Goal: Task Accomplishment & Management: Use online tool/utility

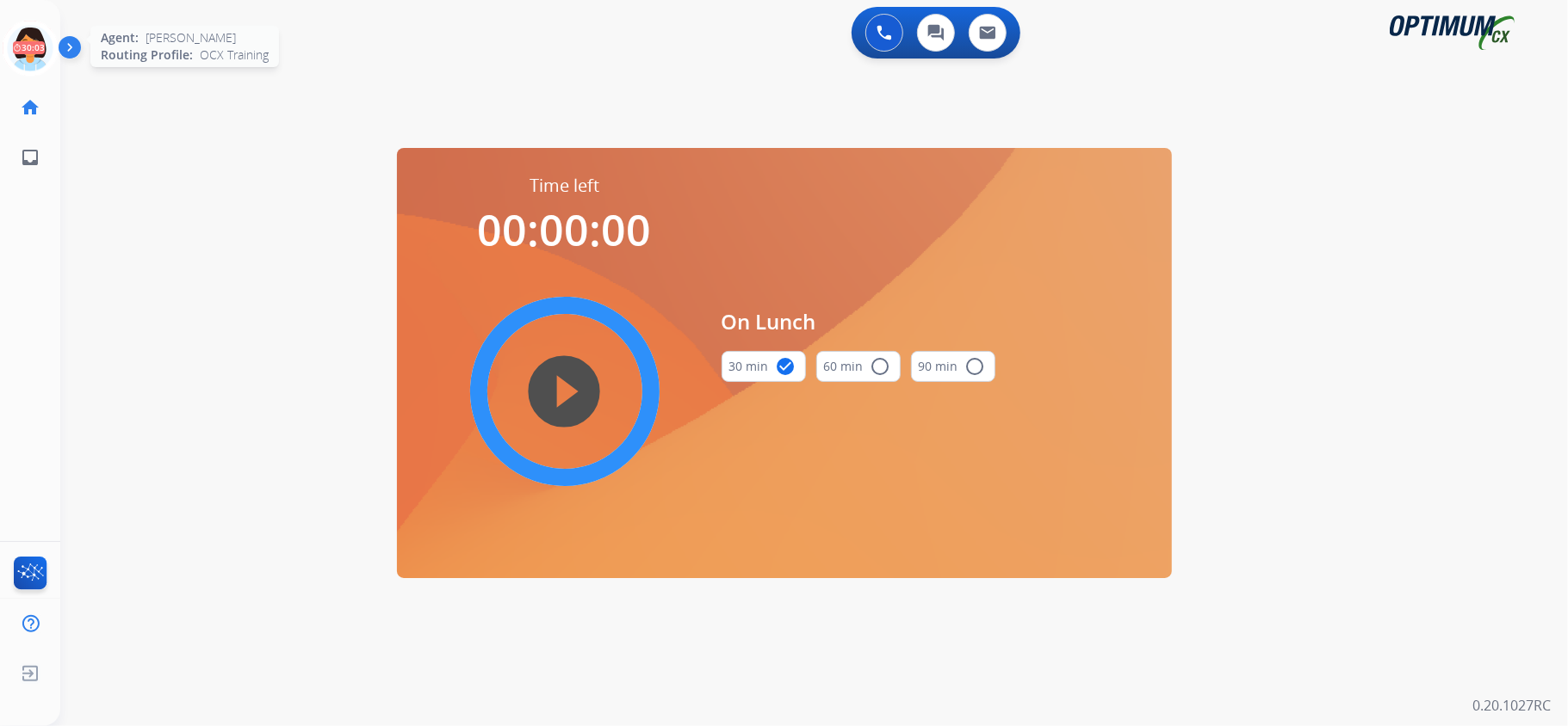
click at [24, 46] on icon at bounding box center [31, 49] width 56 height 56
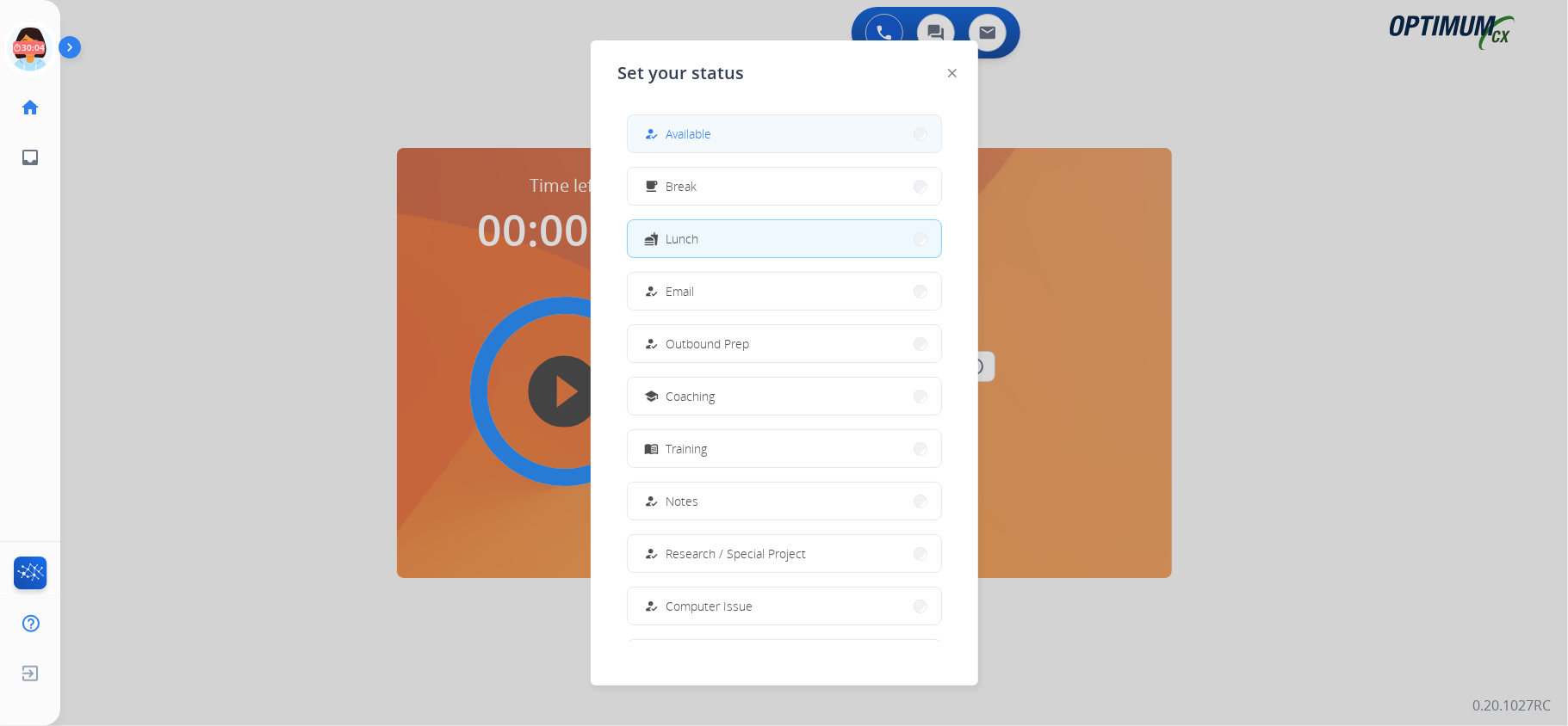
click at [797, 139] on button "how_to_reg Available" at bounding box center [784, 134] width 313 height 37
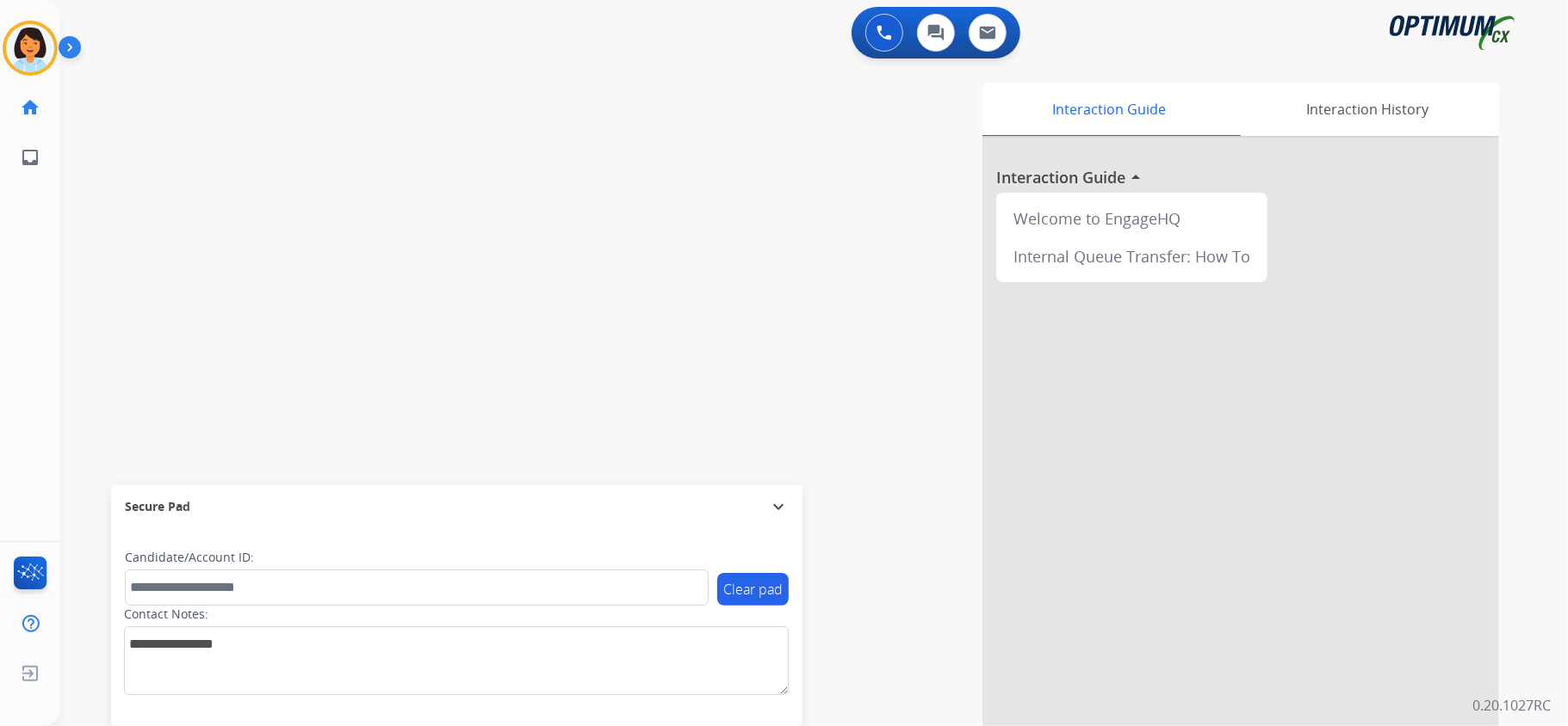
click at [94, 158] on div "swap_horiz Break voice bridge close_fullscreen Connect 3-Way Call merge_type Se…" at bounding box center [793, 420] width 1466 height 718
click at [350, 222] on div "swap_horiz Break voice bridge close_fullscreen Connect 3-Way Call merge_type Se…" at bounding box center [793, 420] width 1466 height 718
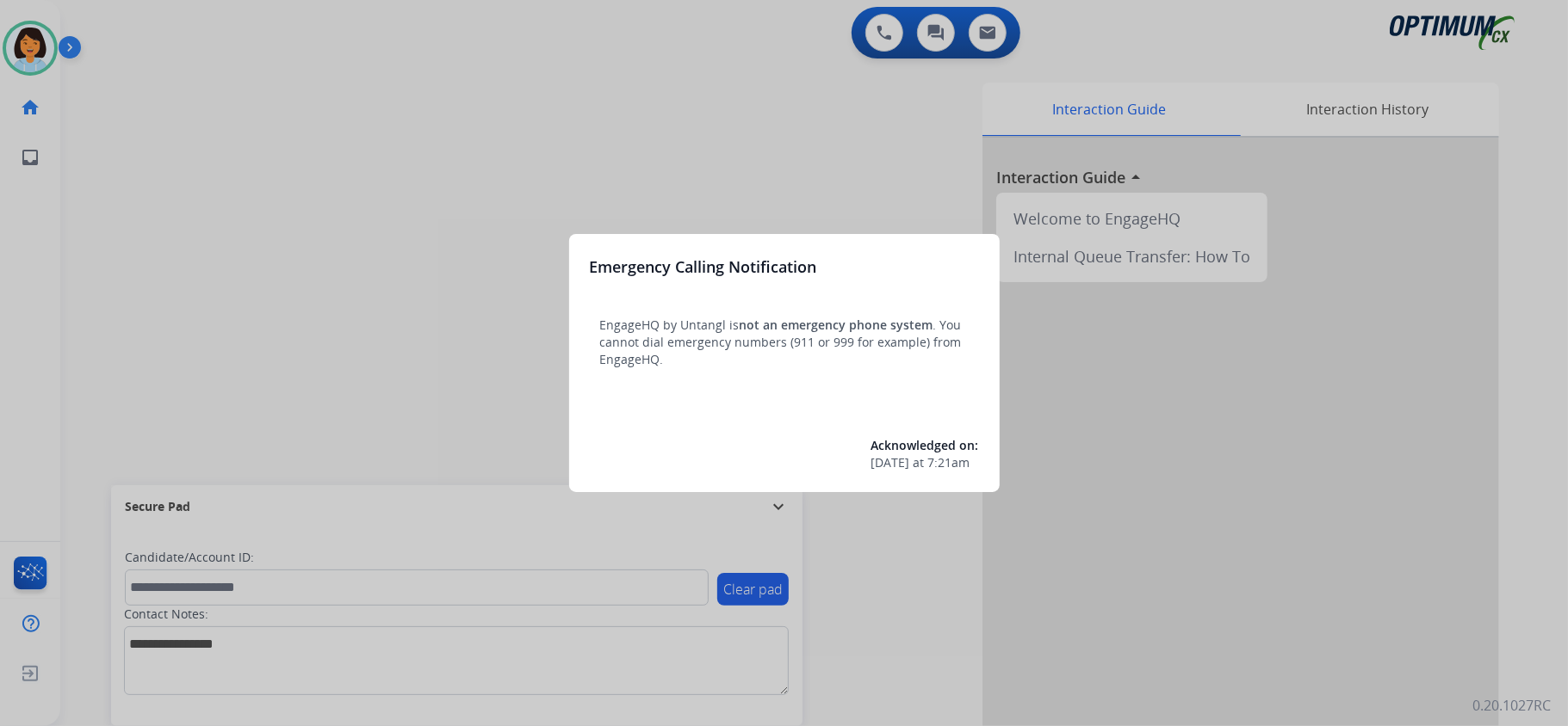
click at [525, 60] on div at bounding box center [784, 363] width 1568 height 726
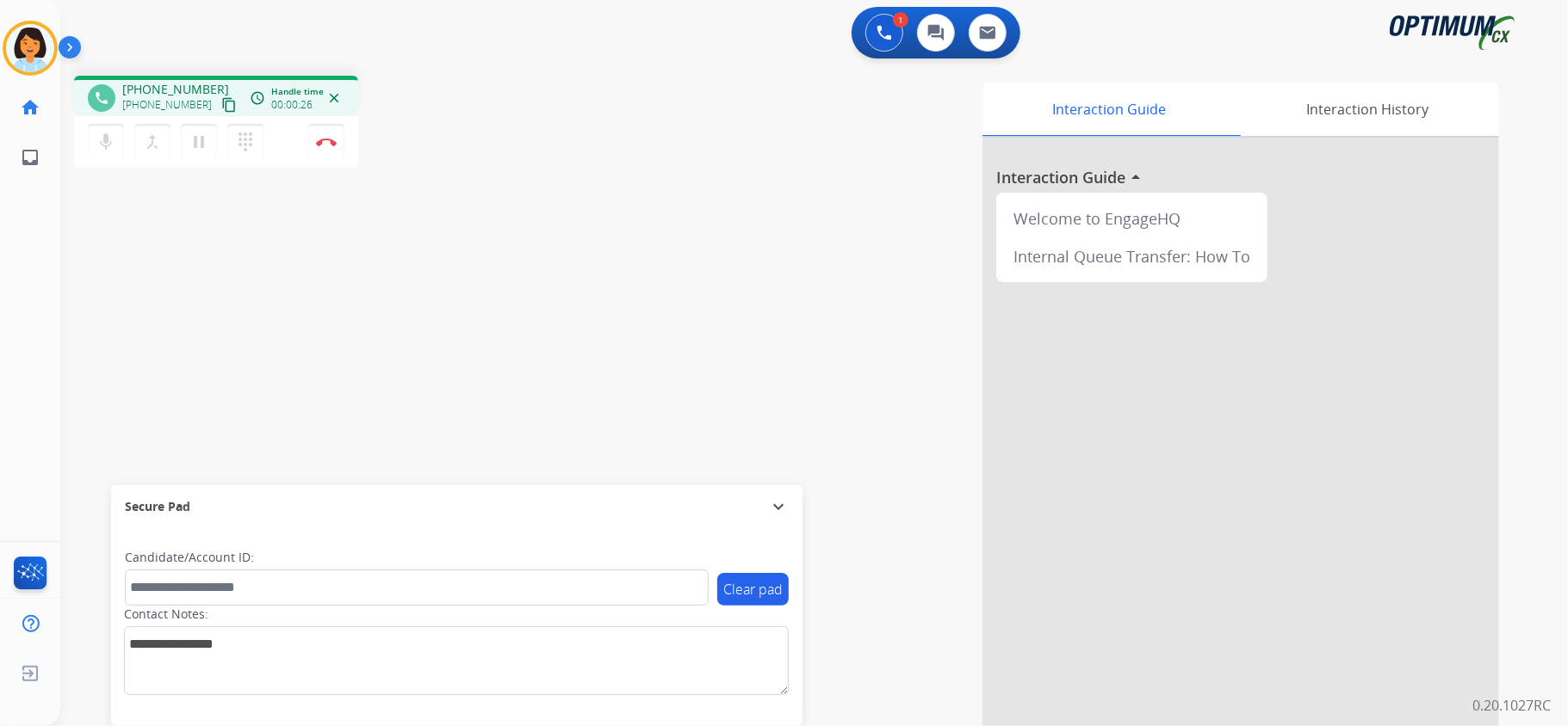
click at [222, 104] on mat-icon "content_copy" at bounding box center [229, 105] width 16 height 16
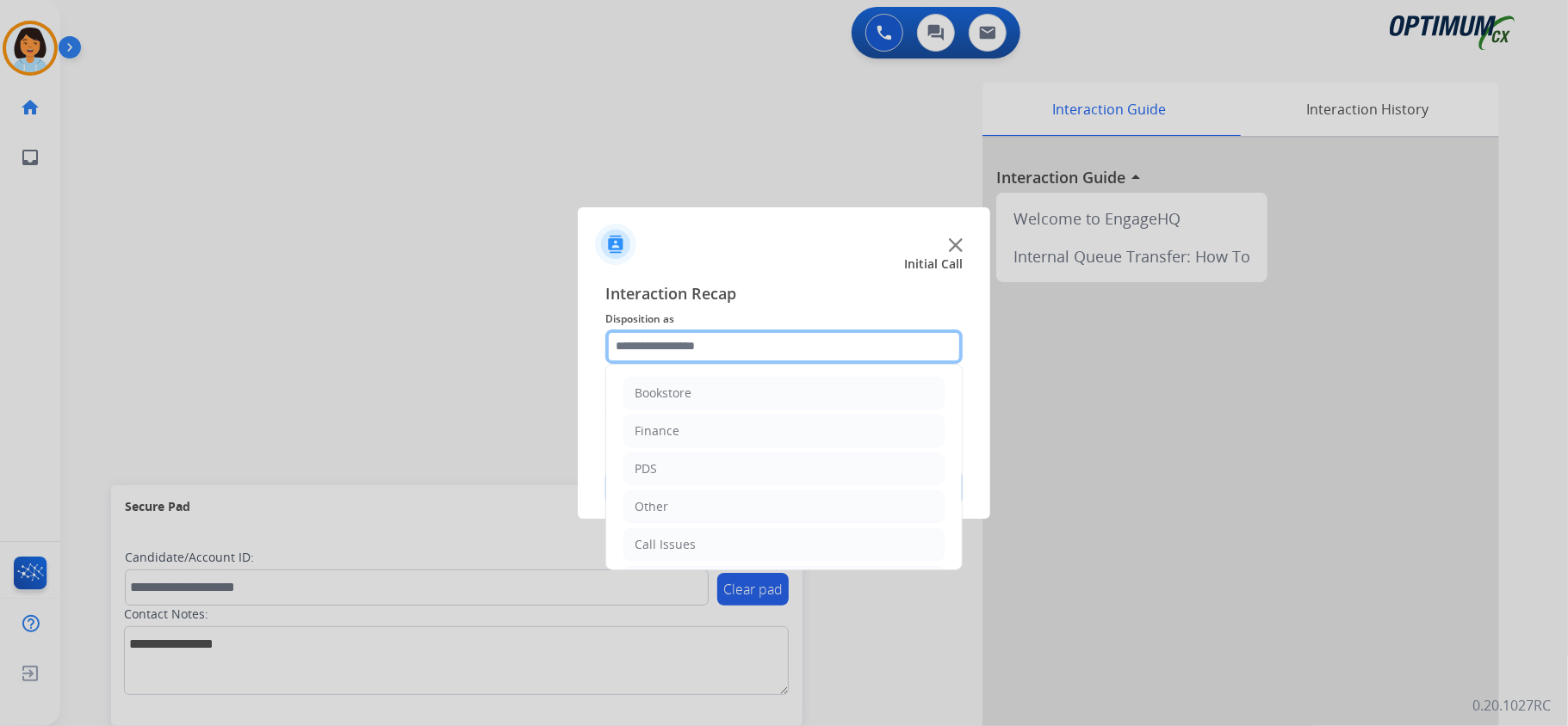
click at [771, 339] on input "text" at bounding box center [784, 347] width 357 height 35
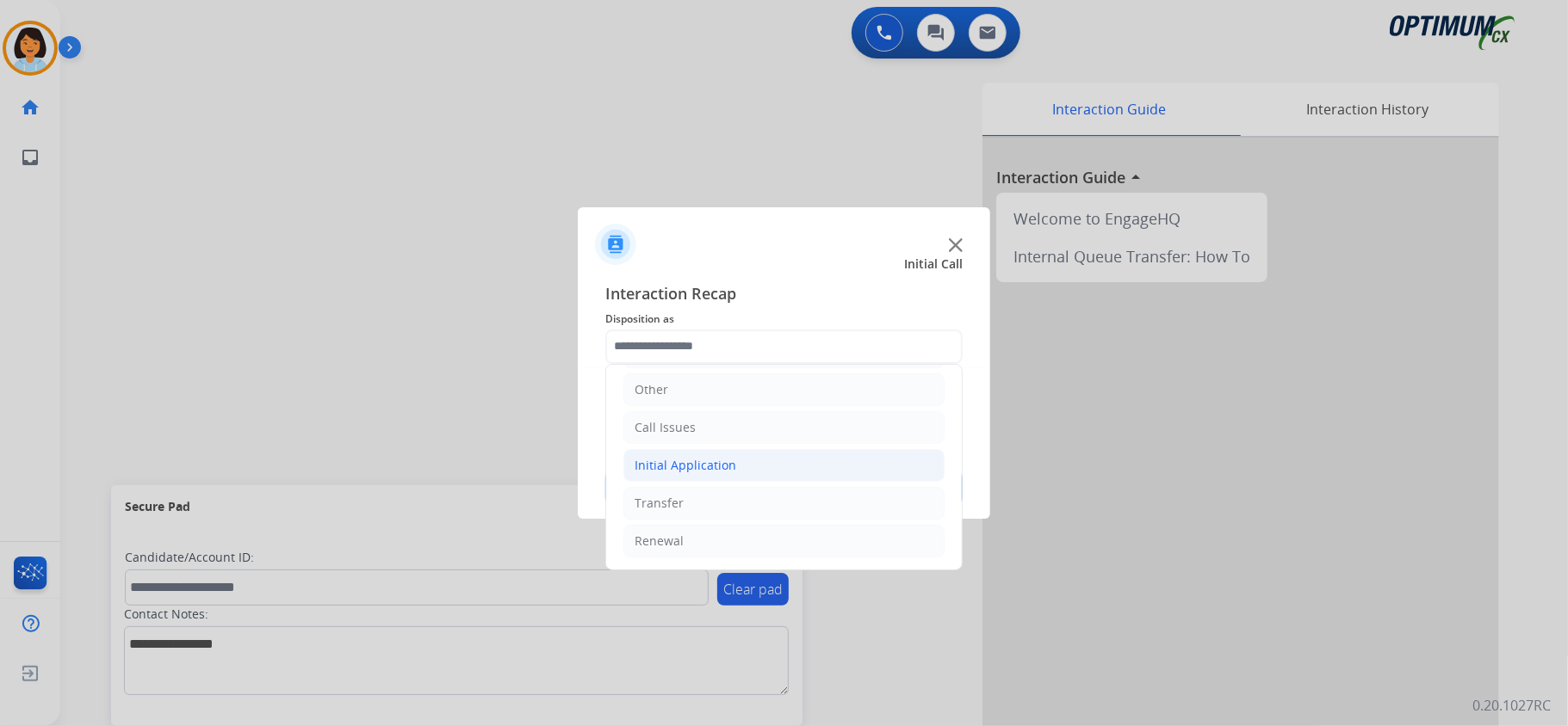
click at [701, 468] on div "Initial Application" at bounding box center [685, 465] width 102 height 17
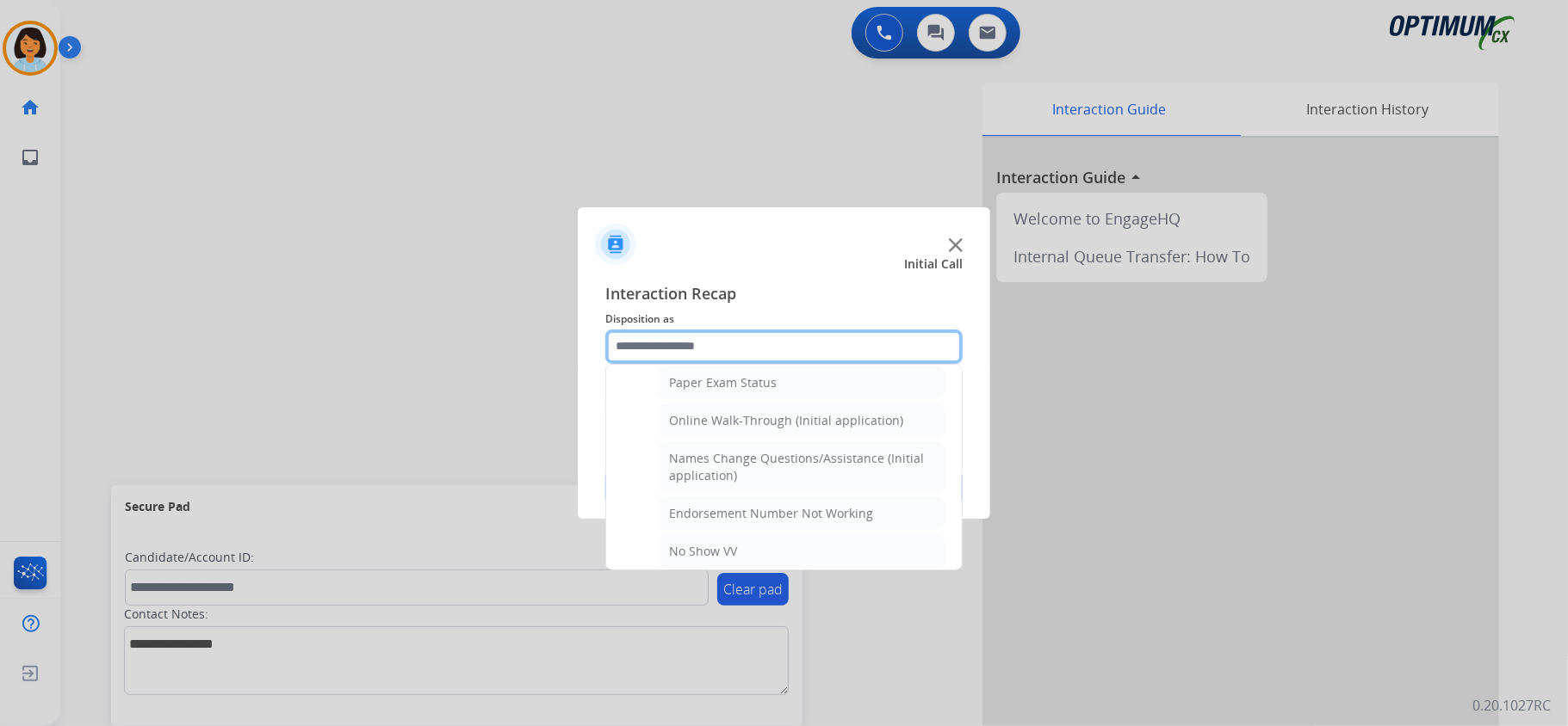
scroll to position [235, 0]
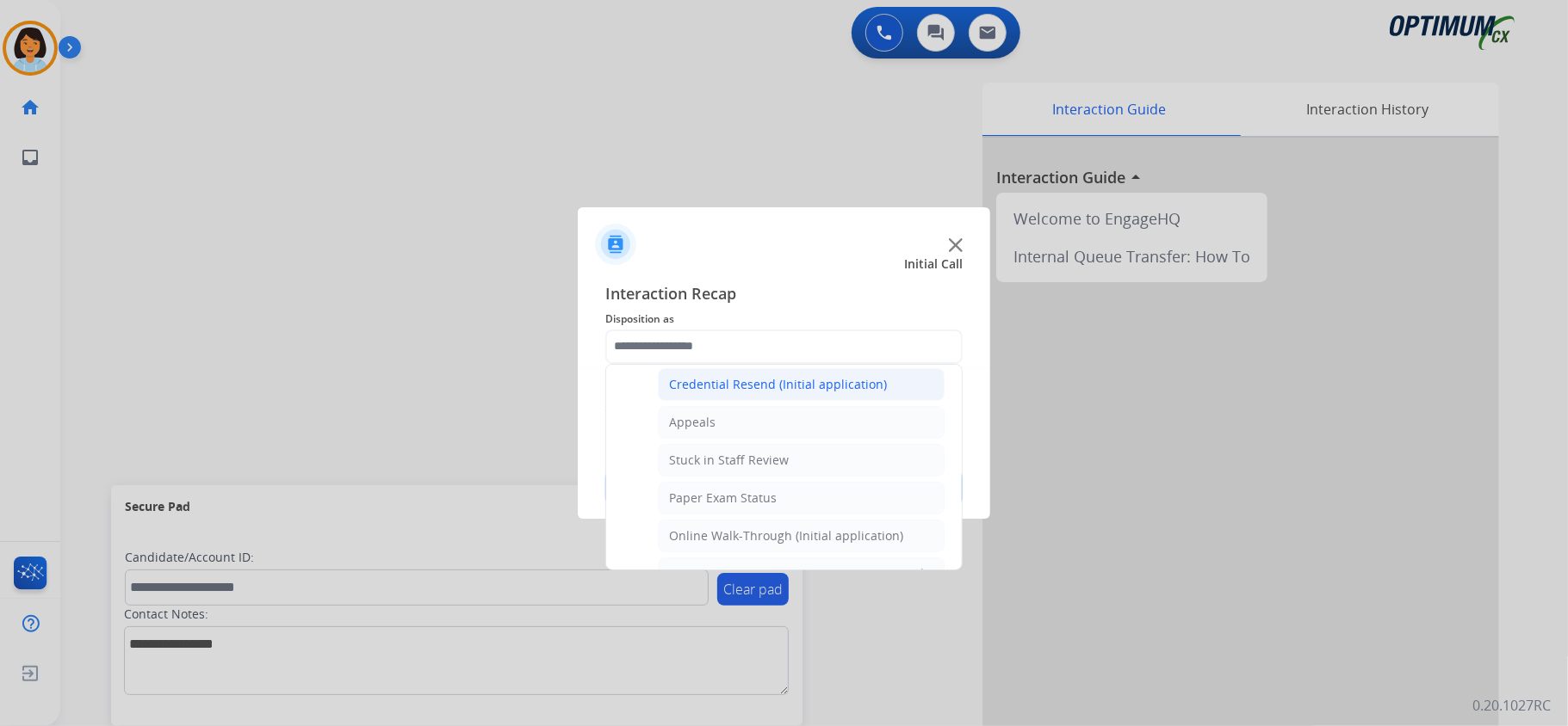
click at [752, 397] on li "Credential Resend (Initial application)" at bounding box center [801, 384] width 287 height 33
type input "**********"
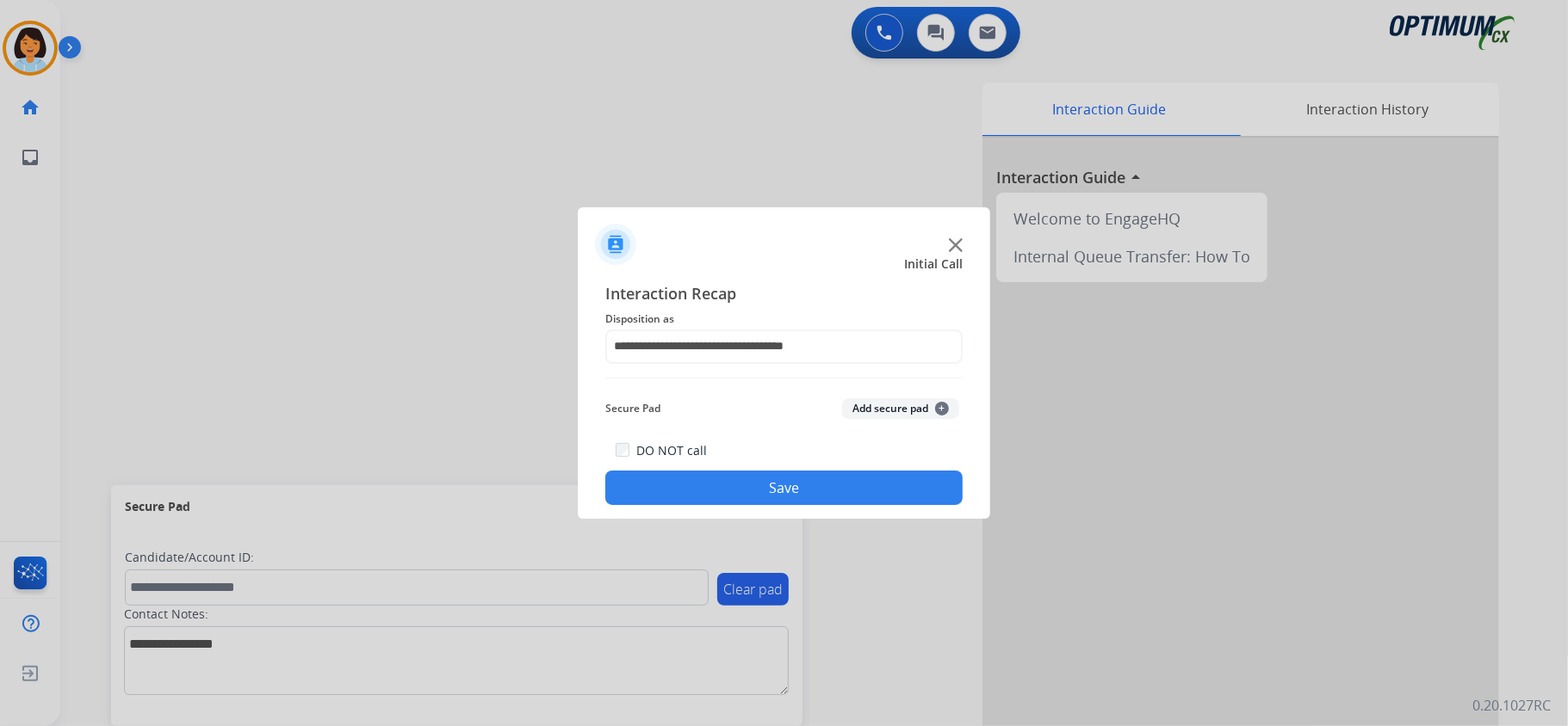
drag, startPoint x: 758, startPoint y: 449, endPoint x: 756, endPoint y: 476, distance: 27.1
click at [756, 459] on div "DO NOT call Save" at bounding box center [784, 473] width 357 height 65
drag, startPoint x: 757, startPoint y: 479, endPoint x: 796, endPoint y: 637, distance: 162.7
click at [757, 480] on button "Save" at bounding box center [784, 488] width 357 height 35
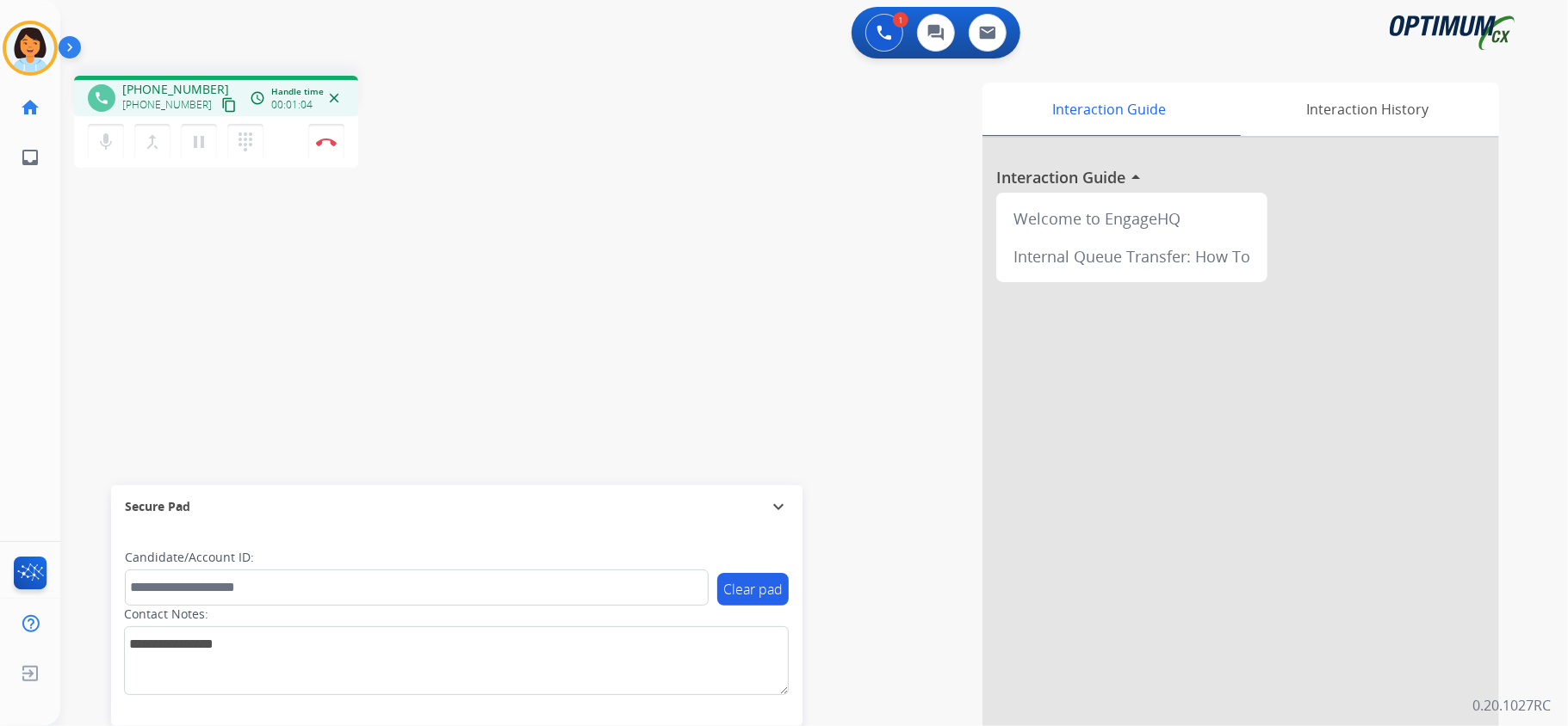
click at [222, 102] on mat-icon "content_copy" at bounding box center [229, 105] width 16 height 16
click at [222, 107] on mat-icon "content_copy" at bounding box center [229, 105] width 16 height 16
click at [328, 141] on img at bounding box center [326, 141] width 21 height 8
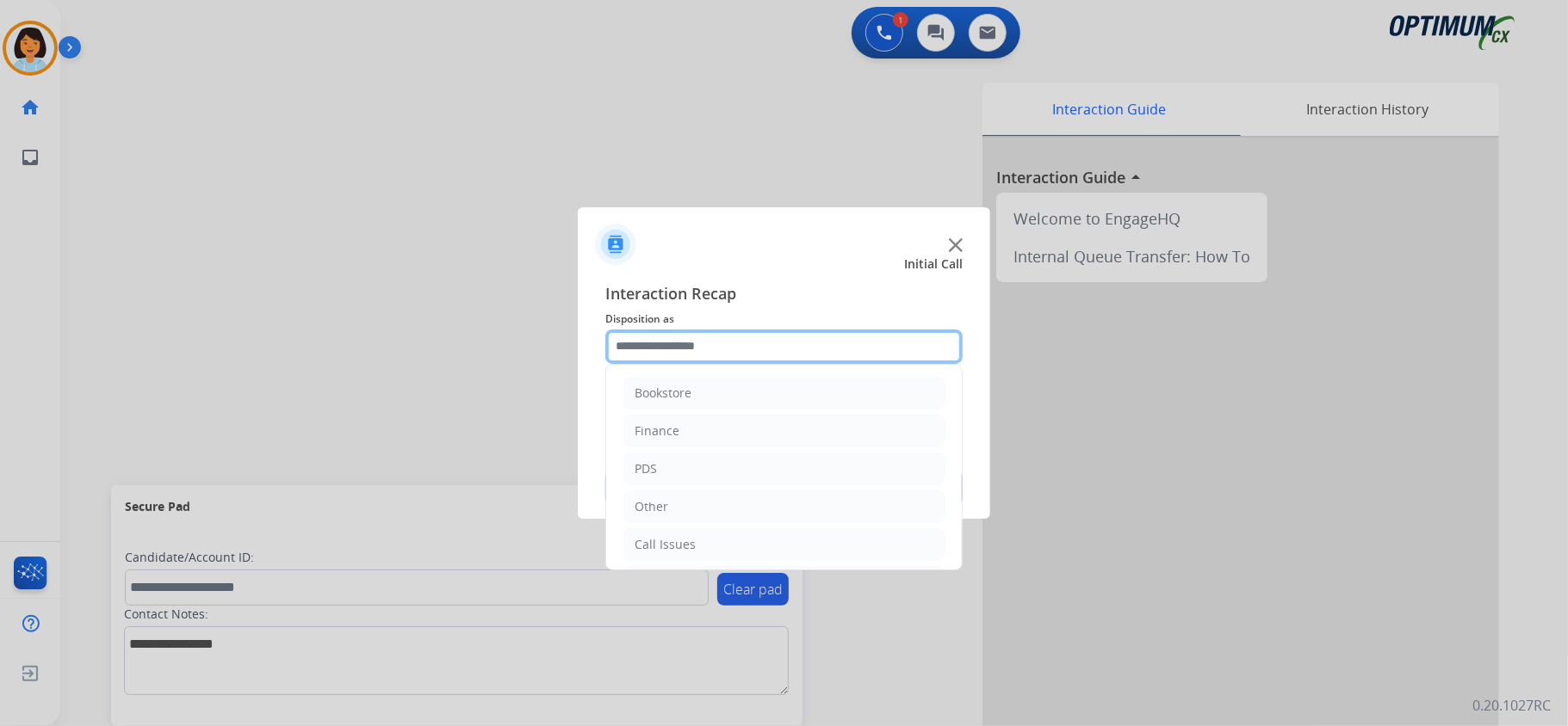
click at [722, 351] on input "text" at bounding box center [784, 347] width 357 height 35
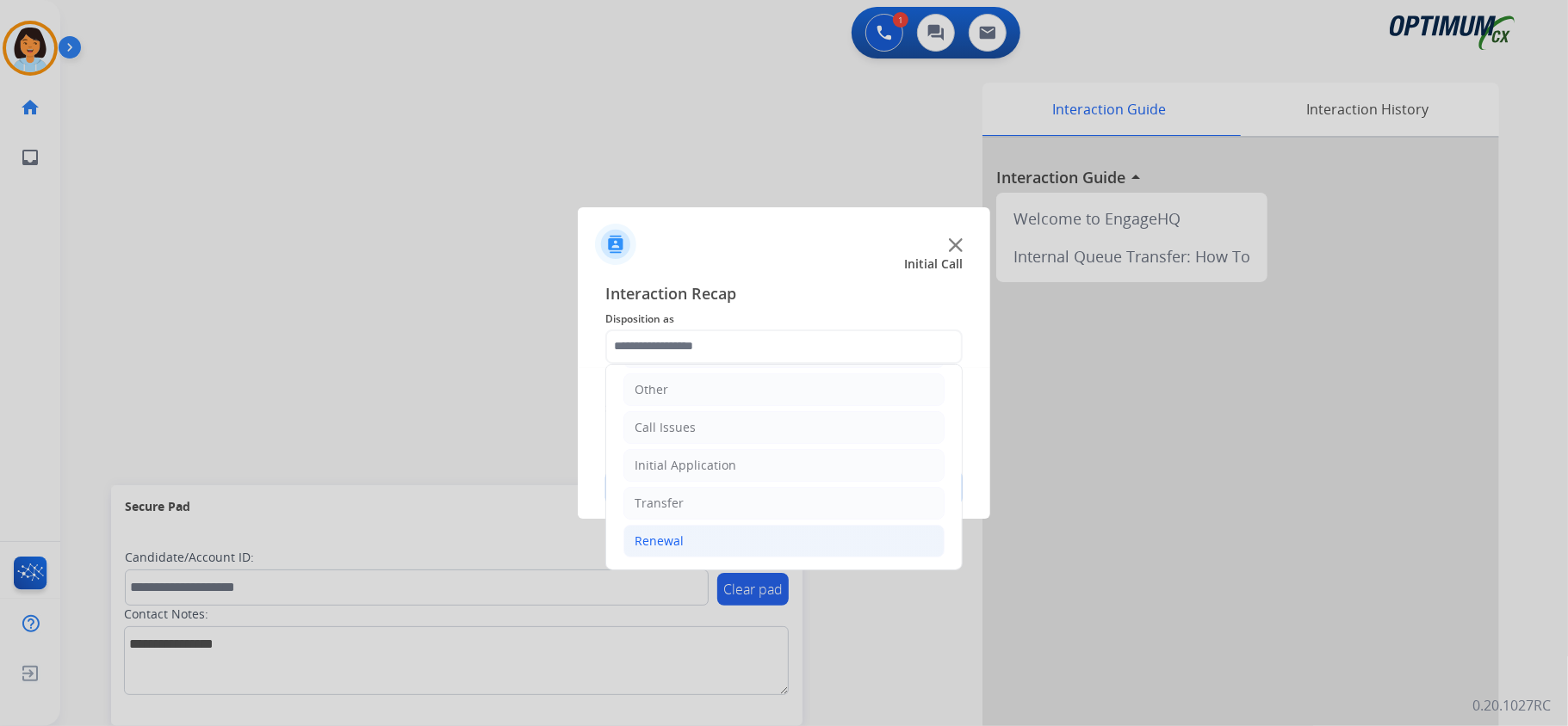
click at [721, 548] on li "Renewal" at bounding box center [784, 541] width 322 height 33
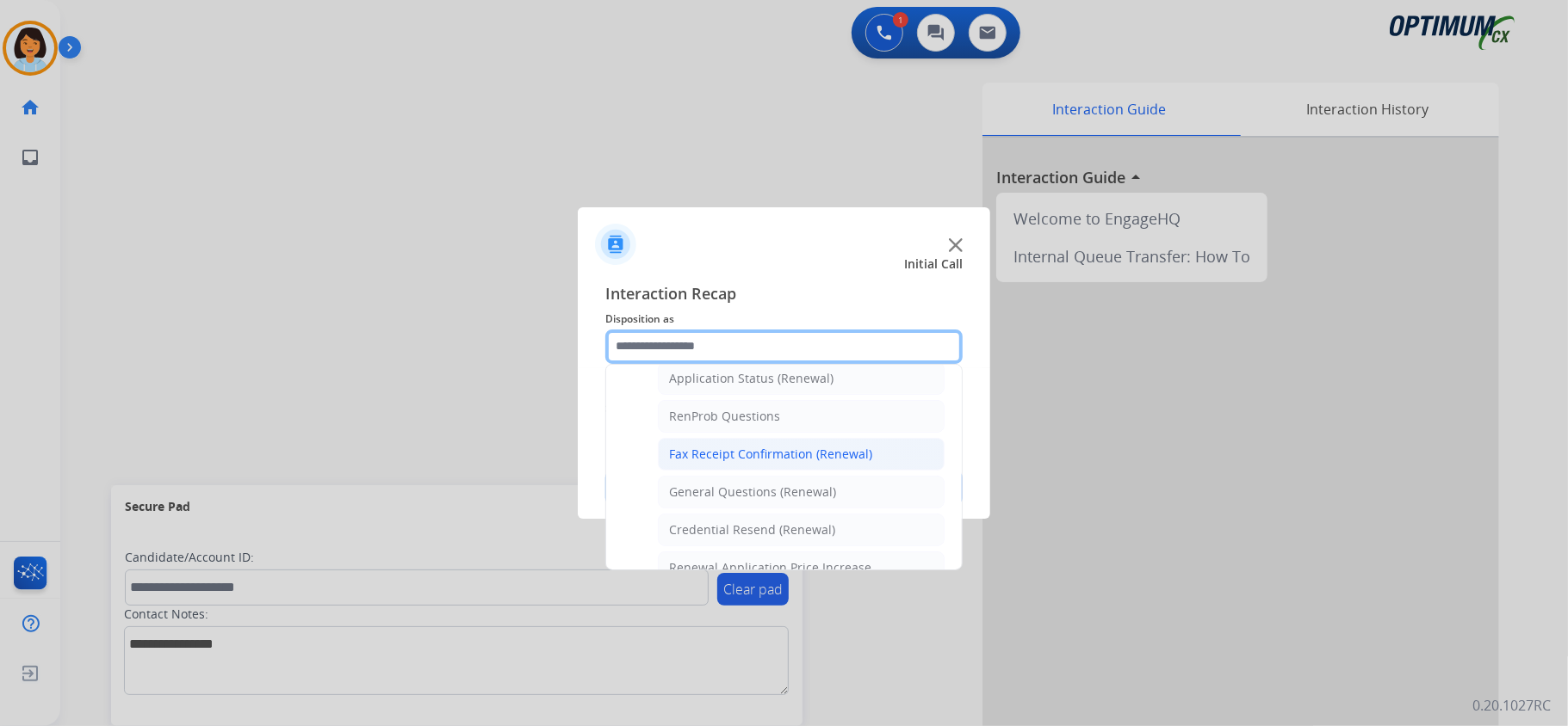
scroll to position [465, 0]
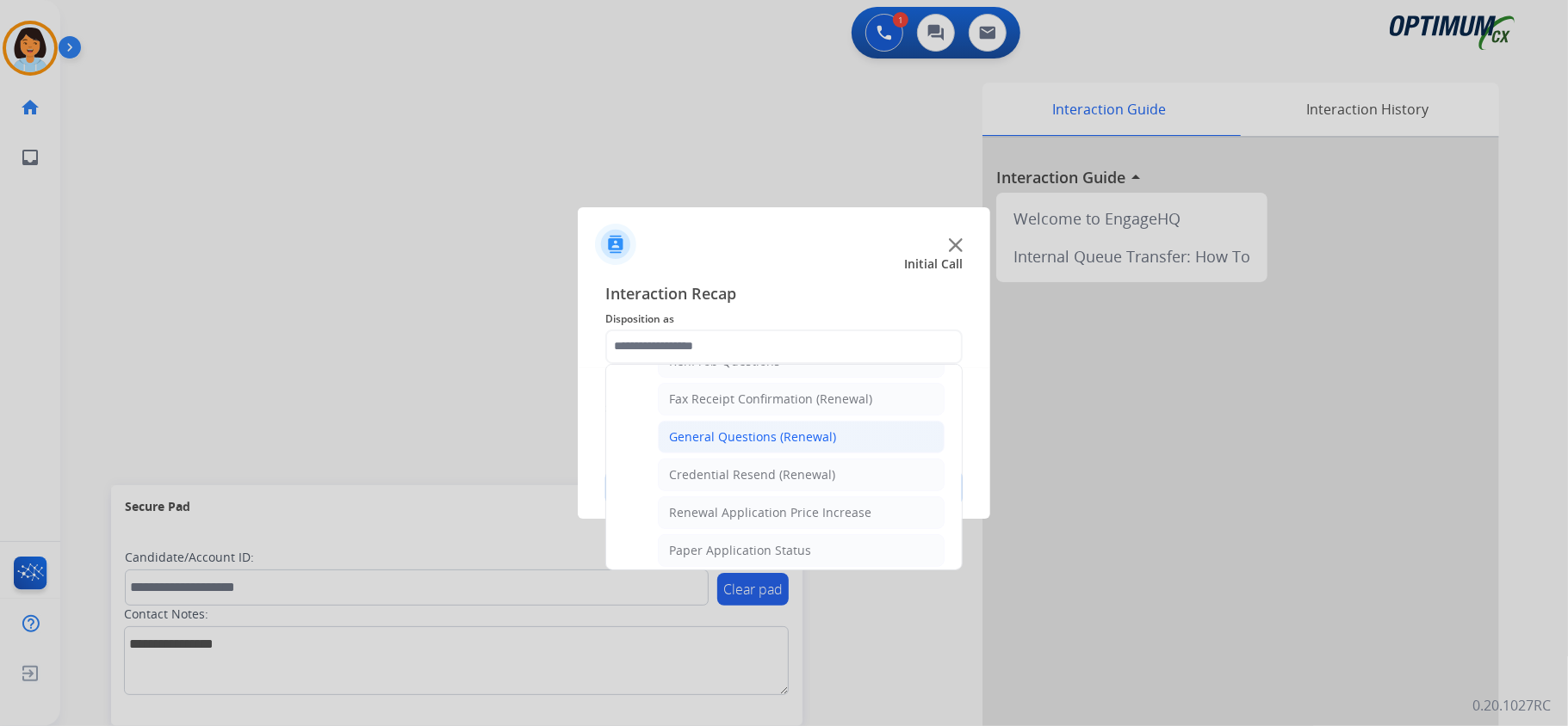
click at [751, 441] on div "General Questions (Renewal)" at bounding box center [753, 437] width 167 height 17
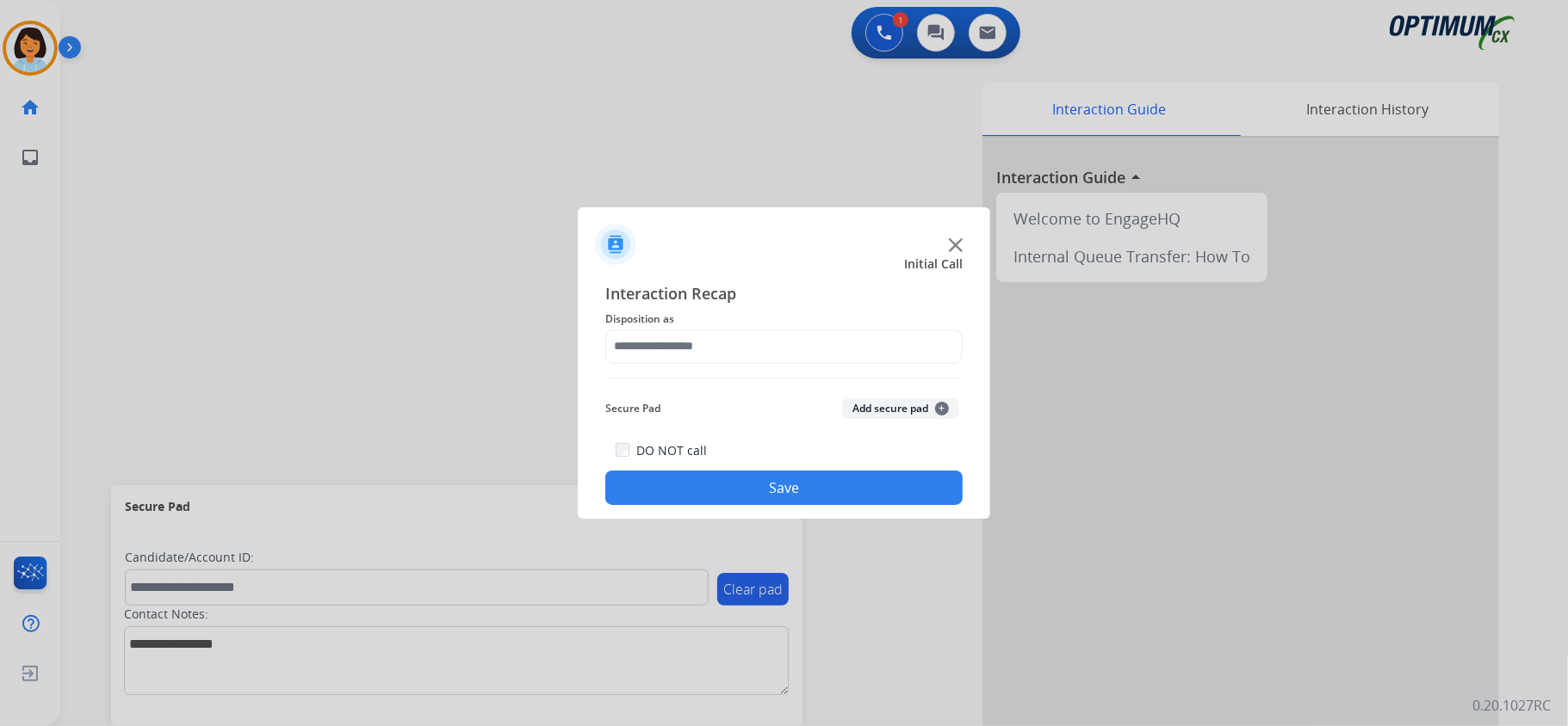
type input "**********"
click at [752, 485] on button "Save" at bounding box center [784, 488] width 357 height 35
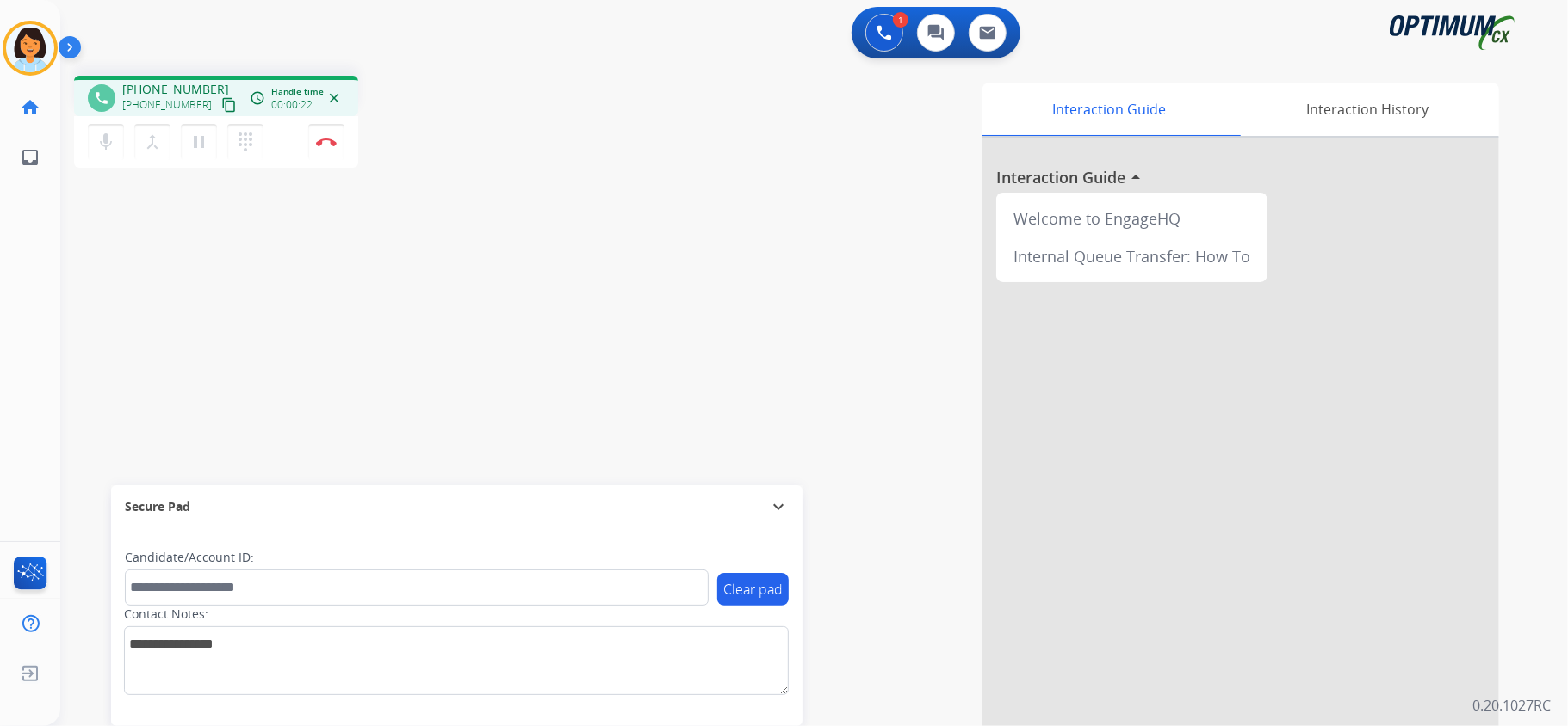
click at [222, 107] on mat-icon "content_copy" at bounding box center [229, 105] width 16 height 16
click at [114, 301] on div "phone +16173098794 +16173098794 content_copy access_time Call metrics Queue 00:…" at bounding box center [793, 420] width 1466 height 718
click at [325, 147] on button "Disconnect" at bounding box center [326, 142] width 36 height 36
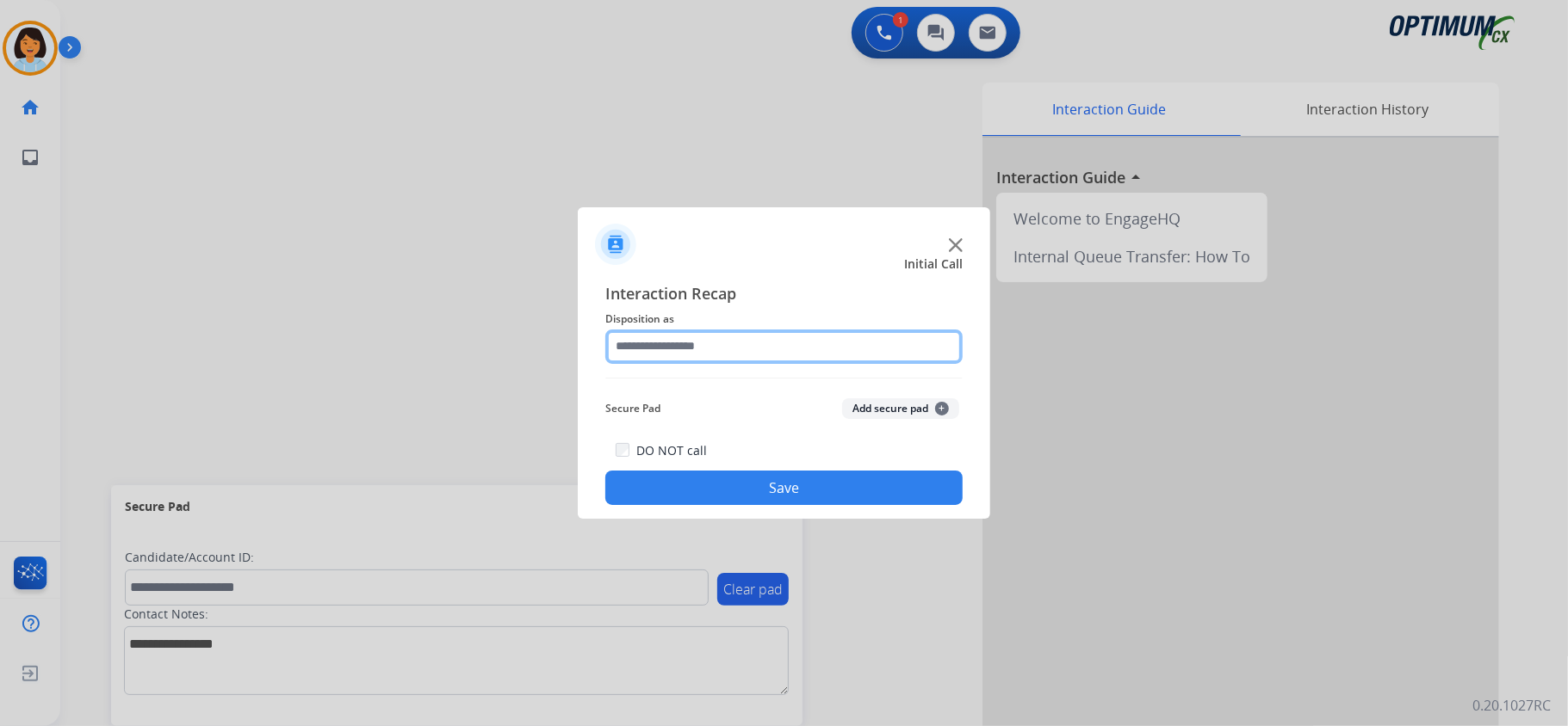
click at [841, 337] on input "text" at bounding box center [784, 347] width 357 height 35
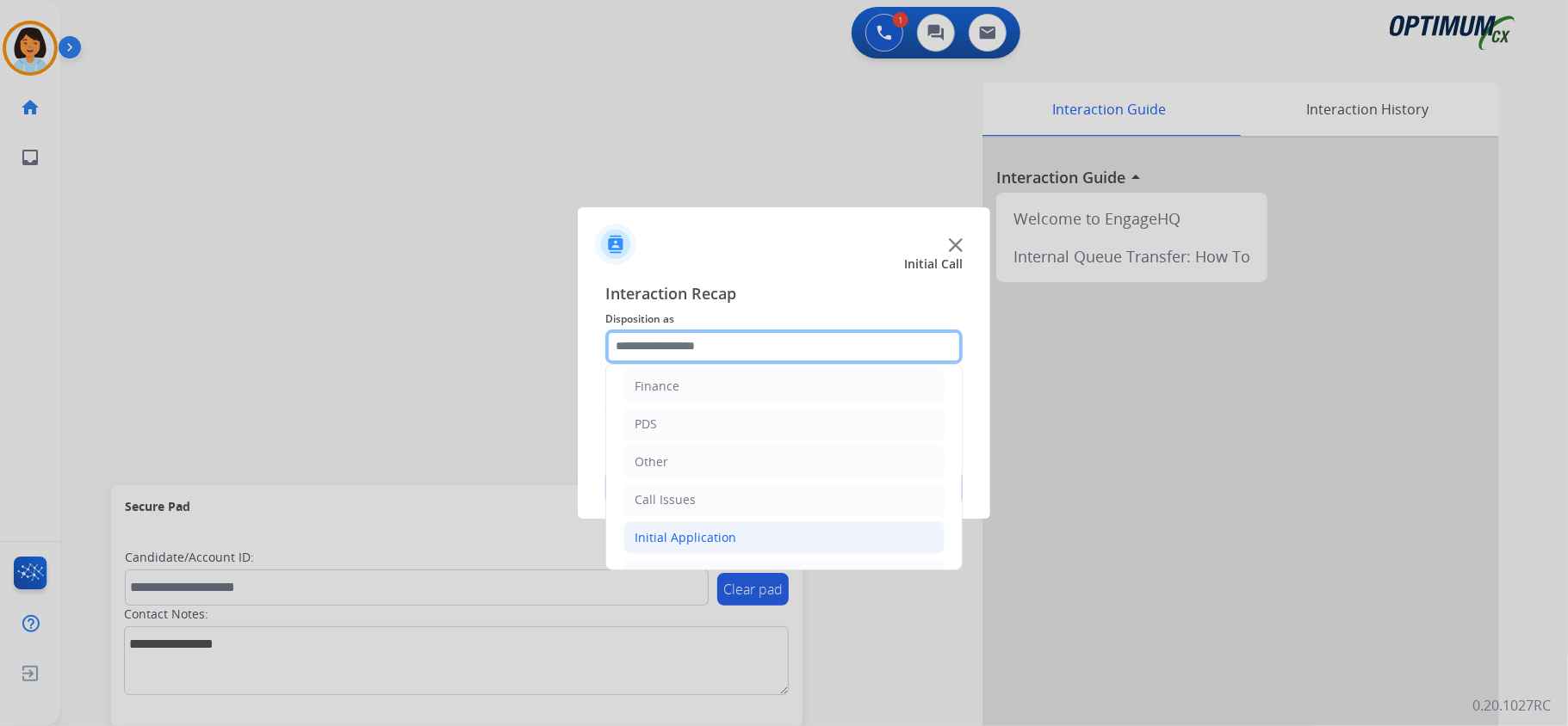
scroll to position [114, 0]
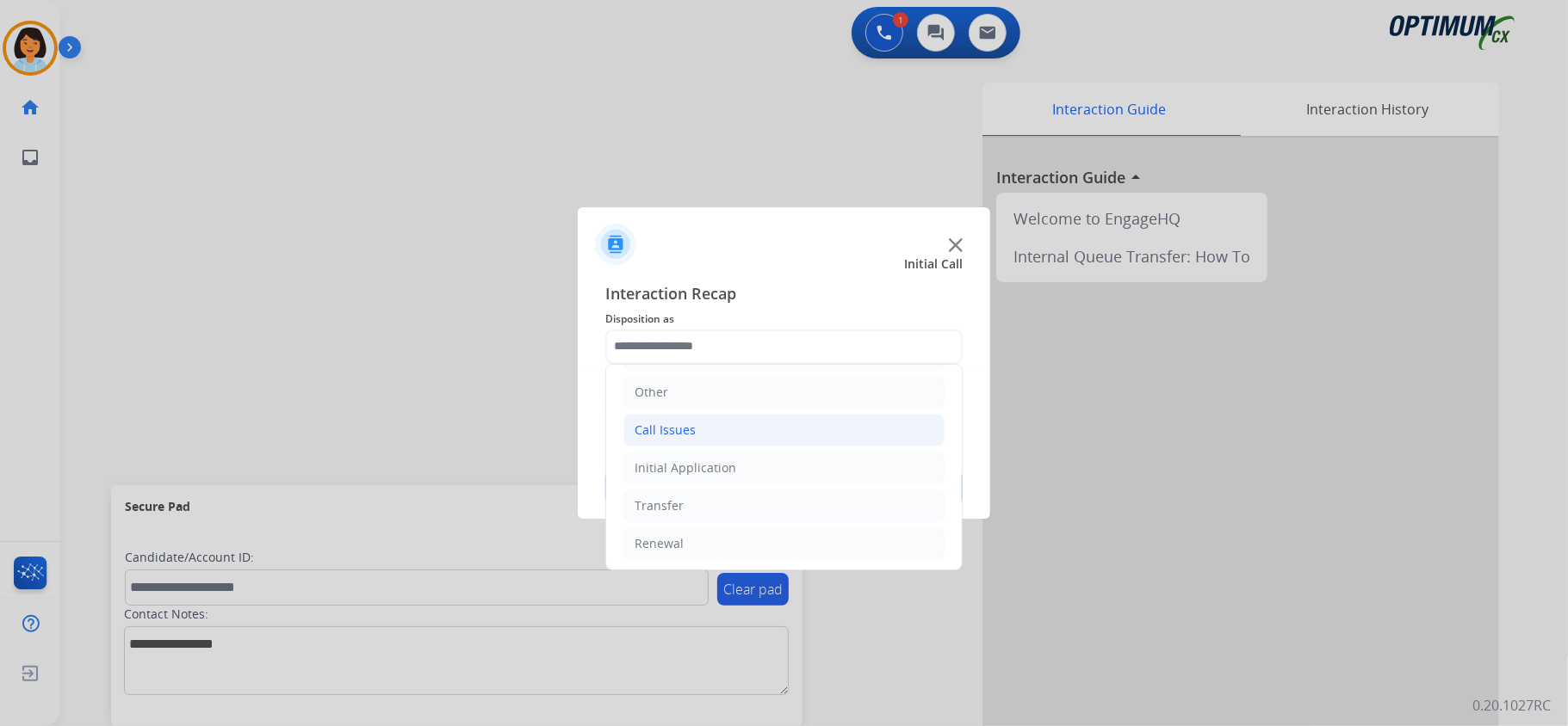
click at [710, 441] on li "Call Issues" at bounding box center [784, 430] width 322 height 33
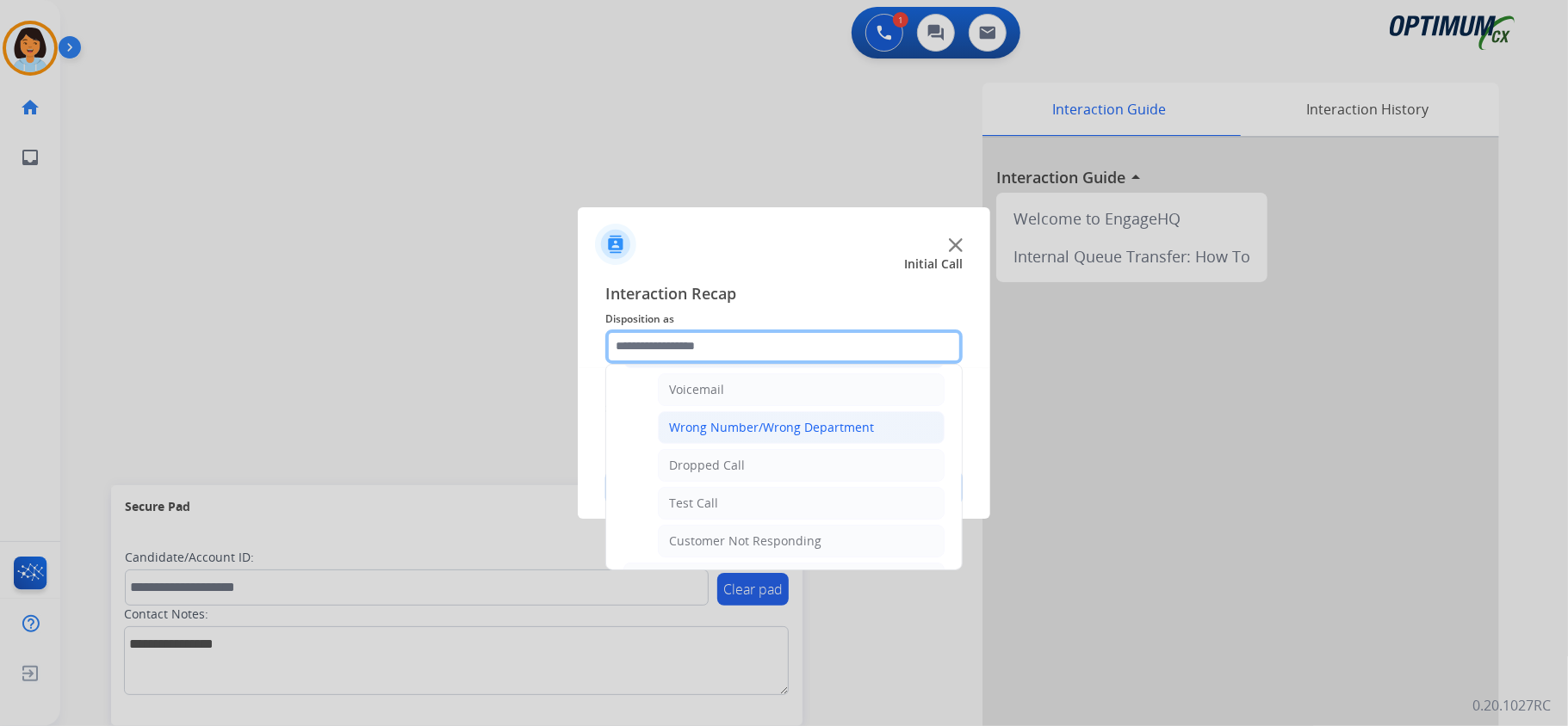
scroll to position [314, 0]
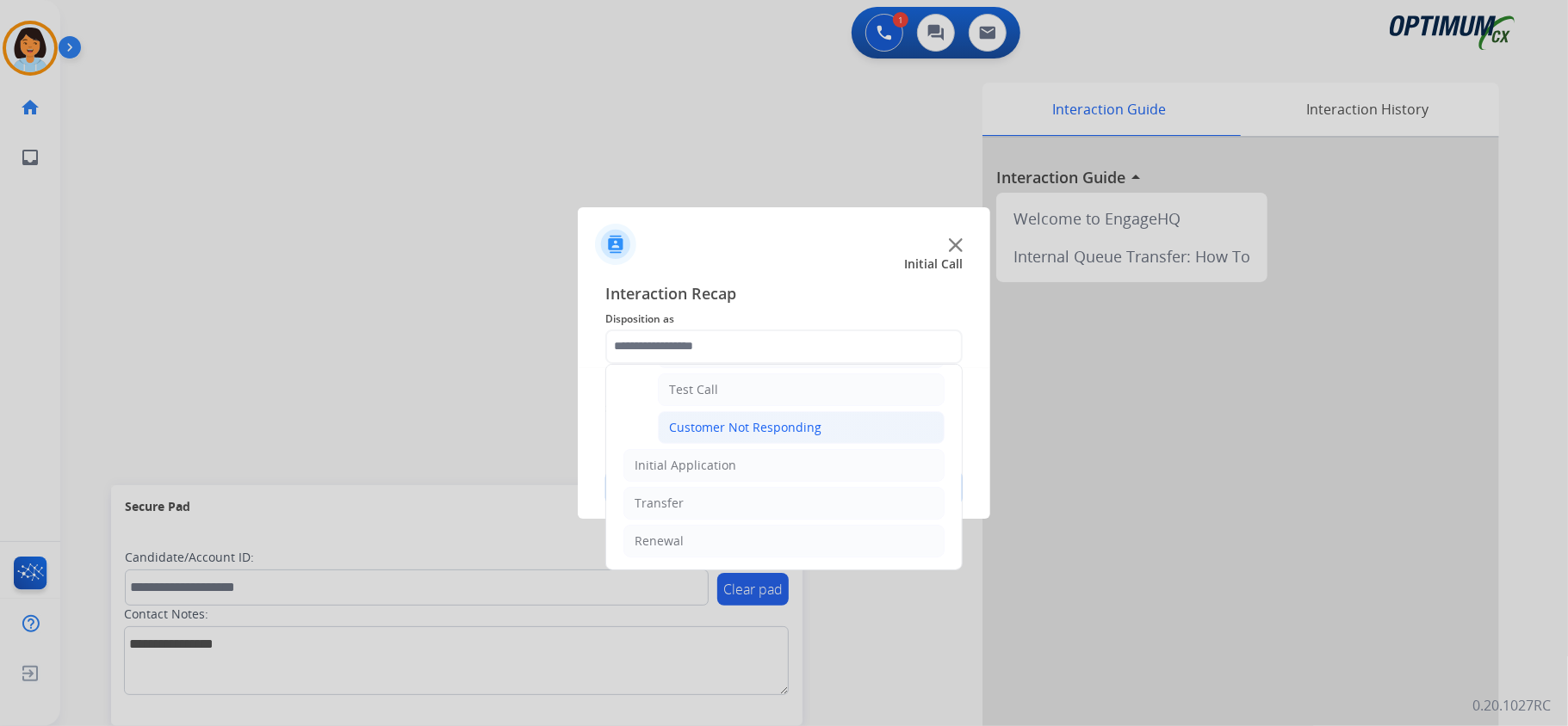
click at [735, 414] on li "Customer Not Responding" at bounding box center [801, 427] width 287 height 33
type input "**********"
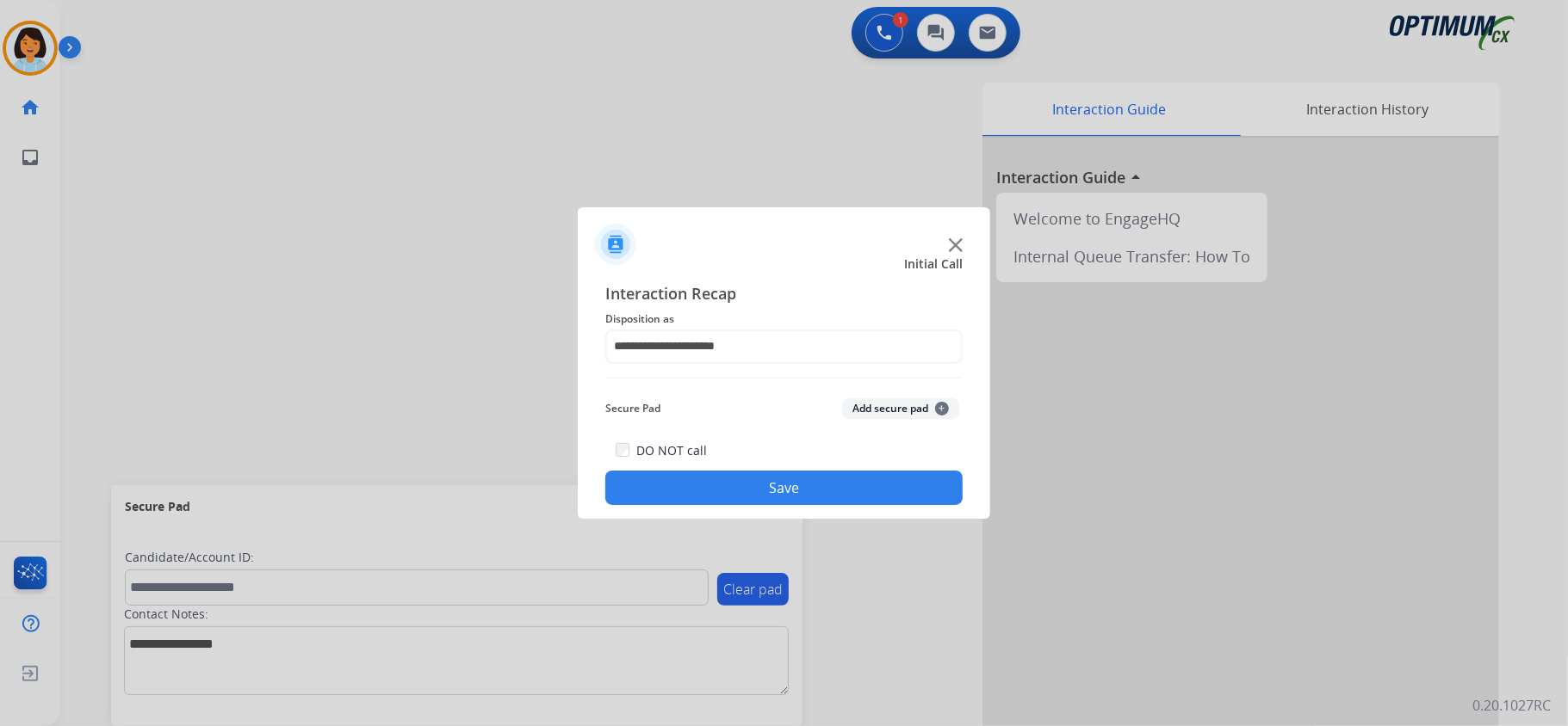
click at [759, 493] on button "Save" at bounding box center [784, 488] width 357 height 35
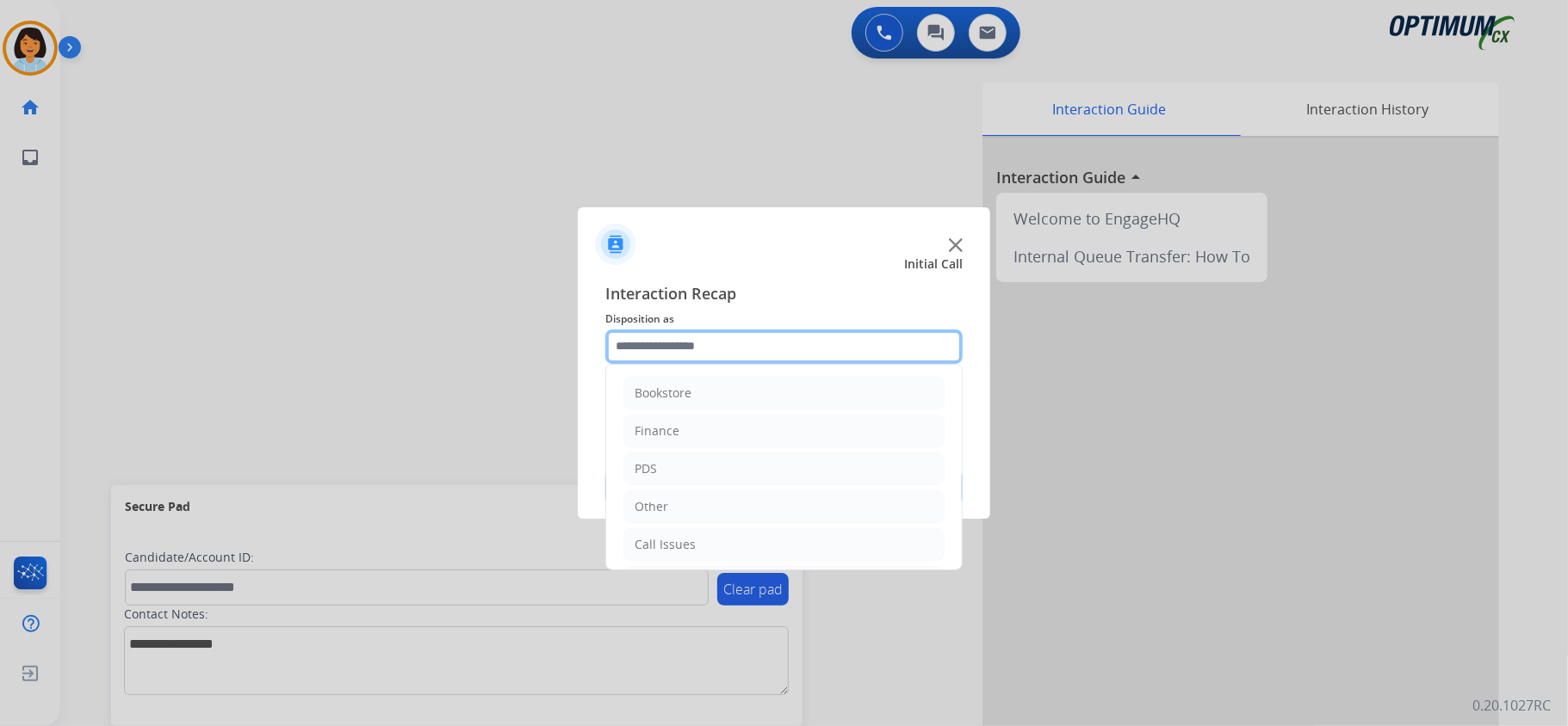
click at [796, 354] on input "text" at bounding box center [784, 347] width 357 height 35
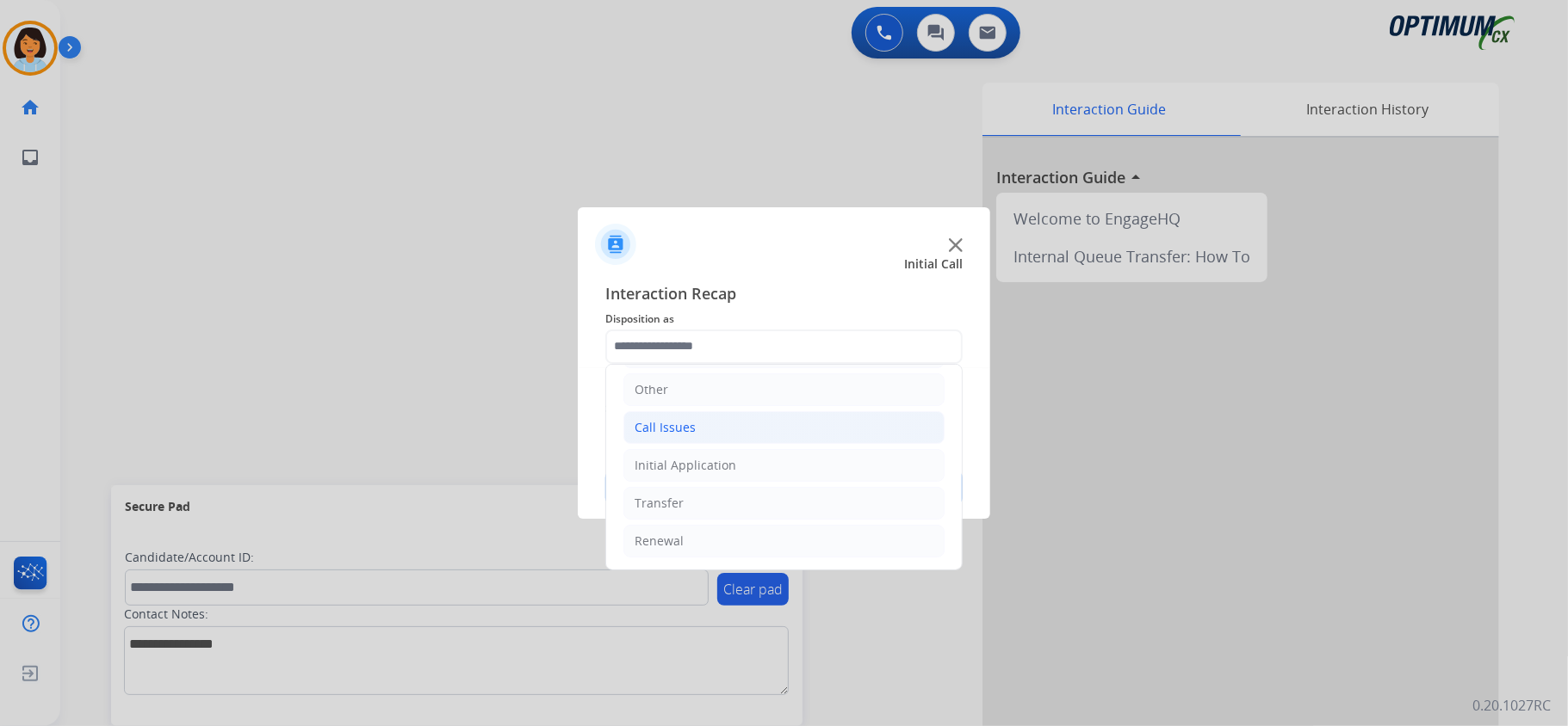
click at [735, 420] on li "Call Issues" at bounding box center [784, 427] width 322 height 33
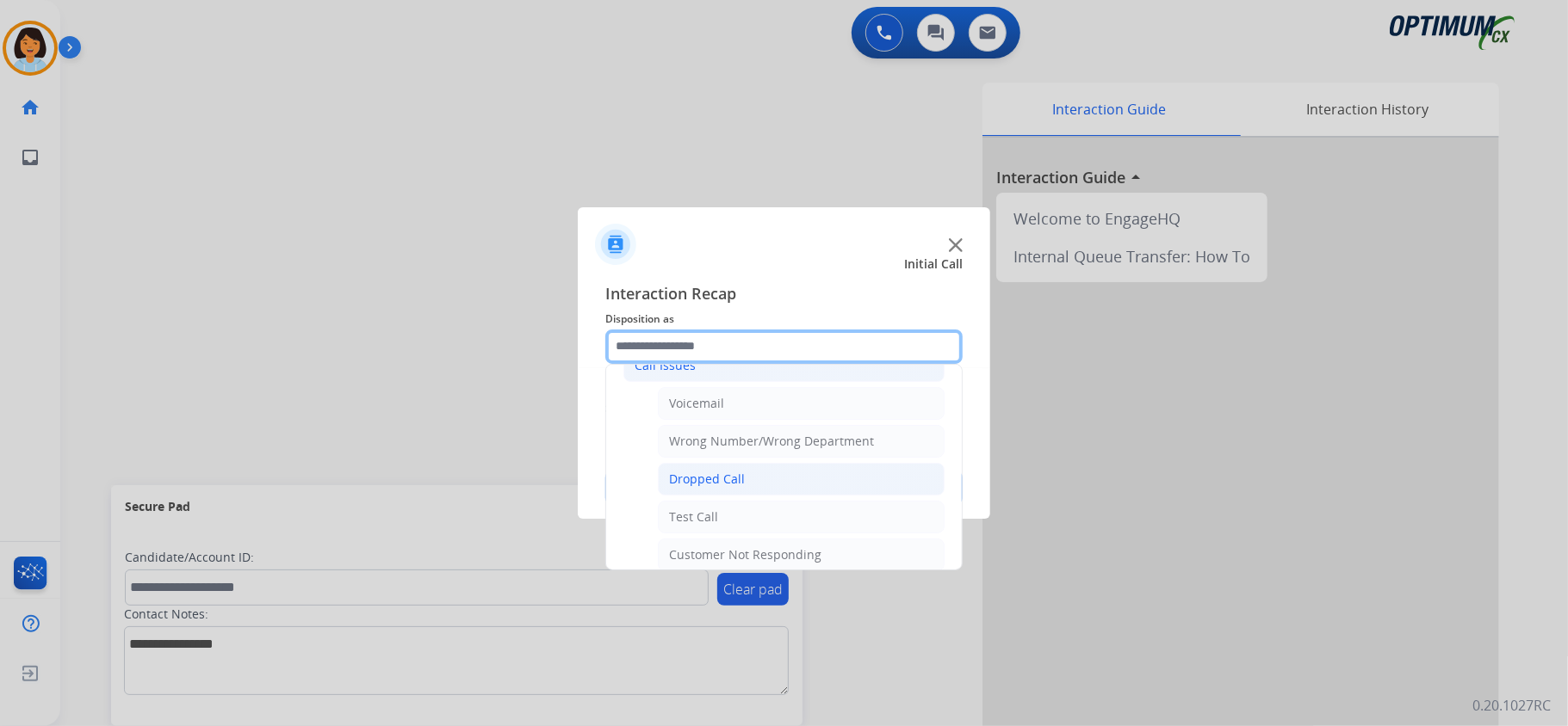
scroll to position [235, 0]
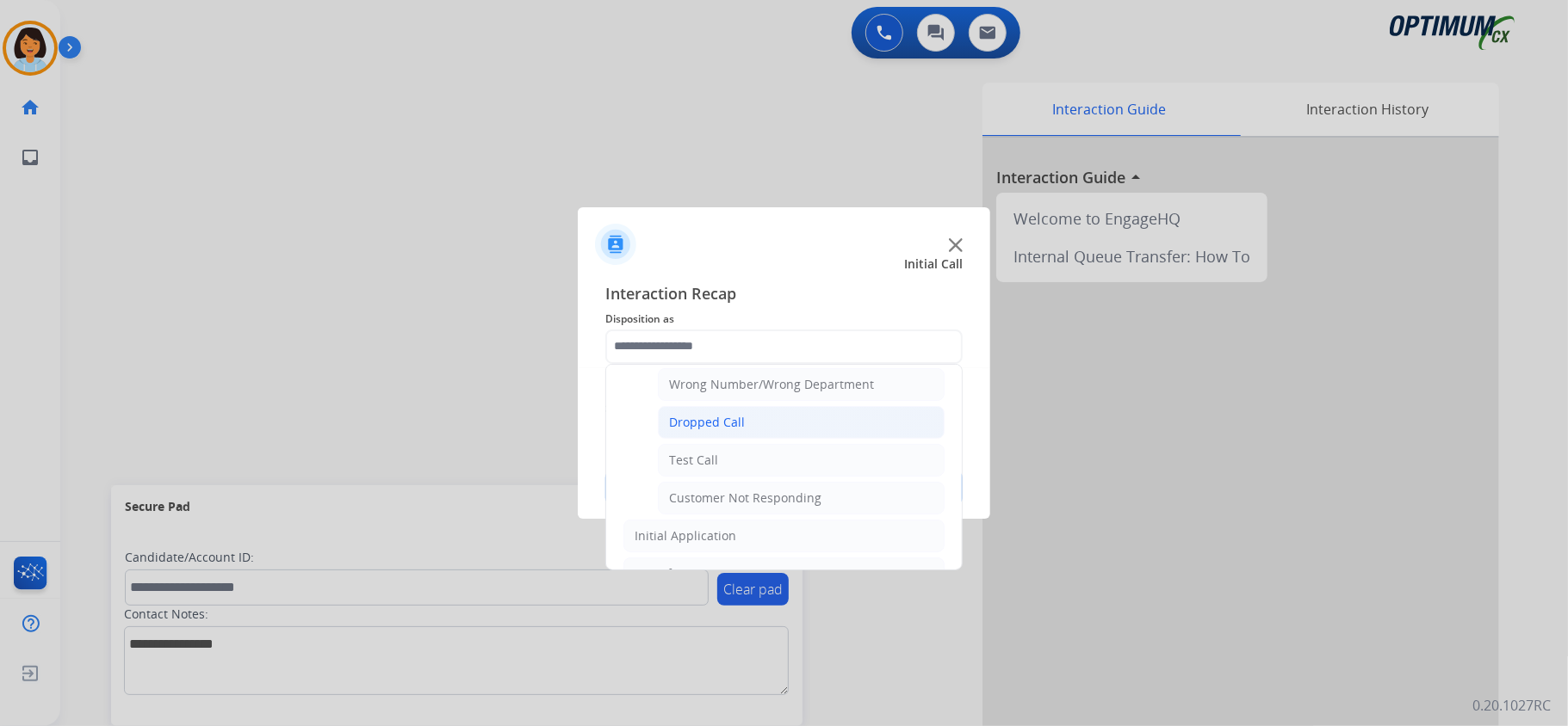
click at [737, 423] on div "Dropped Call" at bounding box center [707, 422] width 76 height 17
type input "**********"
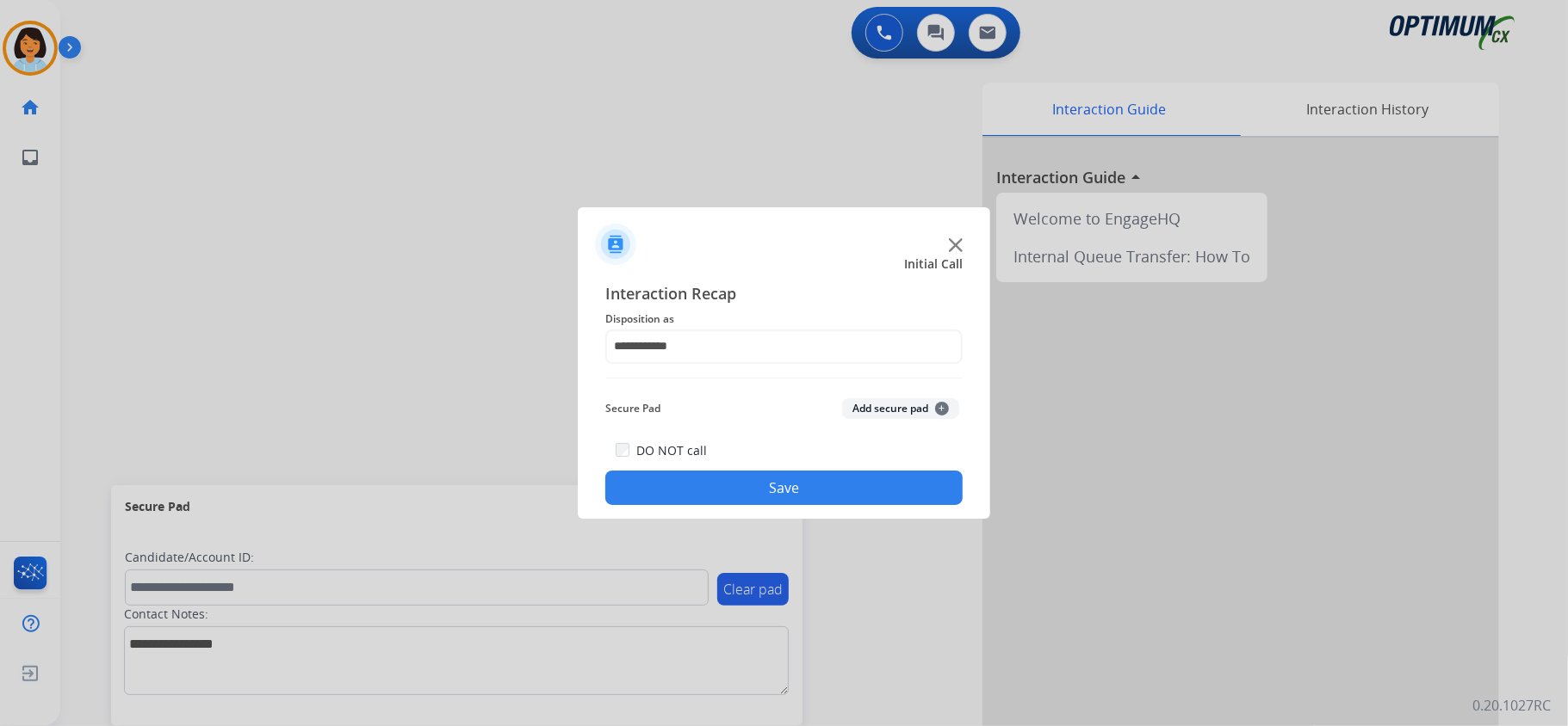
click at [742, 479] on button "Save" at bounding box center [784, 488] width 357 height 35
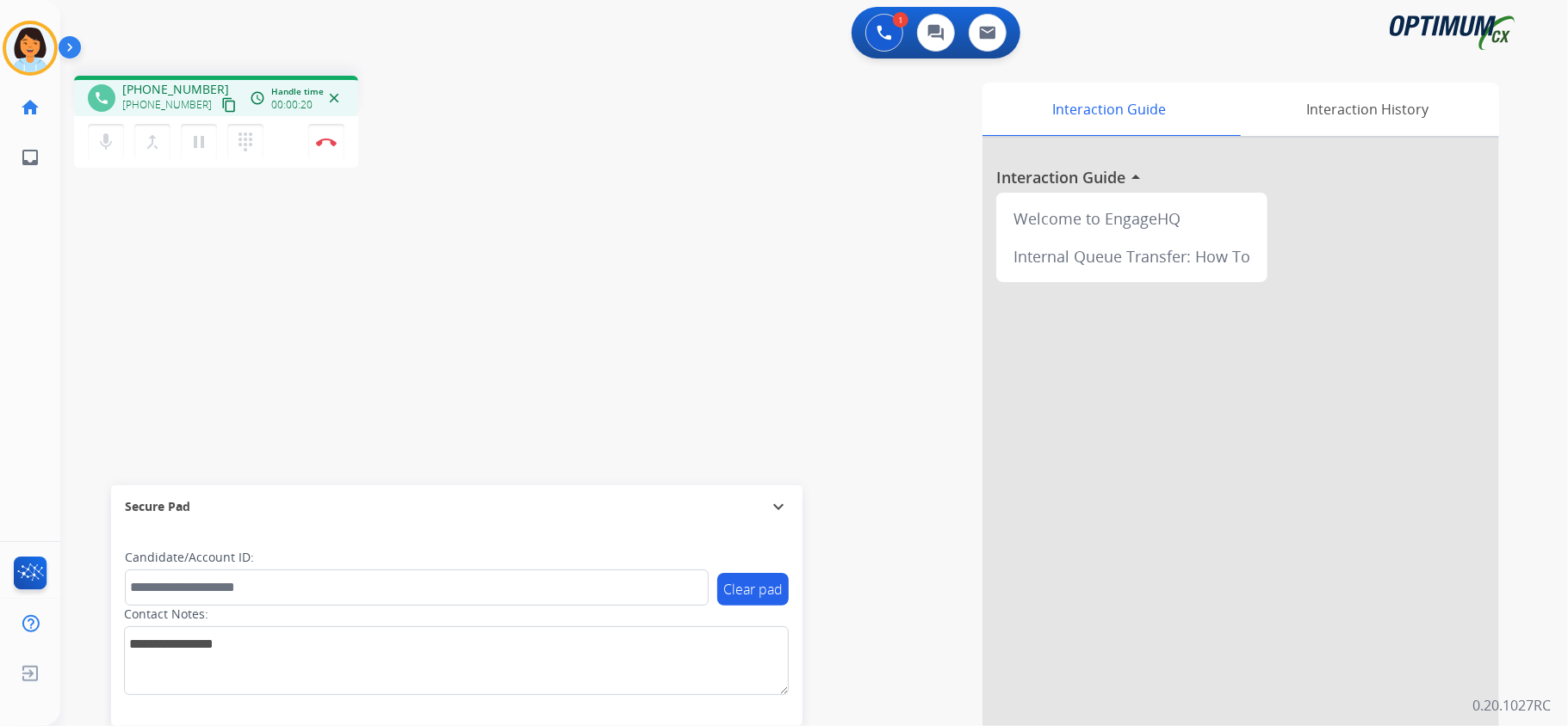
click at [222, 97] on mat-icon "content_copy" at bounding box center [229, 105] width 16 height 16
click at [325, 142] on img at bounding box center [326, 141] width 21 height 8
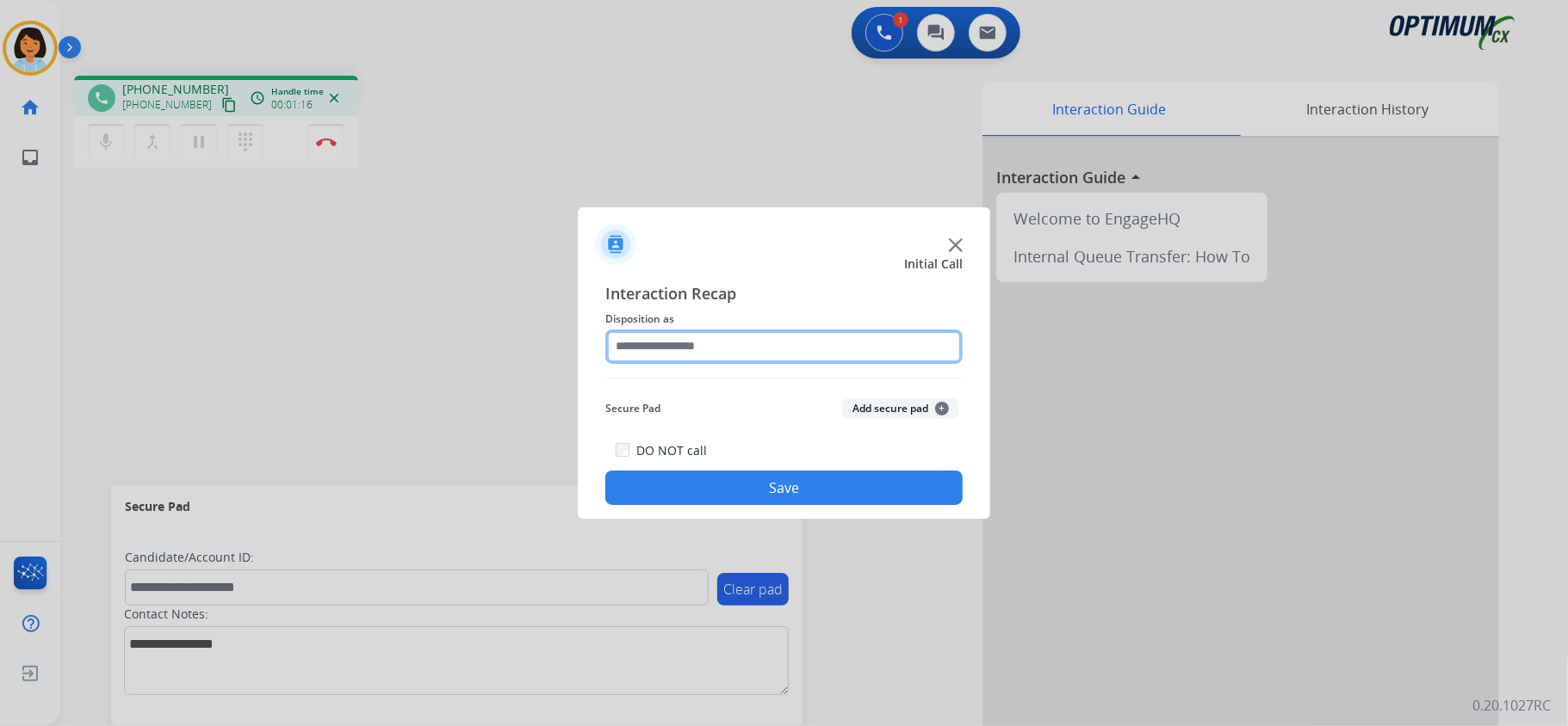
click at [849, 355] on input "text" at bounding box center [784, 347] width 357 height 35
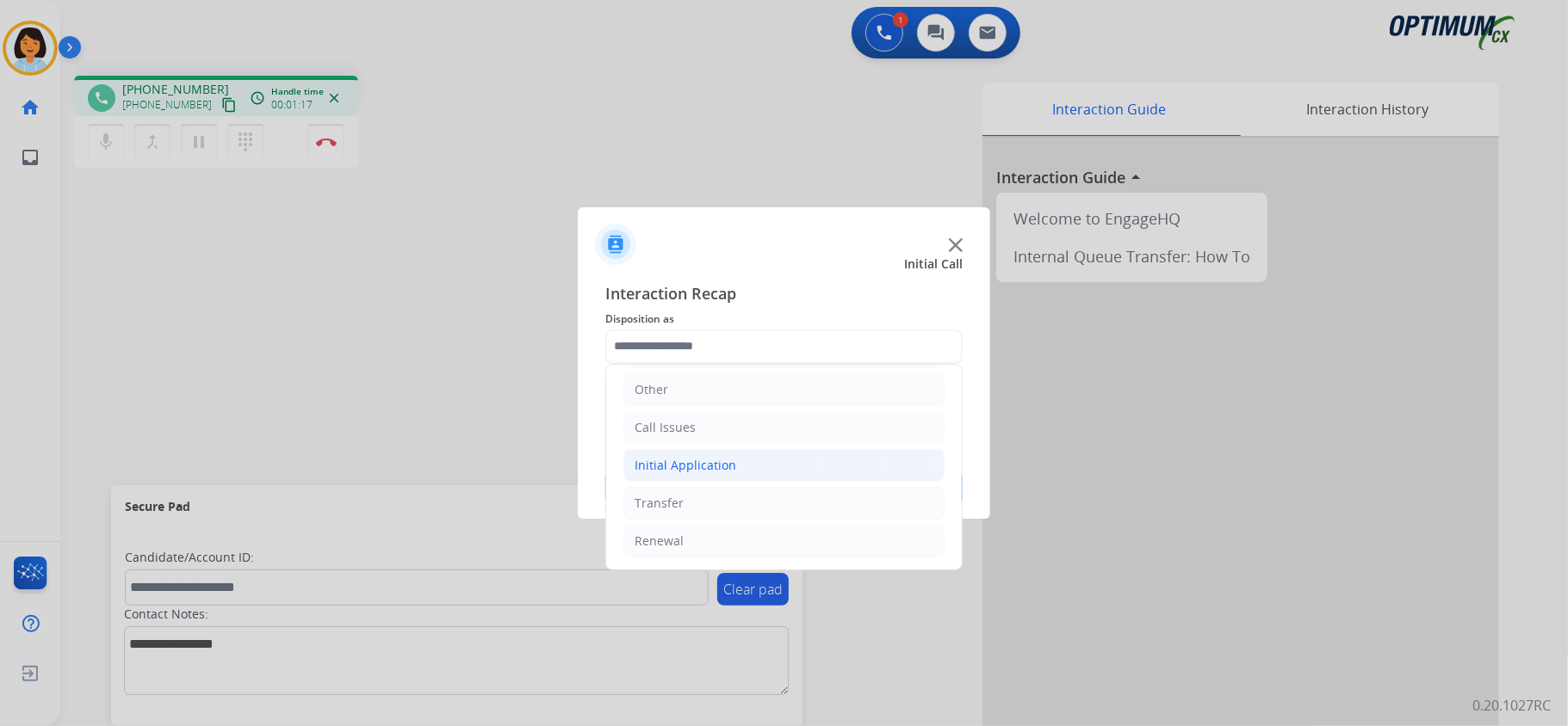
click at [697, 470] on div "Initial Application" at bounding box center [685, 465] width 102 height 17
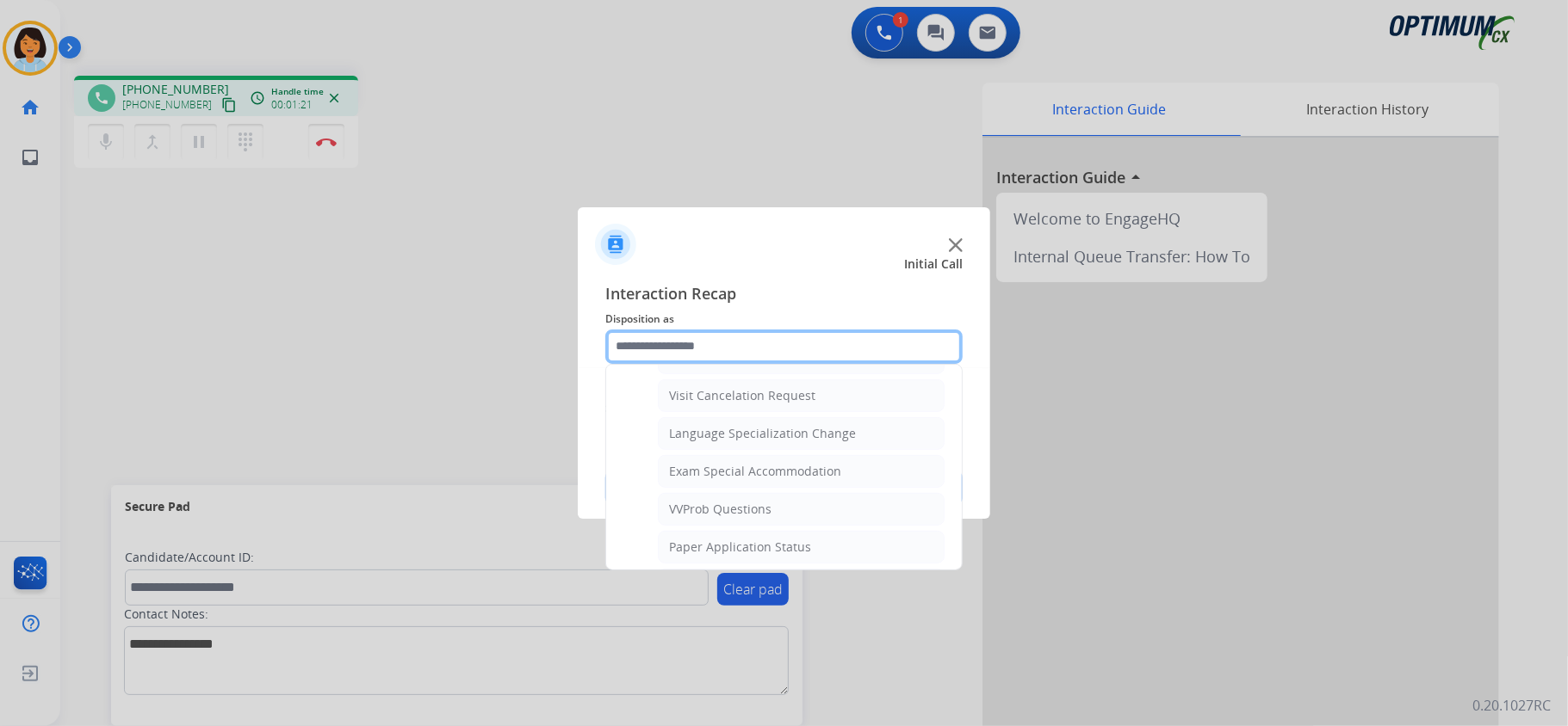
scroll to position [924, 0]
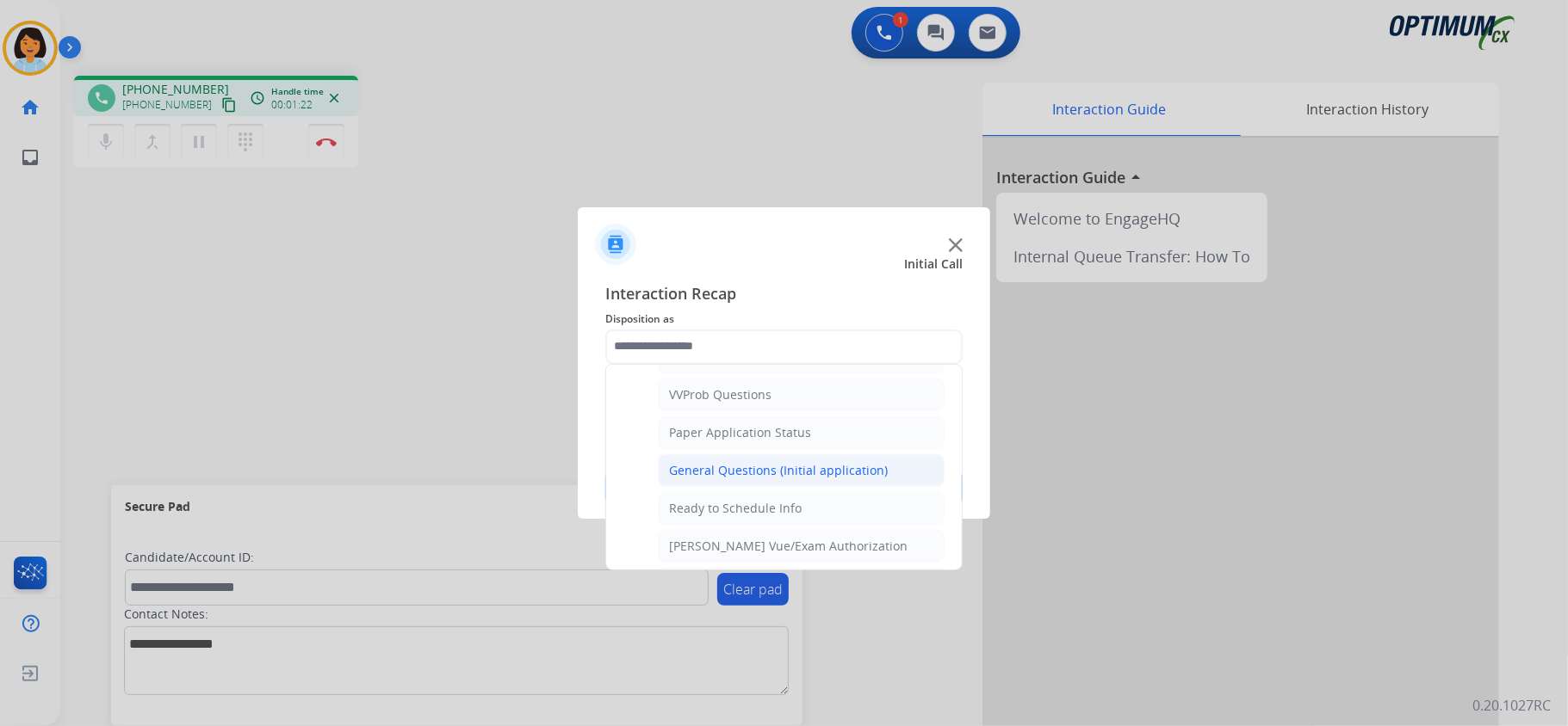
click at [728, 487] on li "General Questions (Initial application)" at bounding box center [801, 470] width 287 height 33
type input "**********"
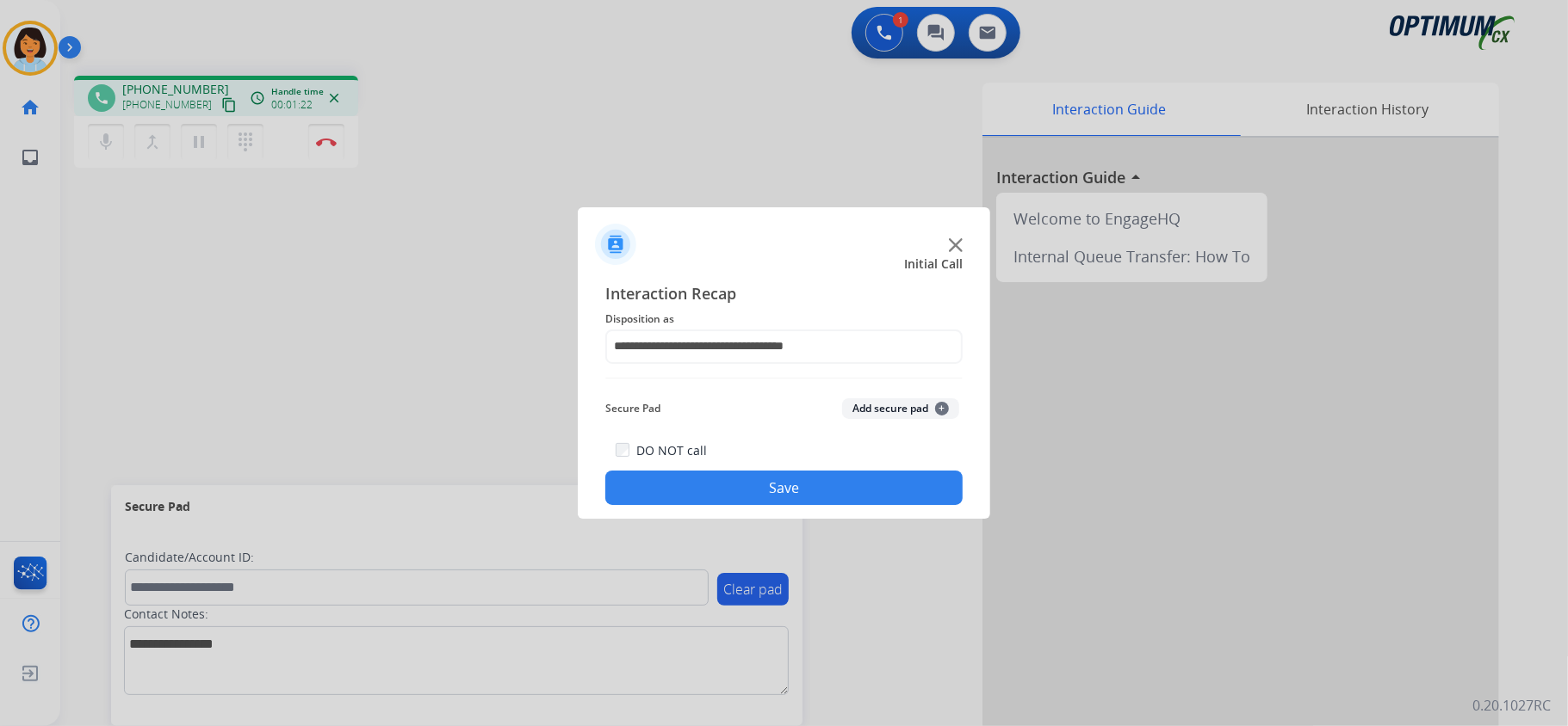
click at [749, 497] on button "Save" at bounding box center [784, 488] width 357 height 35
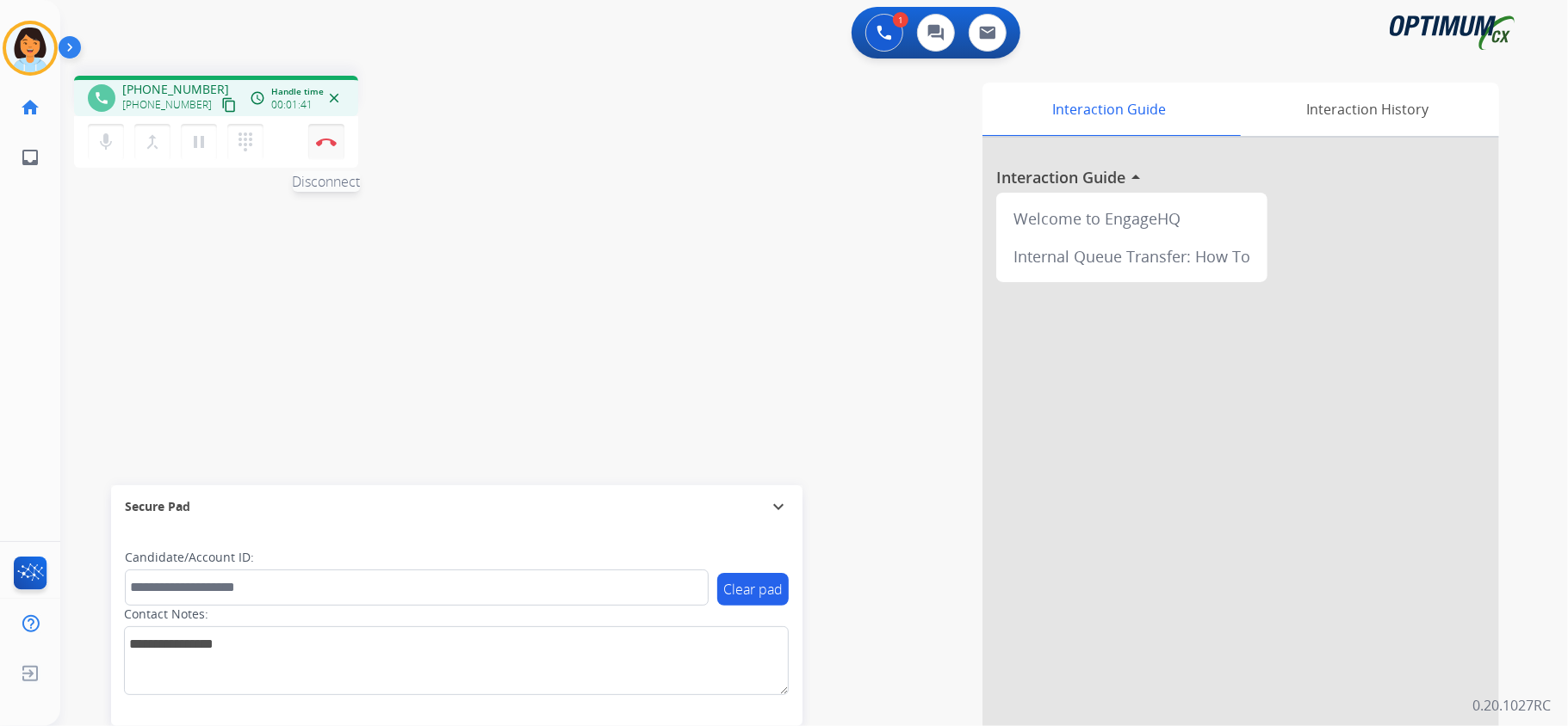
click at [322, 135] on button "Disconnect" at bounding box center [326, 142] width 36 height 36
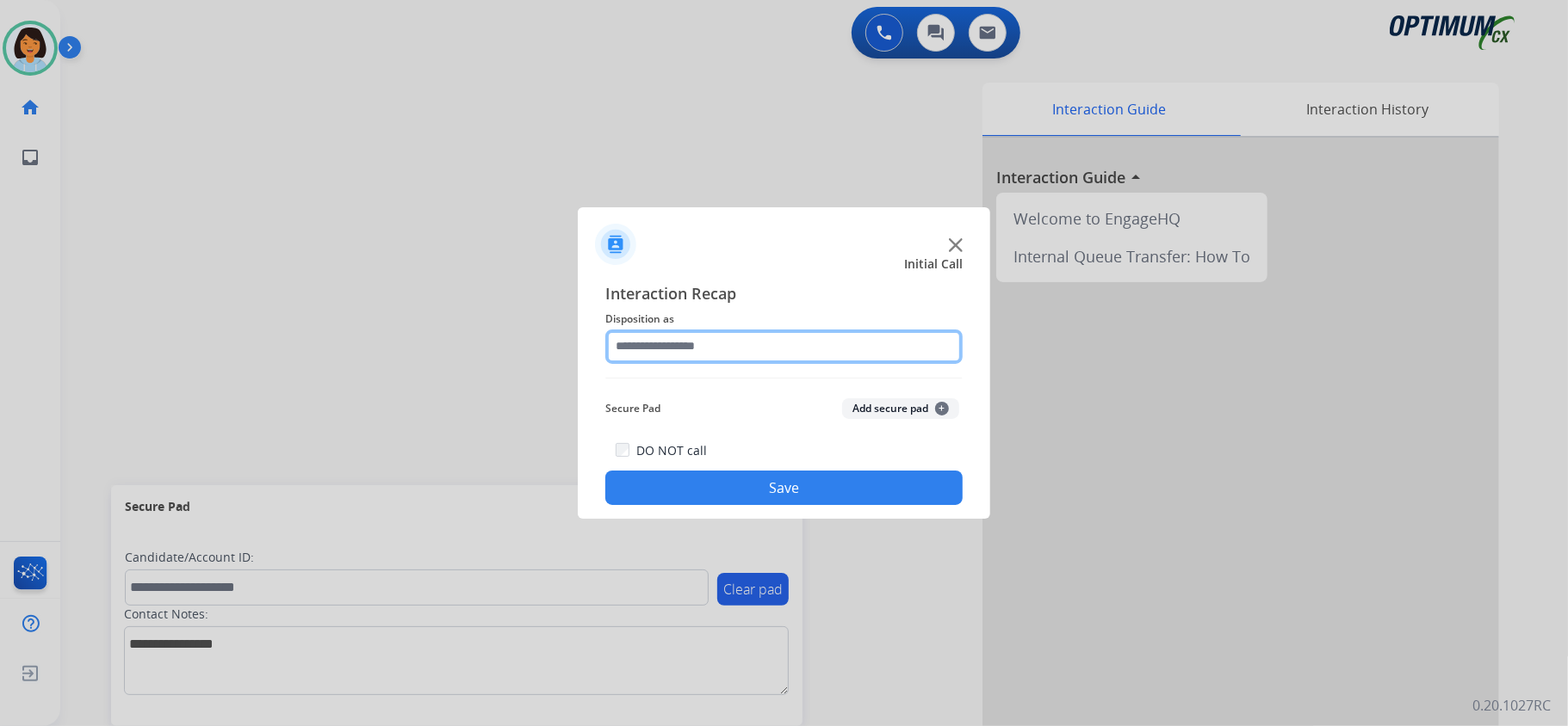
click at [724, 337] on input "text" at bounding box center [784, 347] width 357 height 35
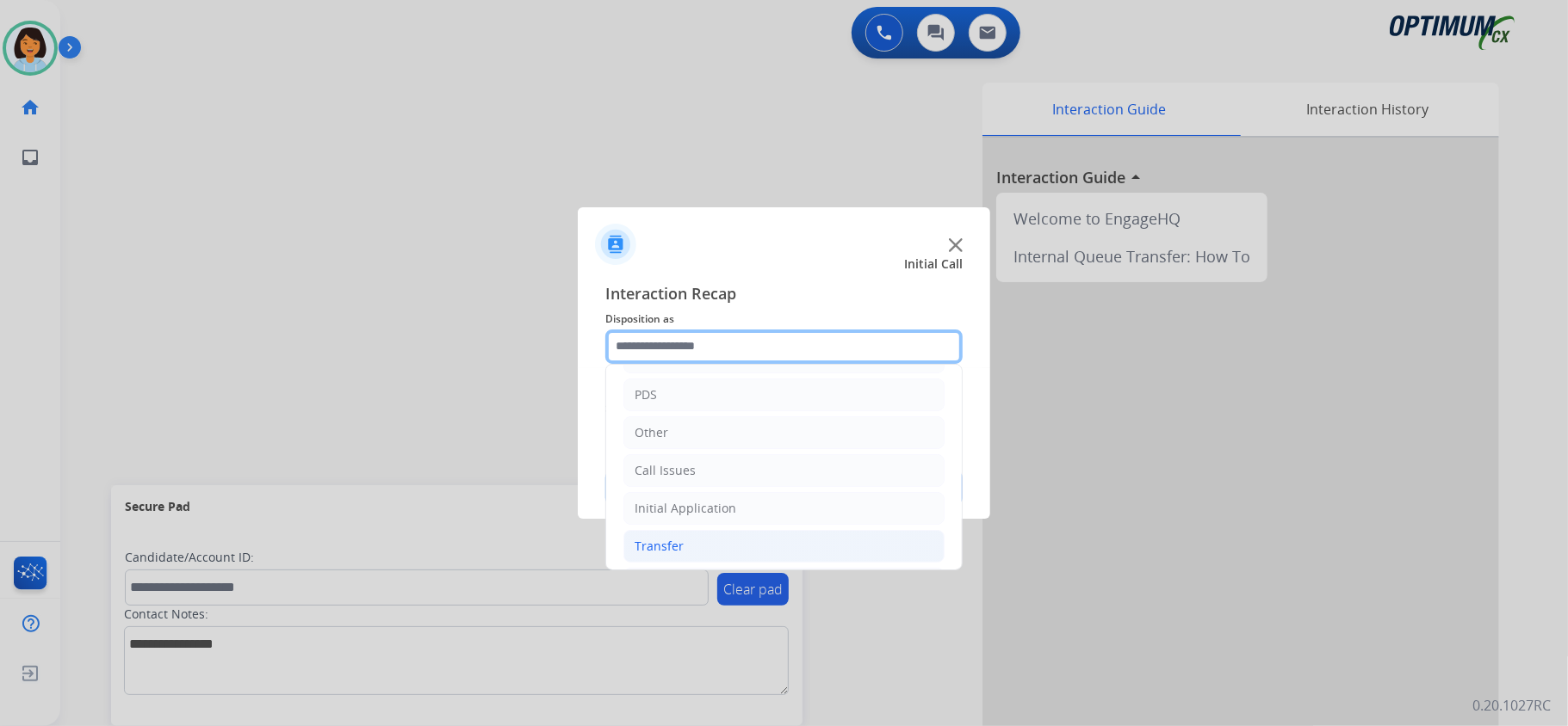
scroll to position [114, 0]
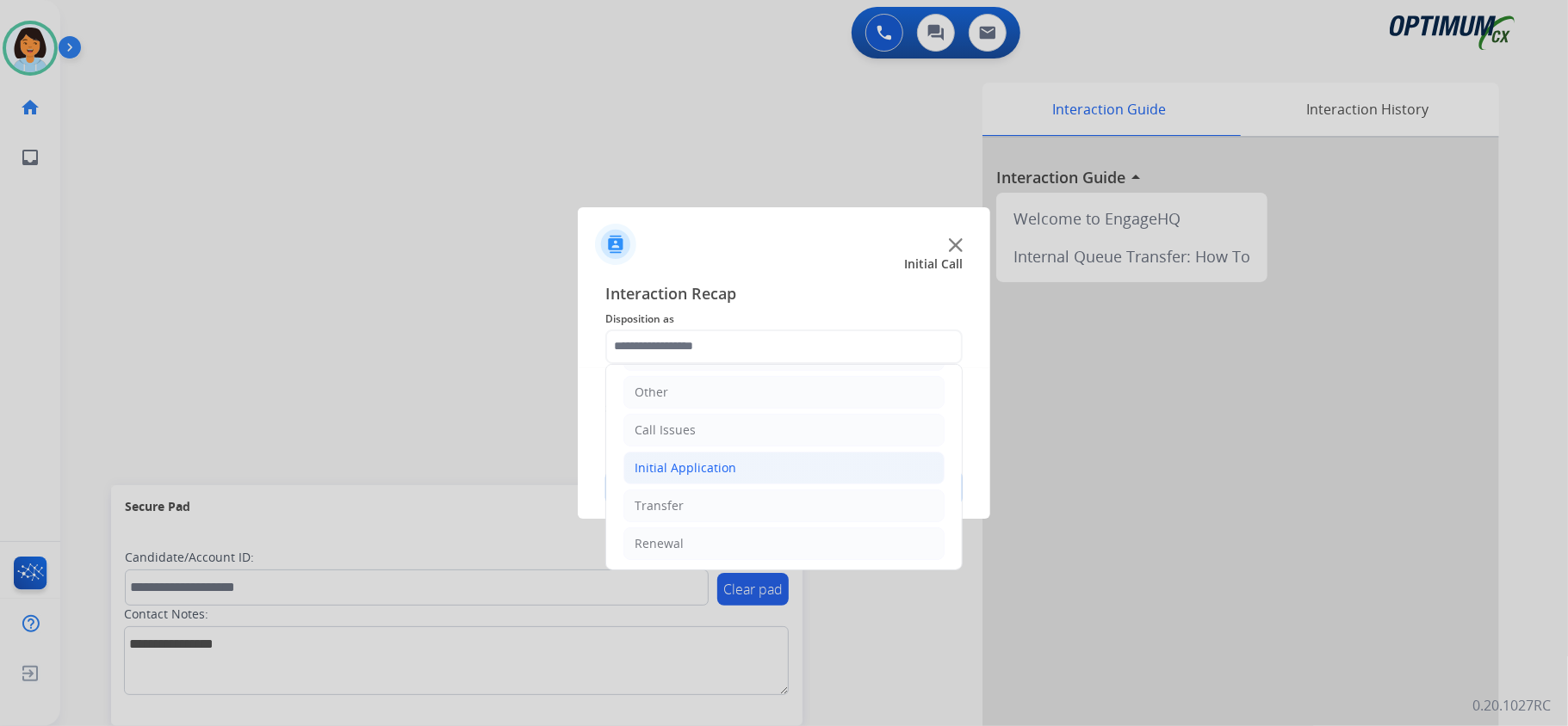
click at [753, 478] on li "Initial Application" at bounding box center [784, 467] width 322 height 33
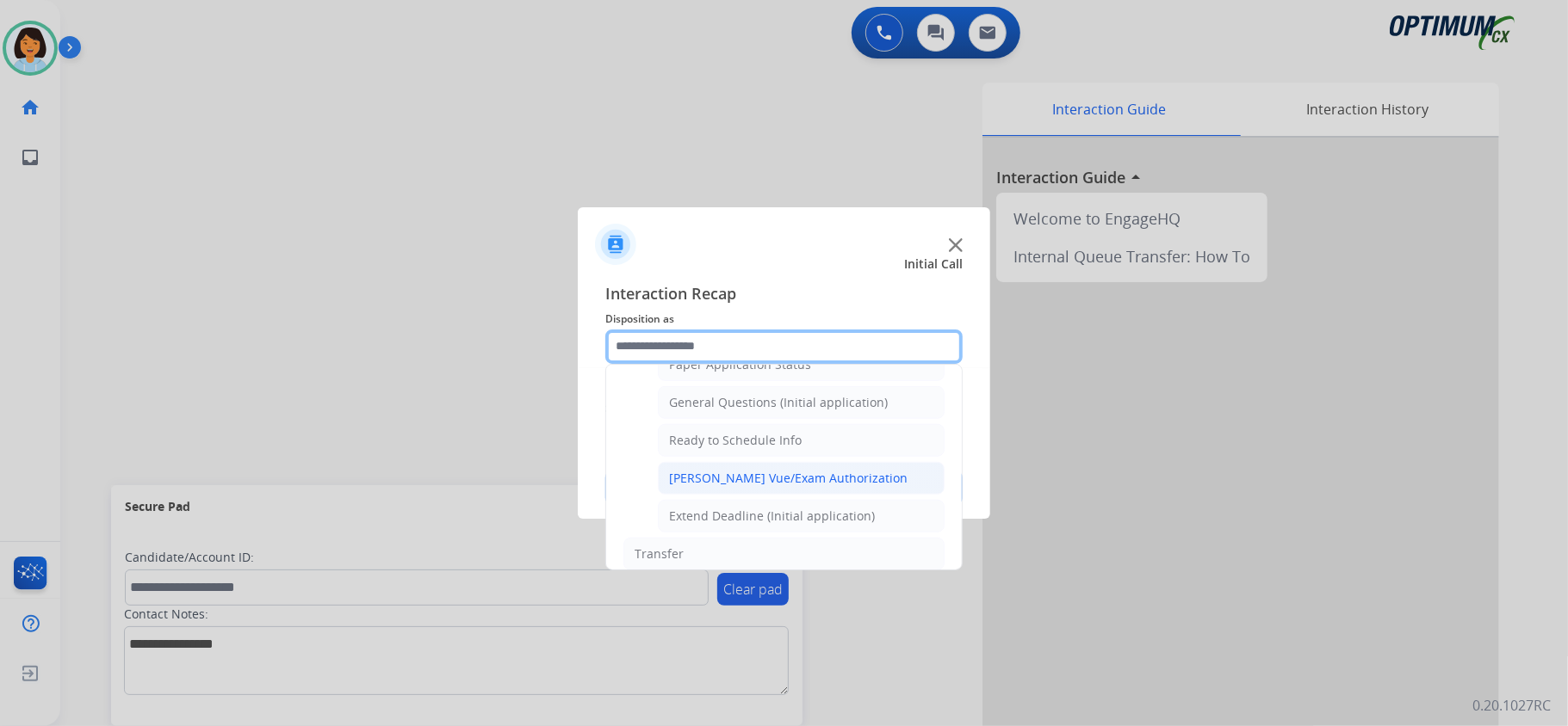
scroll to position [1032, 0]
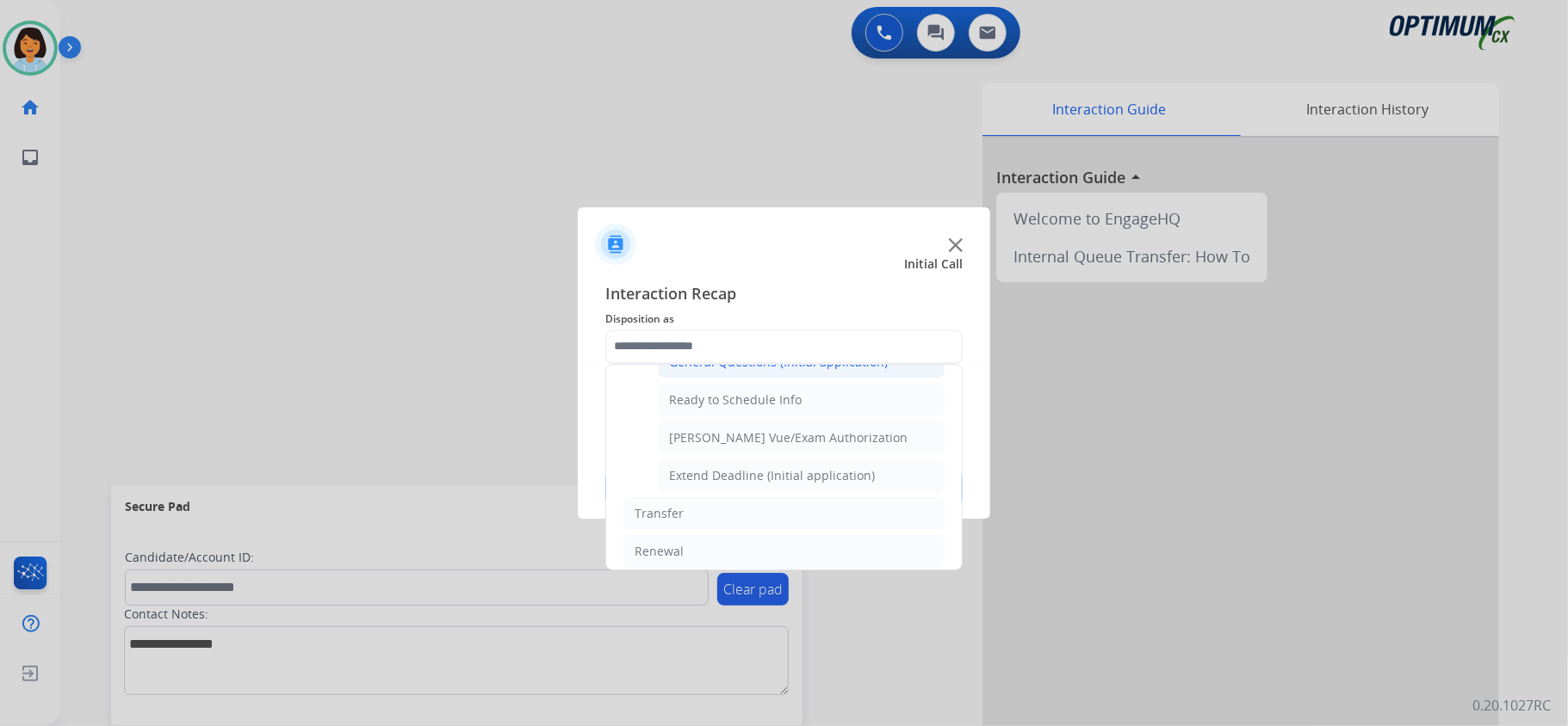
click at [773, 371] on div "General Questions (Initial application)" at bounding box center [779, 362] width 219 height 17
type input "**********"
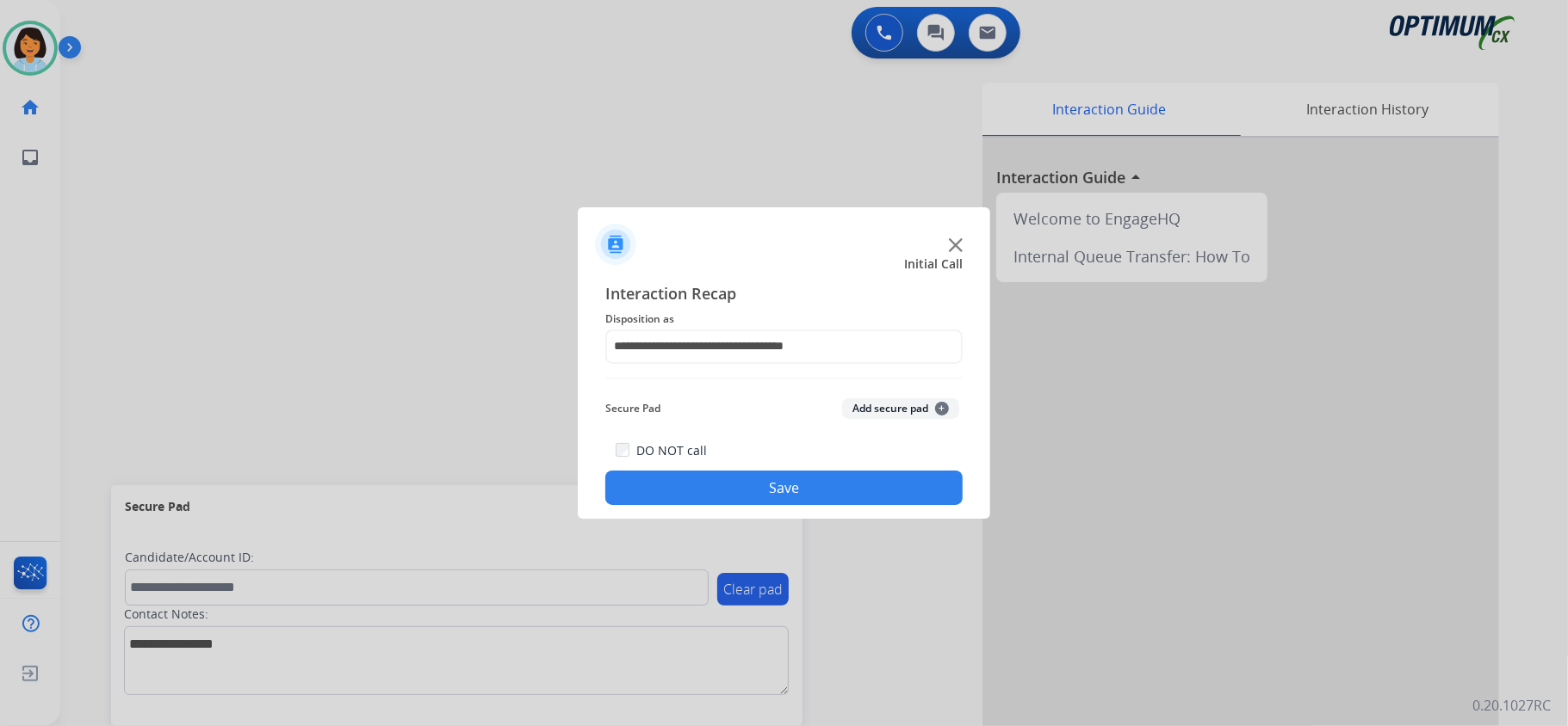
click at [800, 497] on button "Save" at bounding box center [784, 488] width 357 height 35
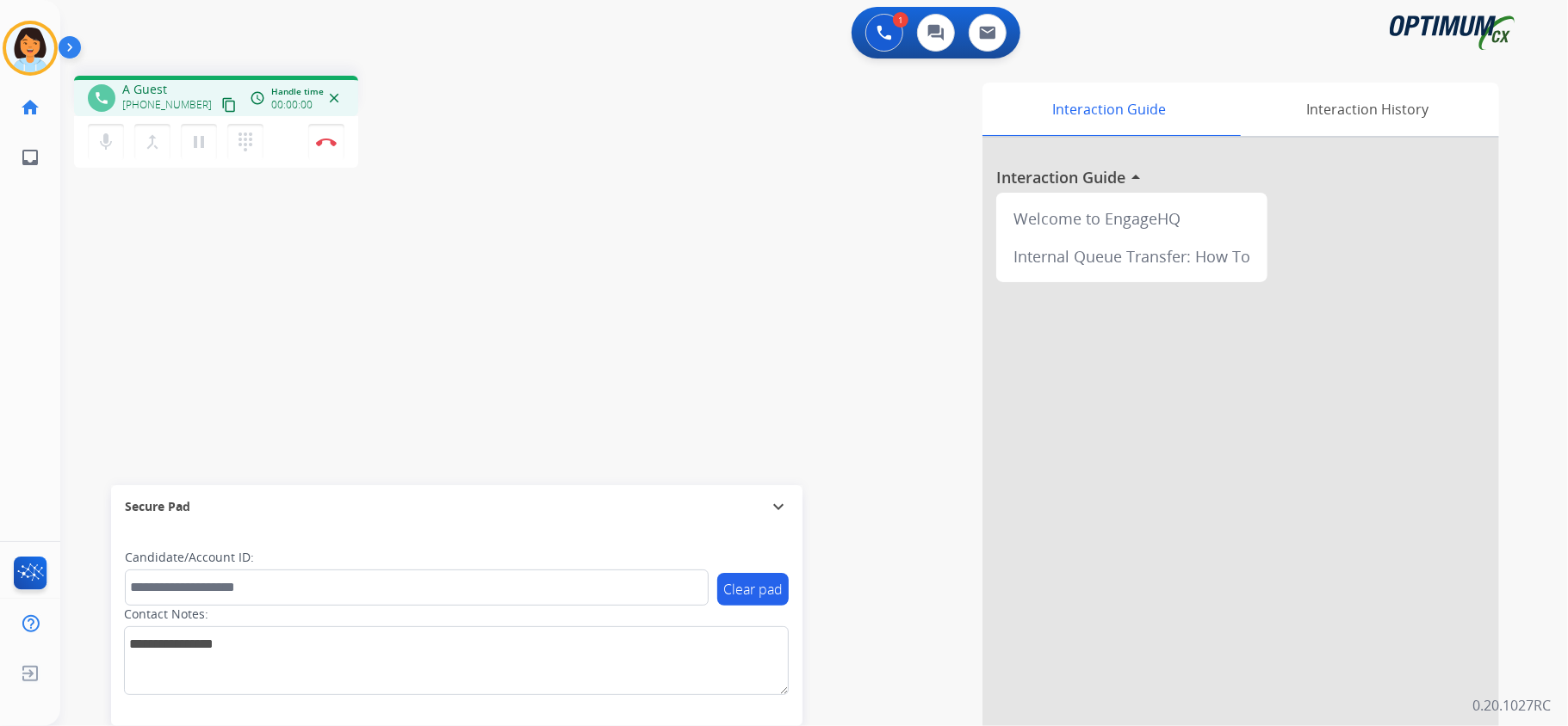
click at [108, 283] on div "phone A Guest +19292164638 content_copy access_time Call metrics Queue 00:07 Ho…" at bounding box center [793, 420] width 1466 height 718
click at [222, 105] on mat-icon "content_copy" at bounding box center [229, 105] width 16 height 16
click at [222, 108] on mat-icon "content_copy" at bounding box center [229, 105] width 16 height 16
click at [324, 133] on button "Disconnect" at bounding box center [326, 142] width 36 height 36
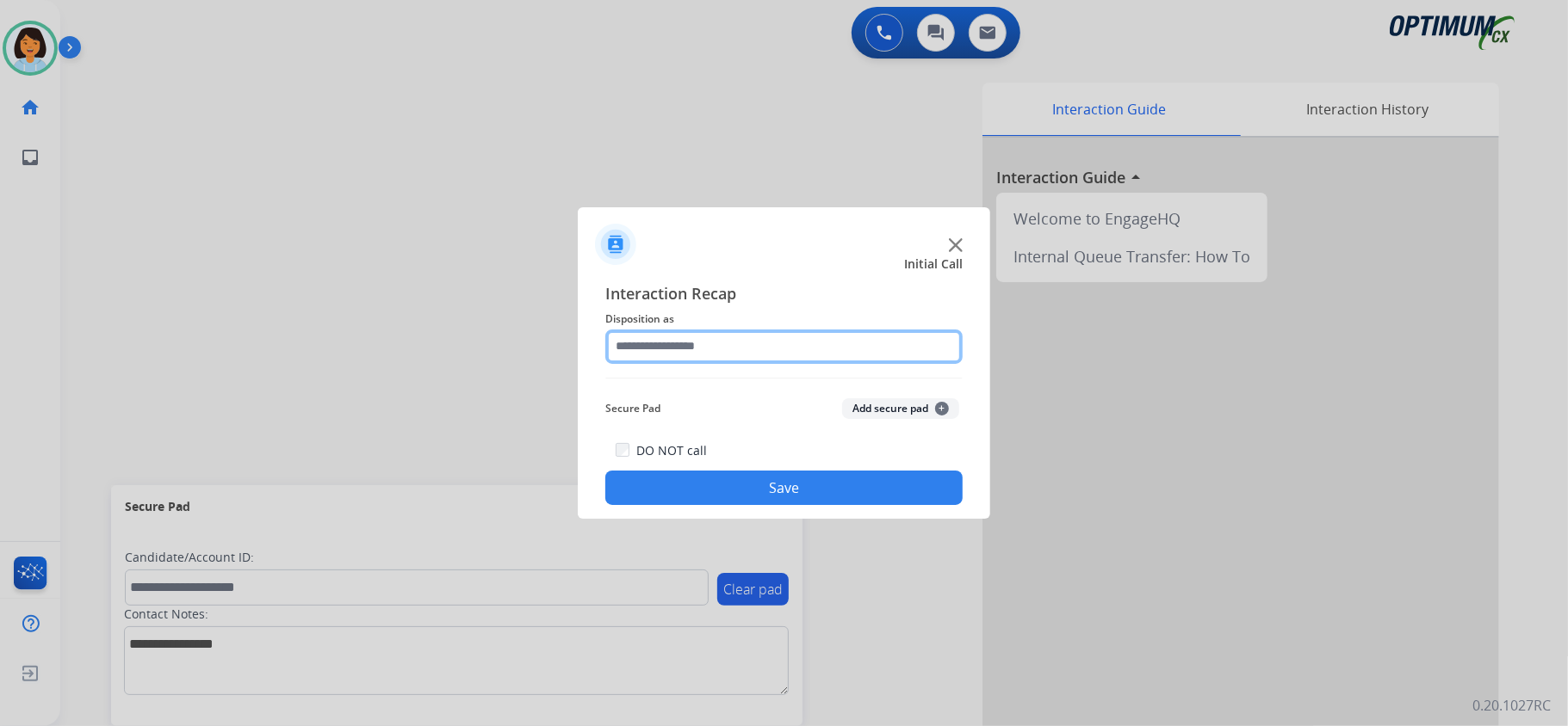
click at [747, 339] on input "text" at bounding box center [784, 347] width 357 height 35
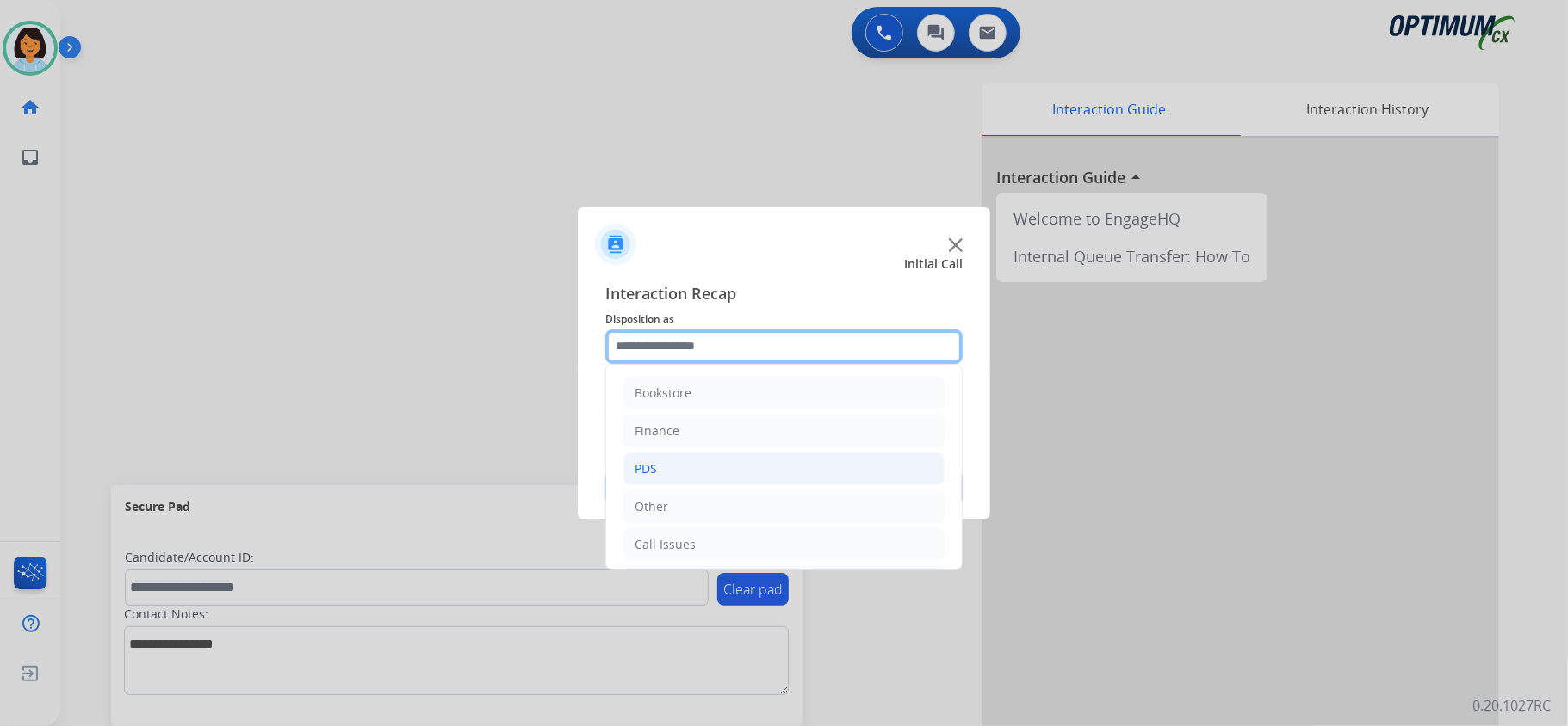
scroll to position [114, 0]
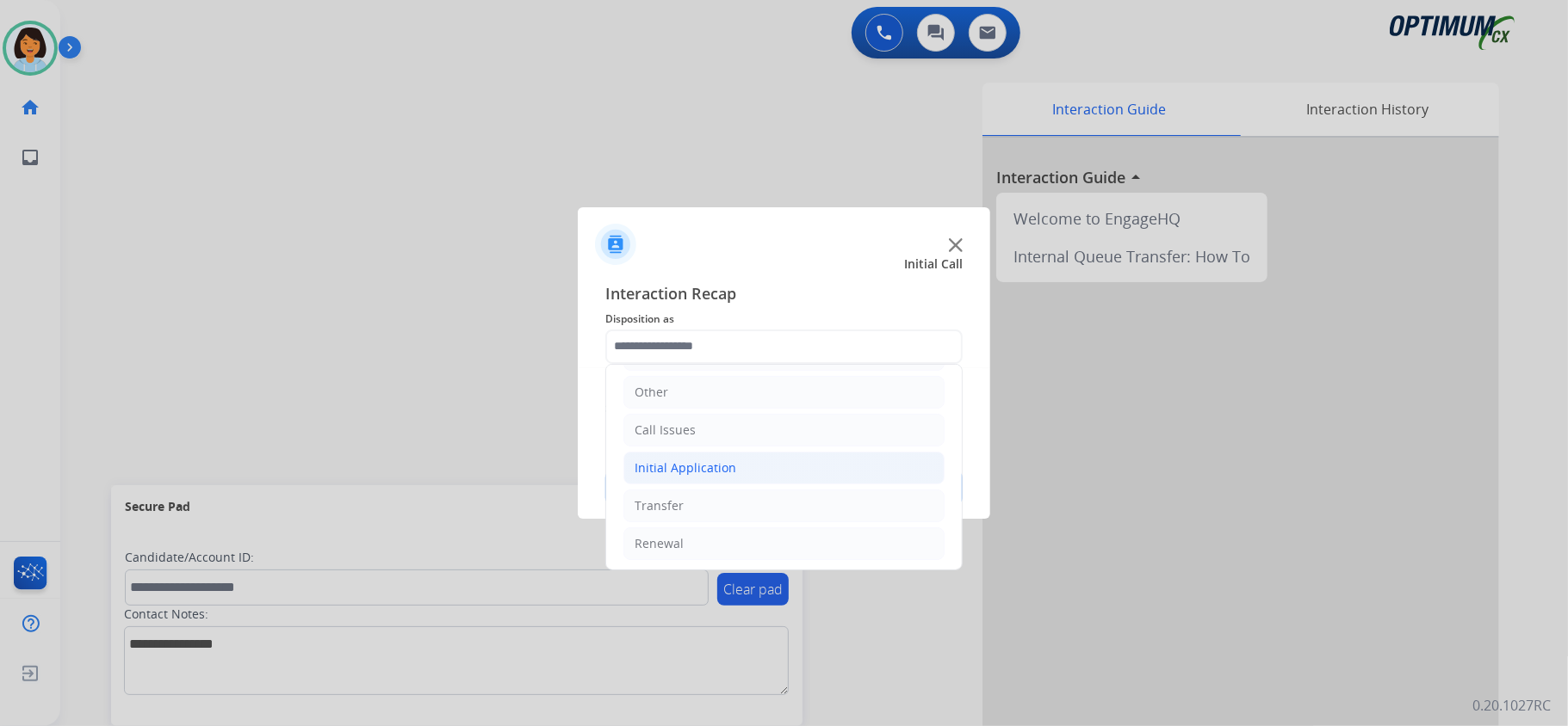
click at [689, 468] on div "Initial Application" at bounding box center [685, 468] width 102 height 17
drag, startPoint x: 680, startPoint y: 542, endPoint x: 679, endPoint y: 551, distance: 9.1
click at [679, 551] on div "Appeals" at bounding box center [693, 544] width 47 height 17
type input "*******"
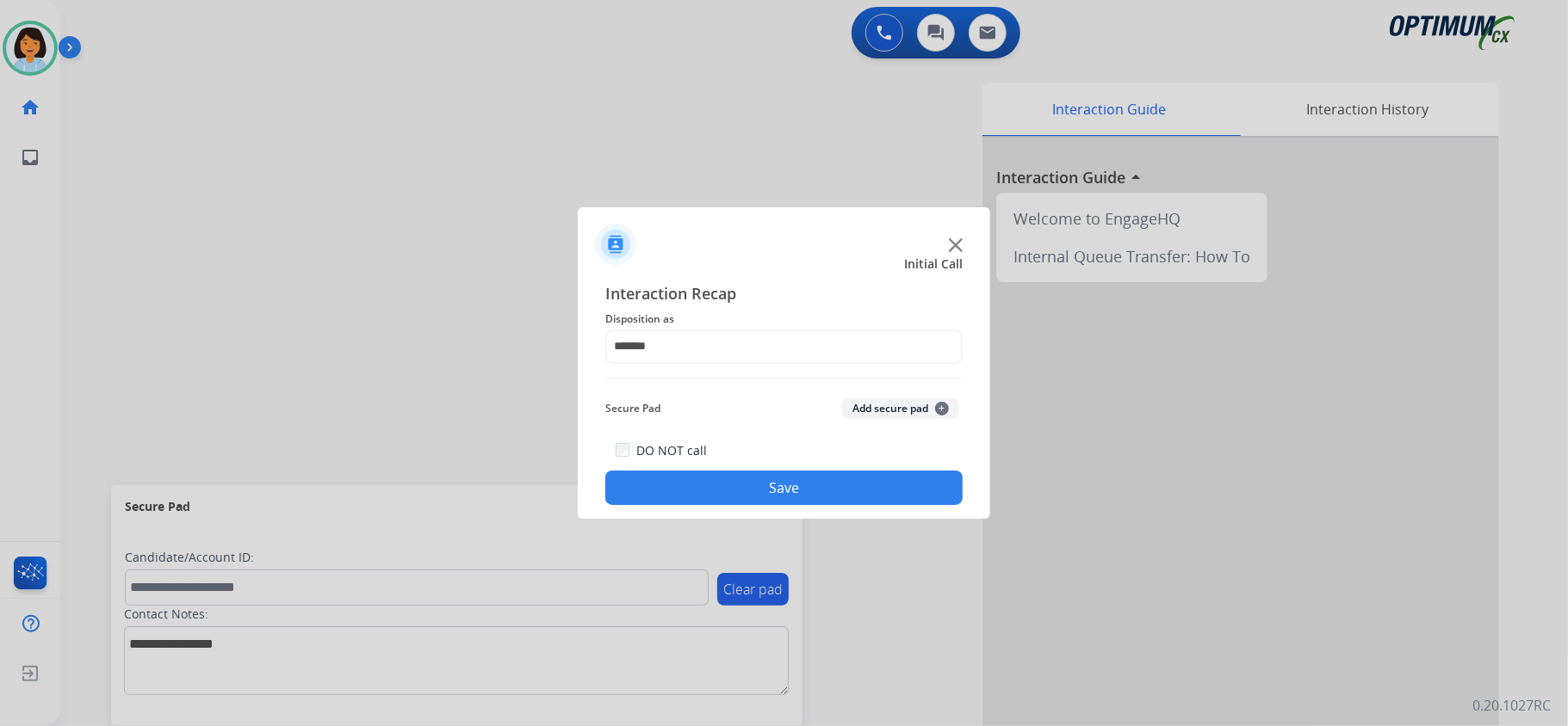
click at [730, 487] on button "Save" at bounding box center [784, 488] width 357 height 35
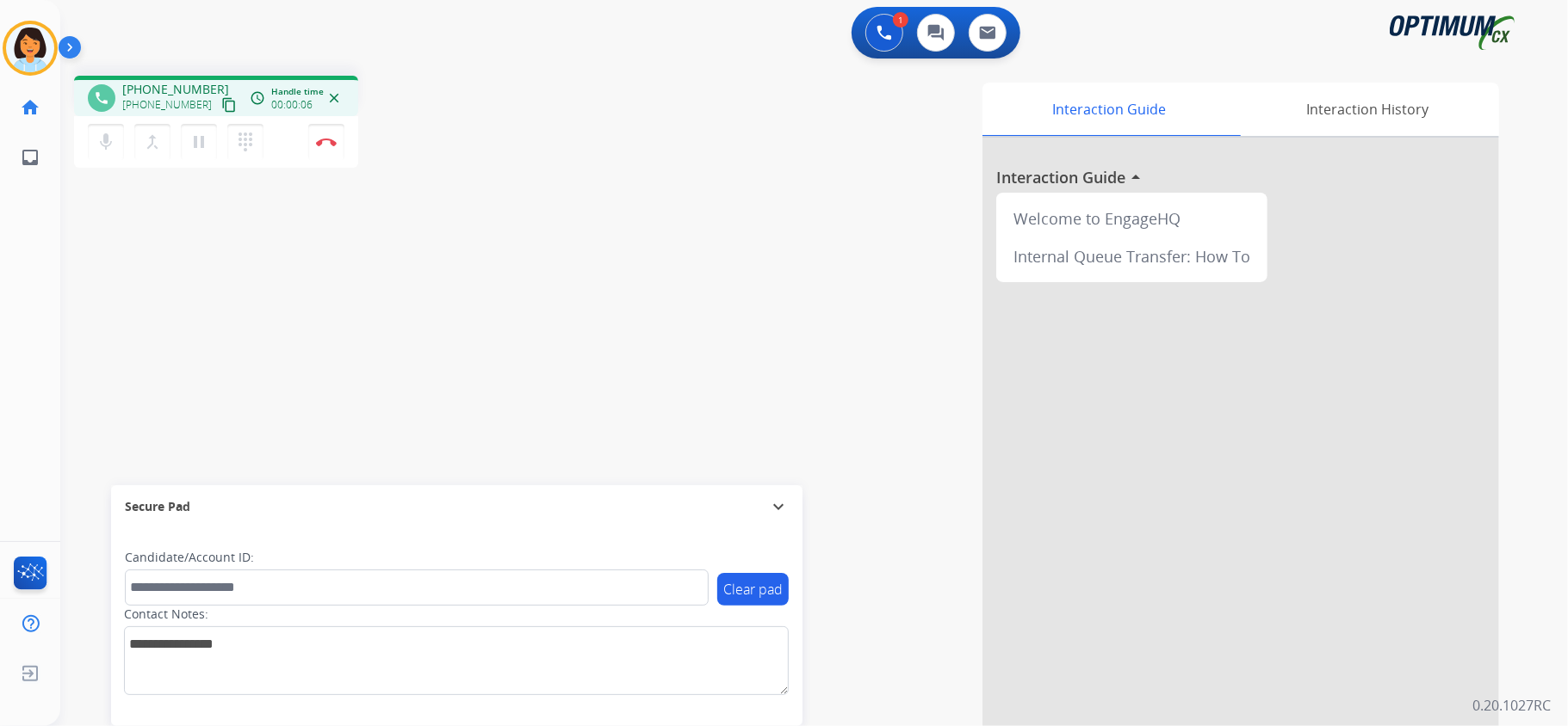
click at [222, 107] on mat-icon "content_copy" at bounding box center [229, 105] width 16 height 16
click at [324, 137] on img at bounding box center [326, 141] width 21 height 8
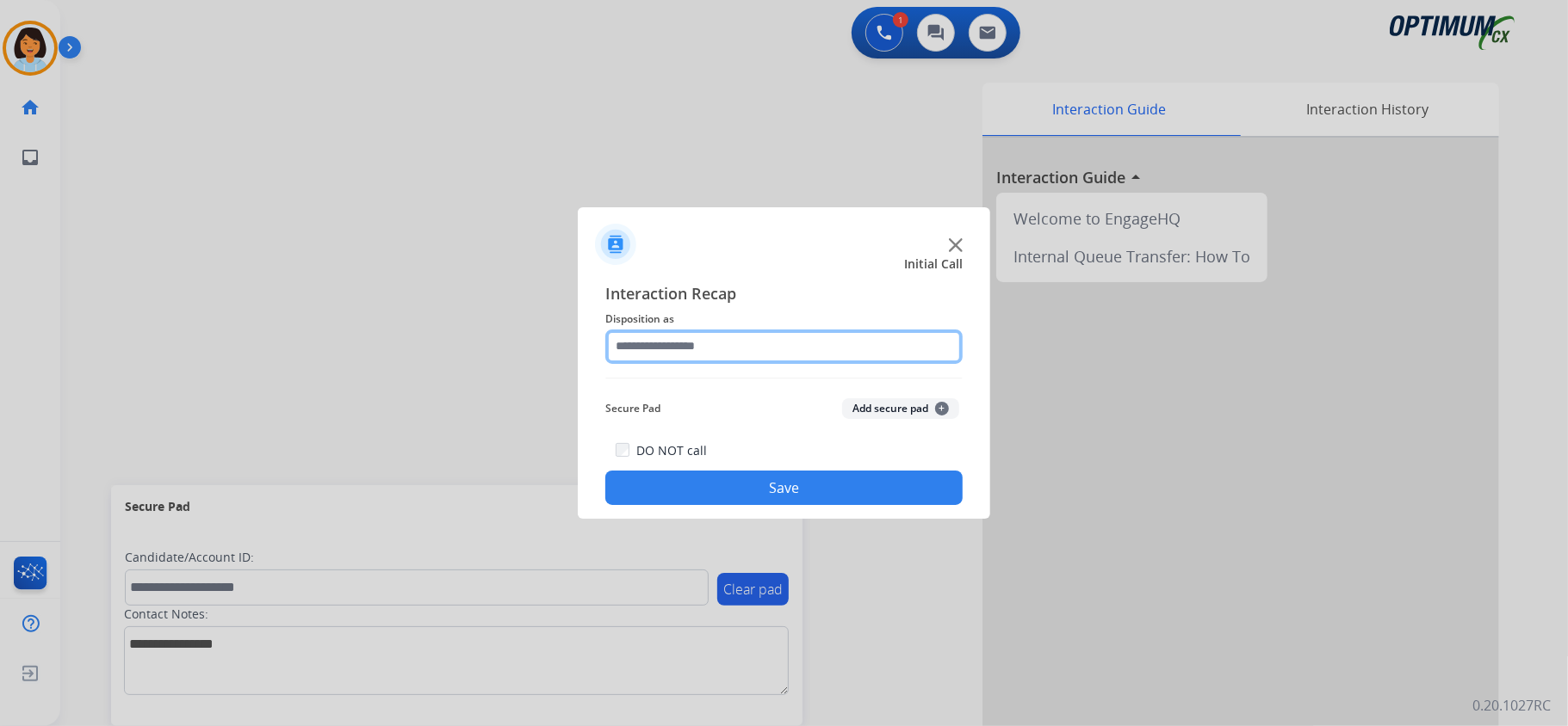
click at [812, 338] on input "text" at bounding box center [784, 347] width 357 height 35
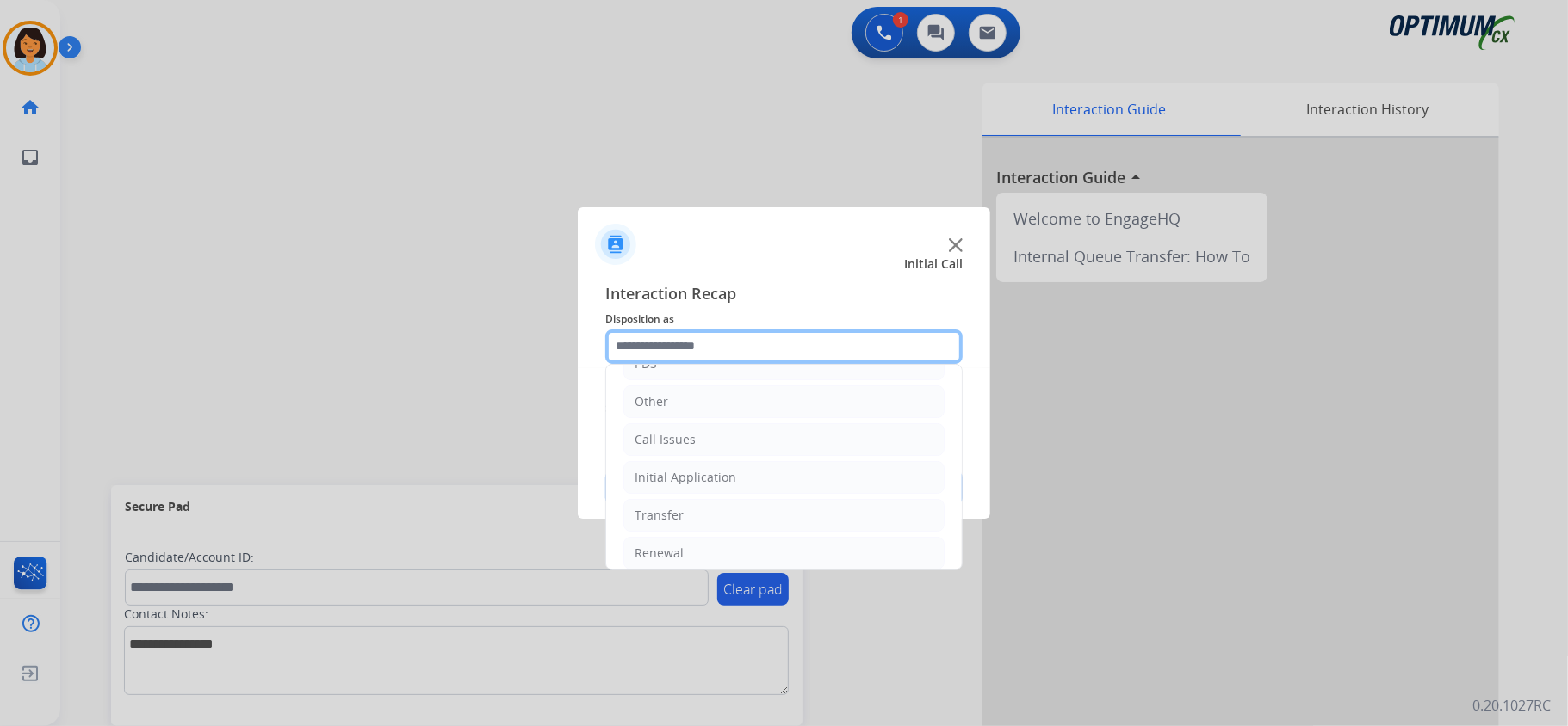
scroll to position [119, 0]
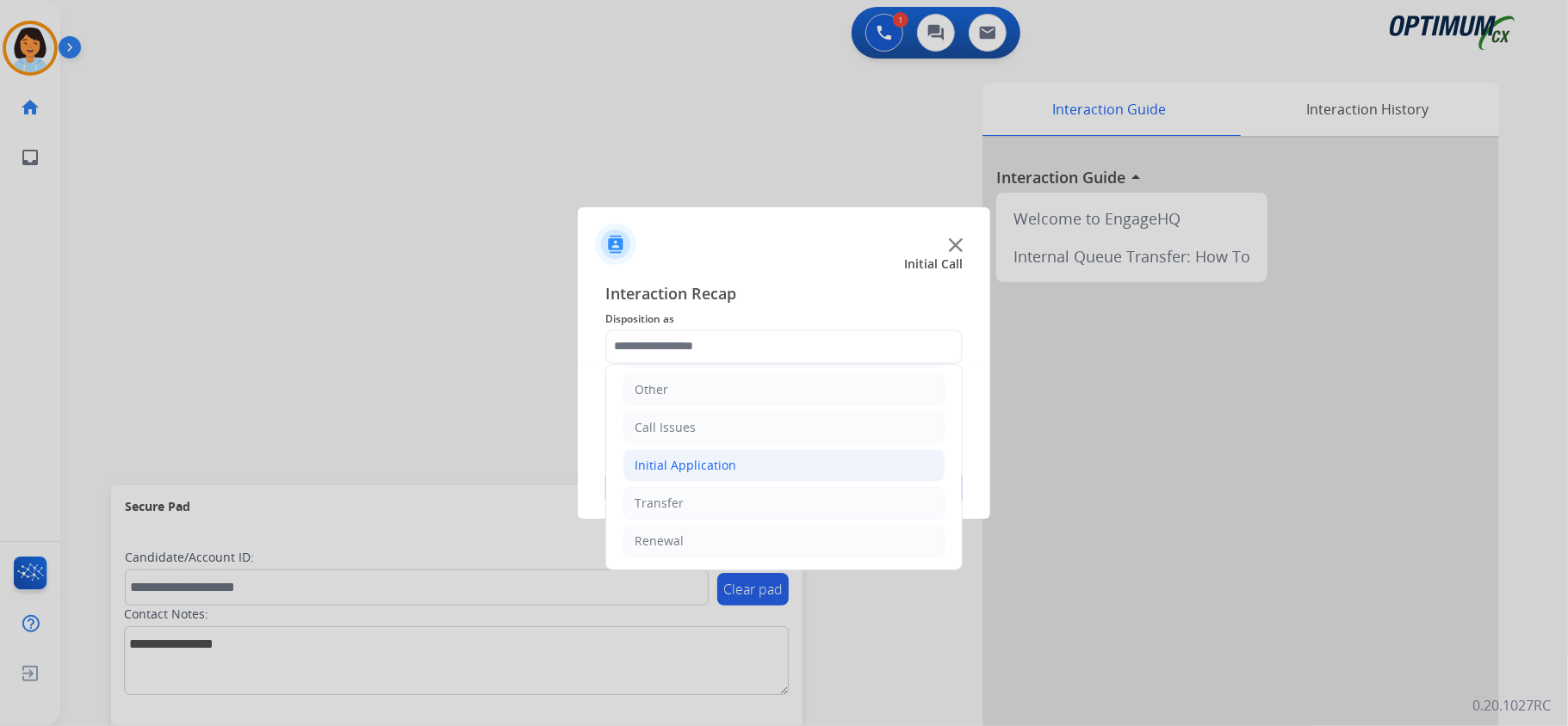
click at [768, 472] on li "Initial Application" at bounding box center [784, 465] width 322 height 33
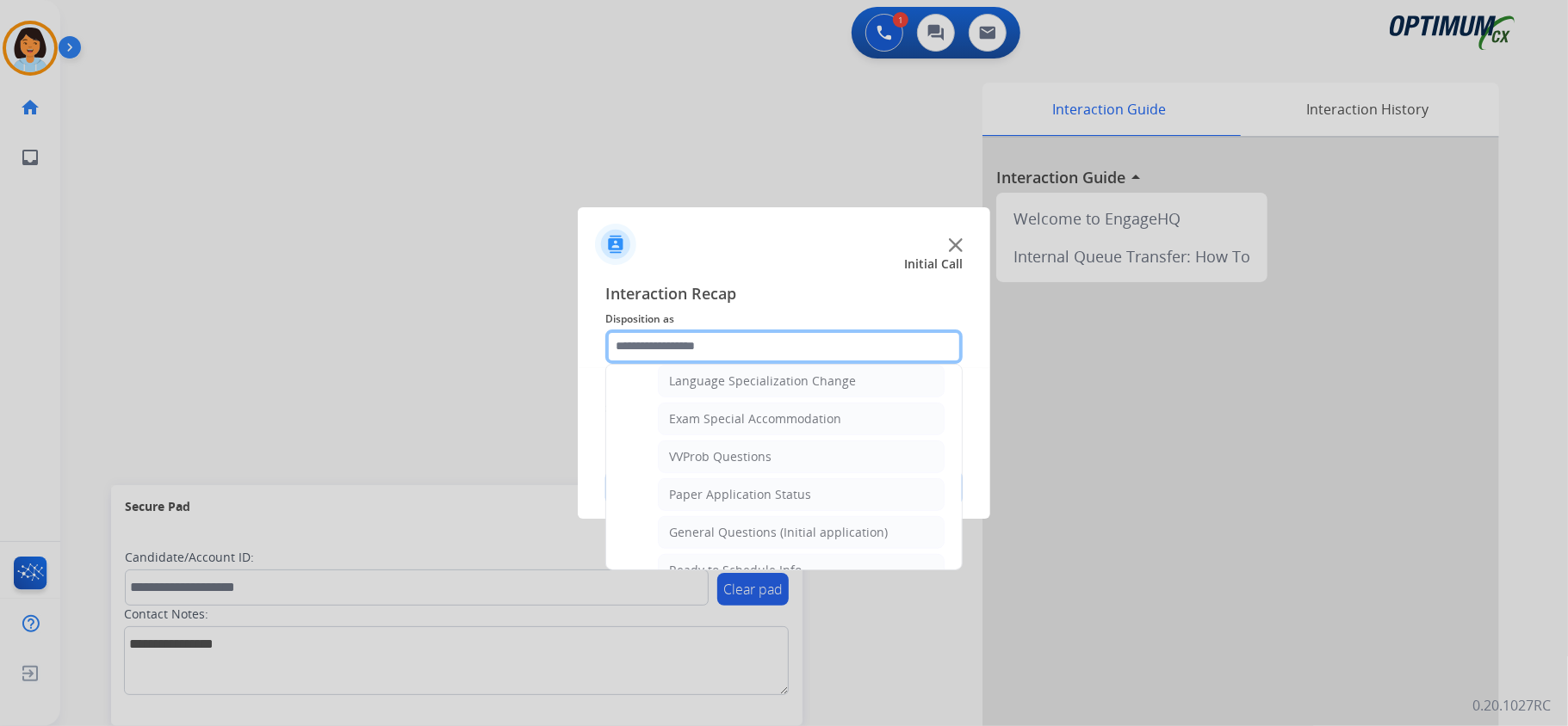
scroll to position [1006, 0]
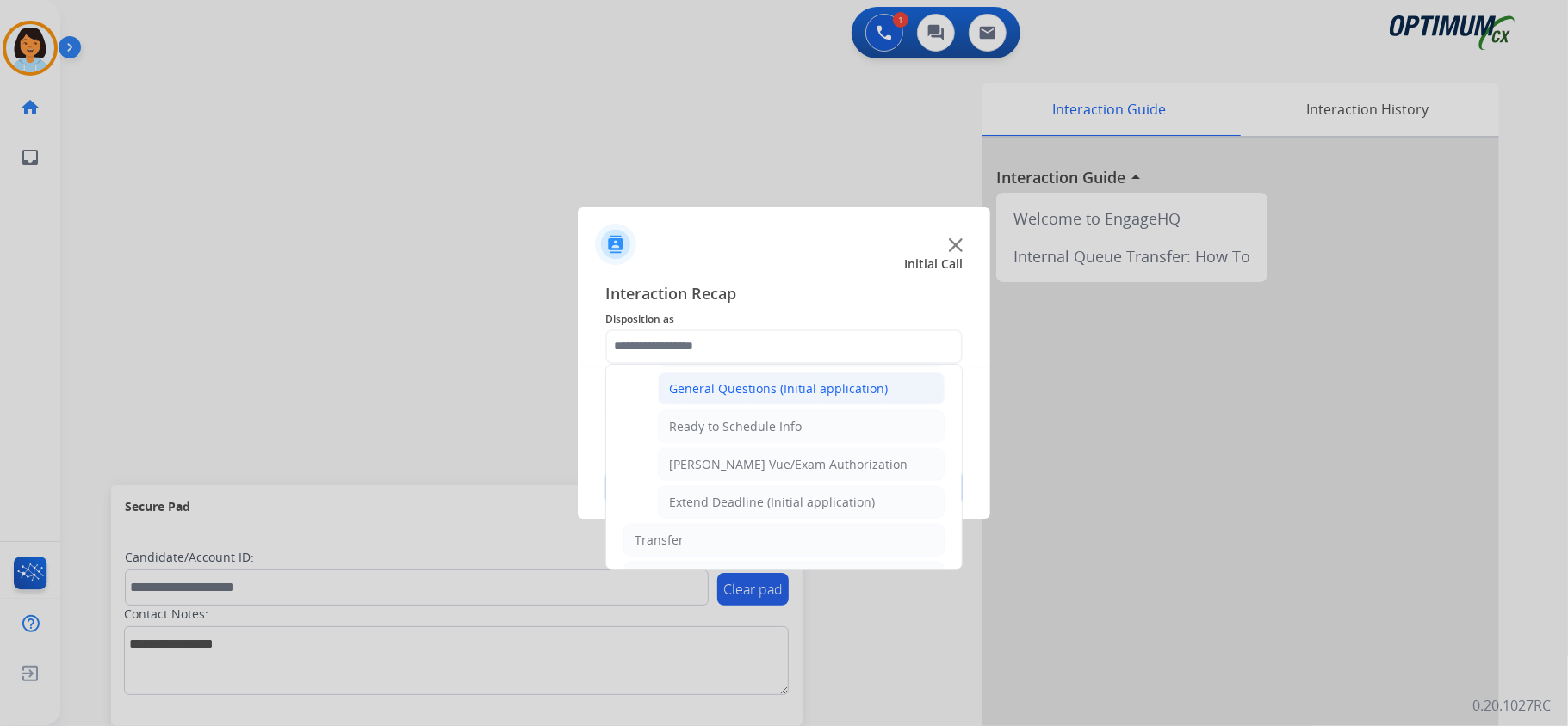
click at [814, 397] on div "General Questions (Initial application)" at bounding box center [779, 389] width 219 height 17
type input "**********"
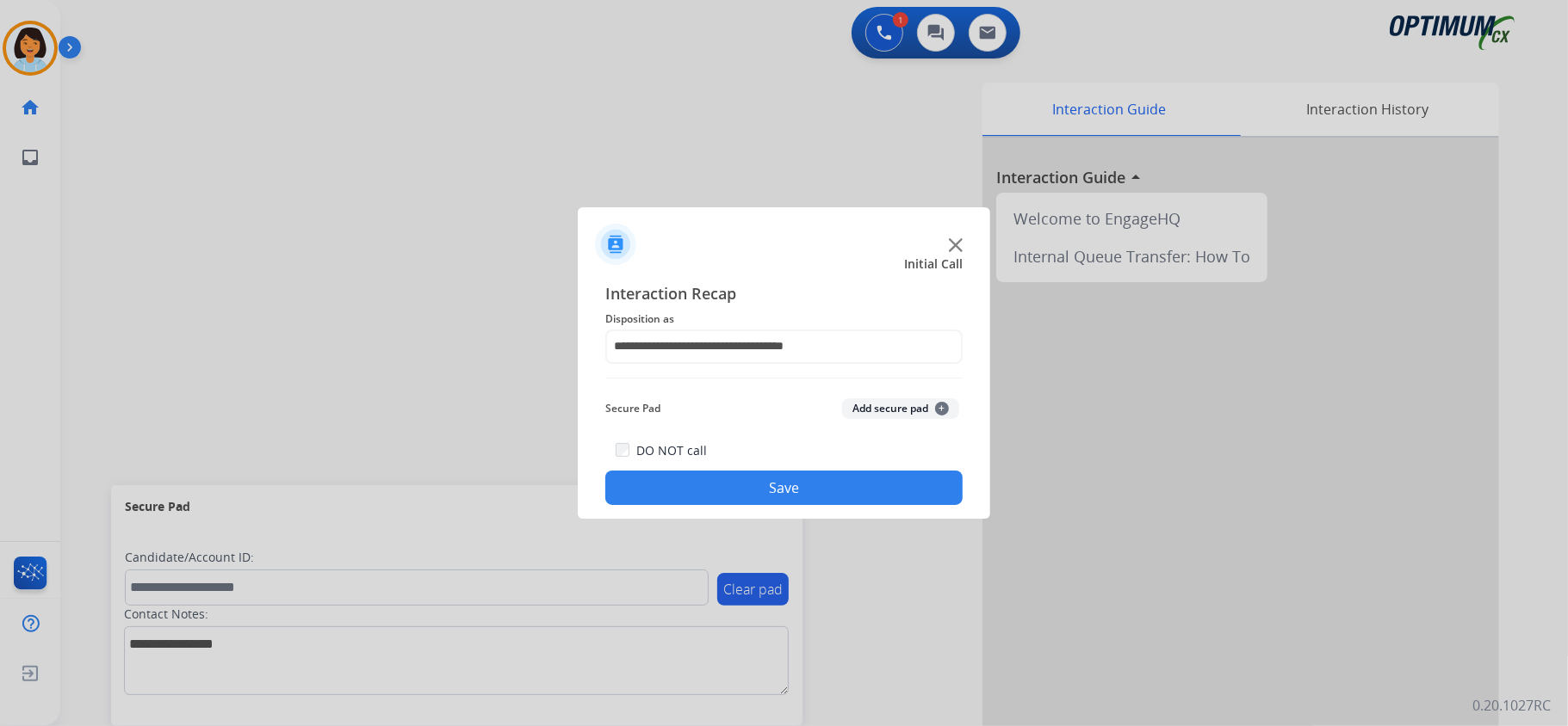
click at [751, 490] on button "Save" at bounding box center [784, 488] width 357 height 35
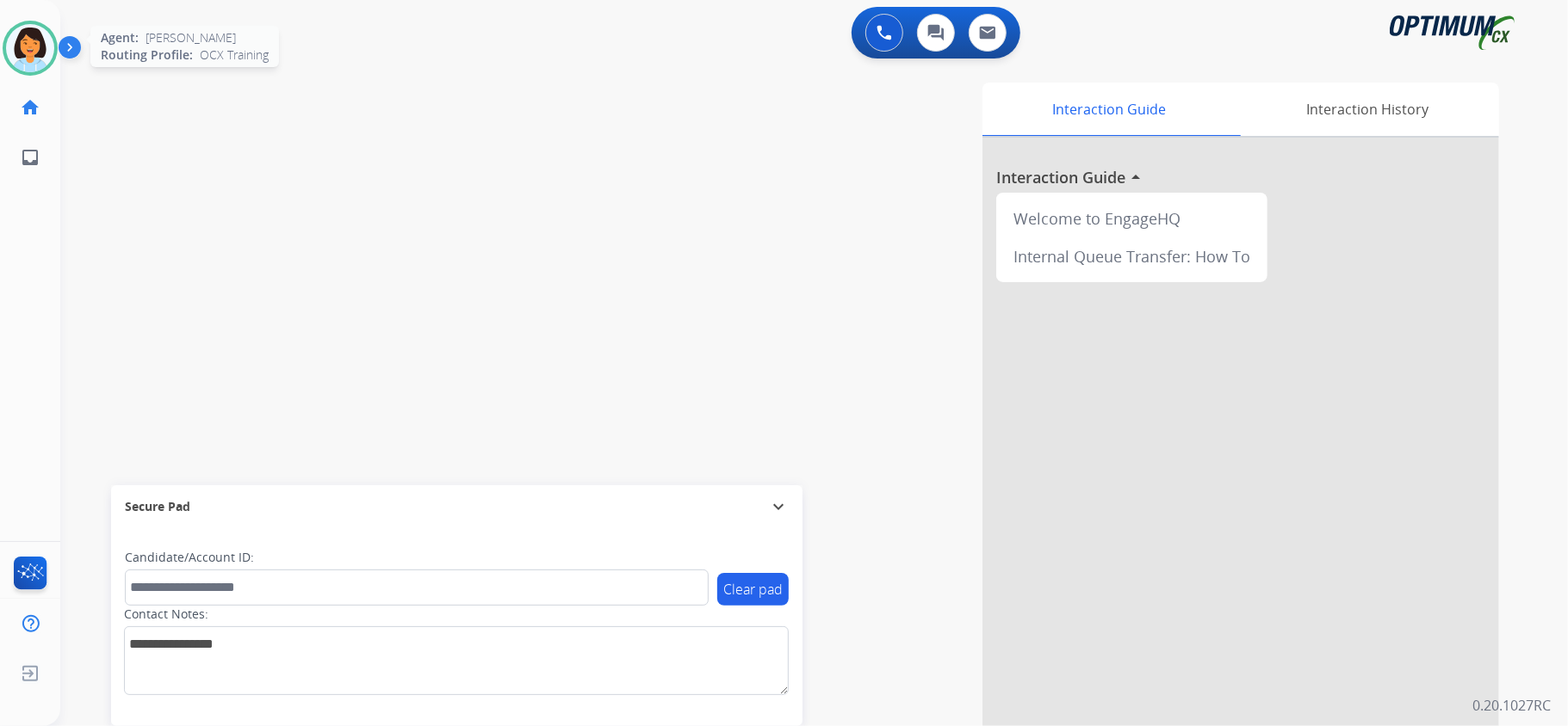
click at [38, 47] on img at bounding box center [30, 49] width 49 height 49
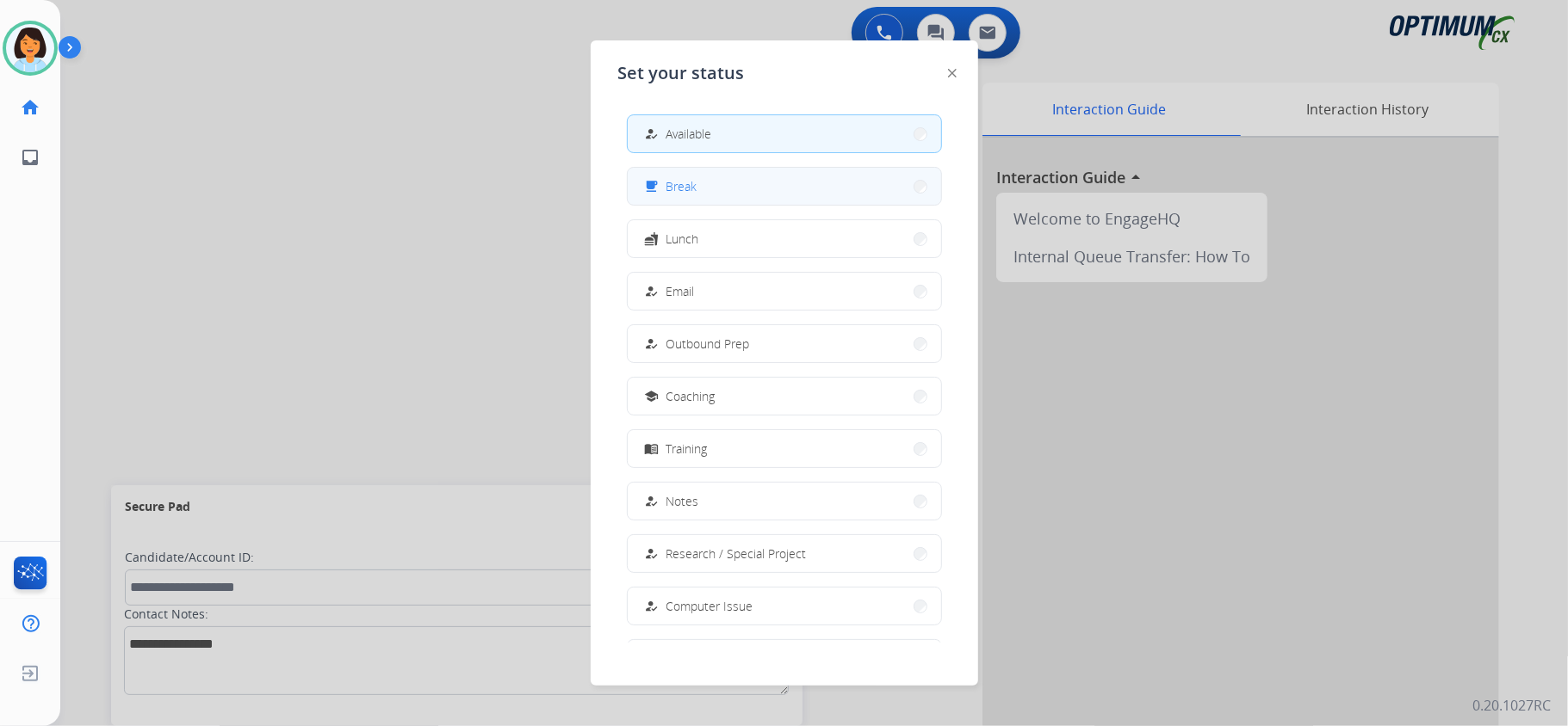
click at [746, 194] on button "free_breakfast Break" at bounding box center [784, 187] width 313 height 37
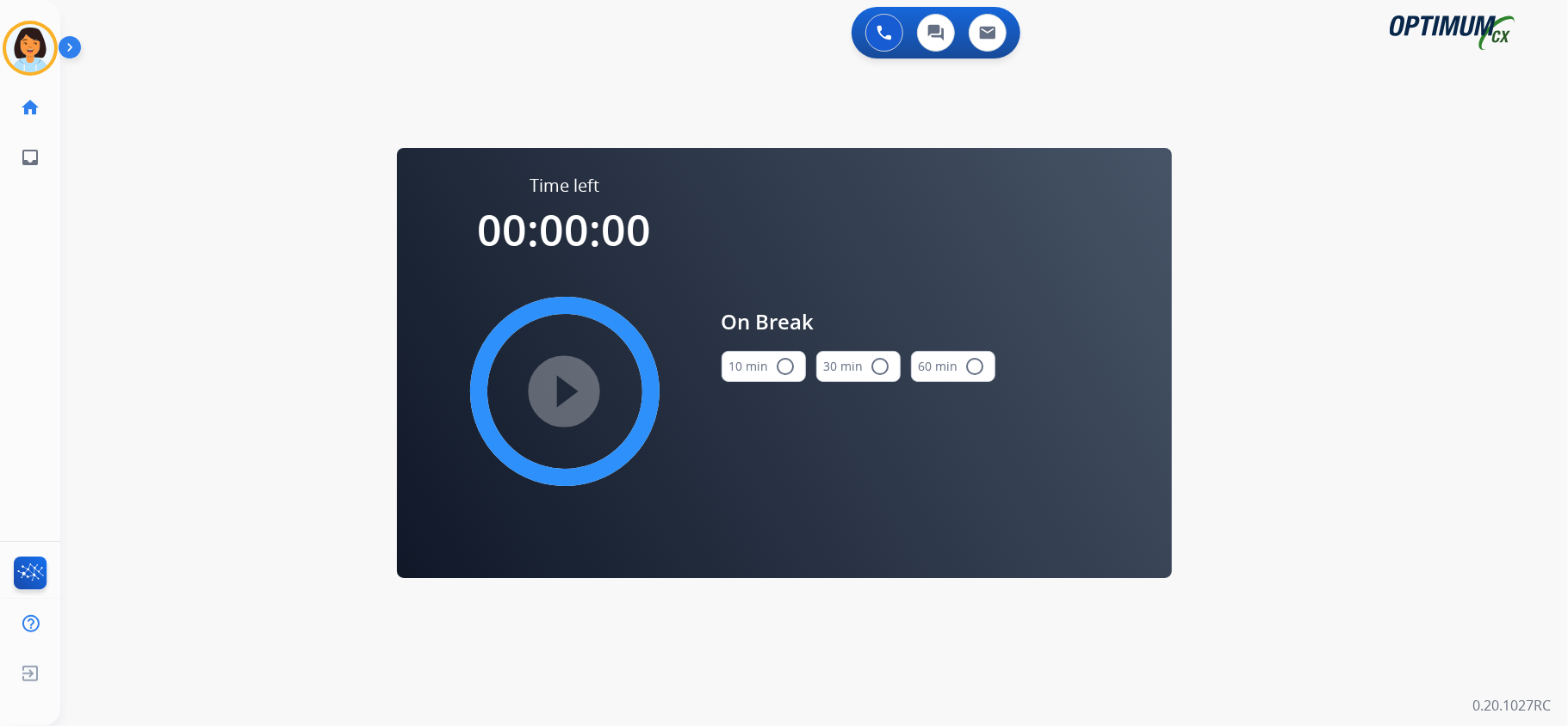
click at [751, 363] on button "10 min radio_button_unchecked" at bounding box center [764, 366] width 84 height 31
click at [566, 391] on mat-icon "play_circle_filled" at bounding box center [565, 391] width 21 height 21
click at [46, 35] on icon at bounding box center [31, 49] width 56 height 56
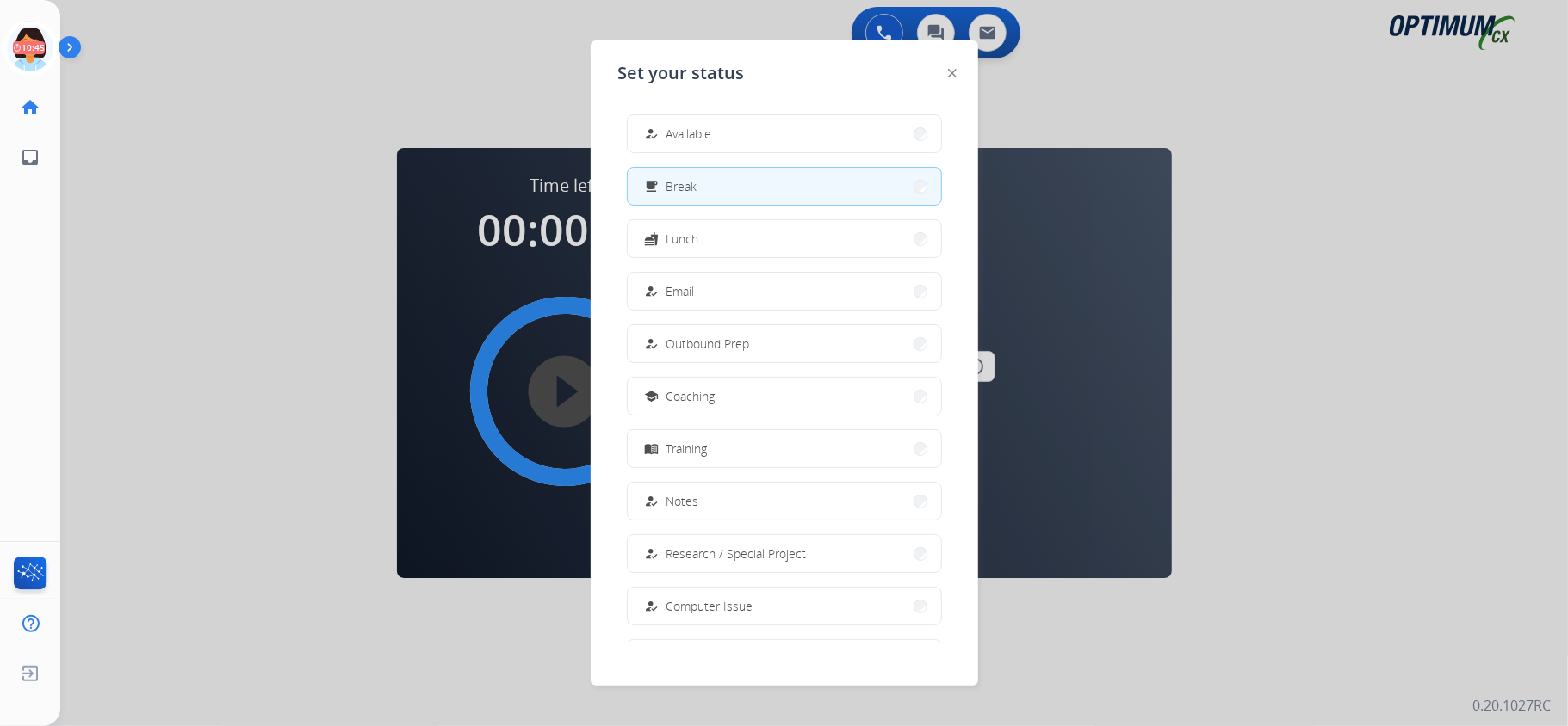
click at [675, 110] on div "how_to_reg Available free_breakfast Break fastfood Lunch how_to_reg Email how_t…" at bounding box center [784, 372] width 332 height 542
click at [682, 129] on span "Available" at bounding box center [689, 134] width 46 height 18
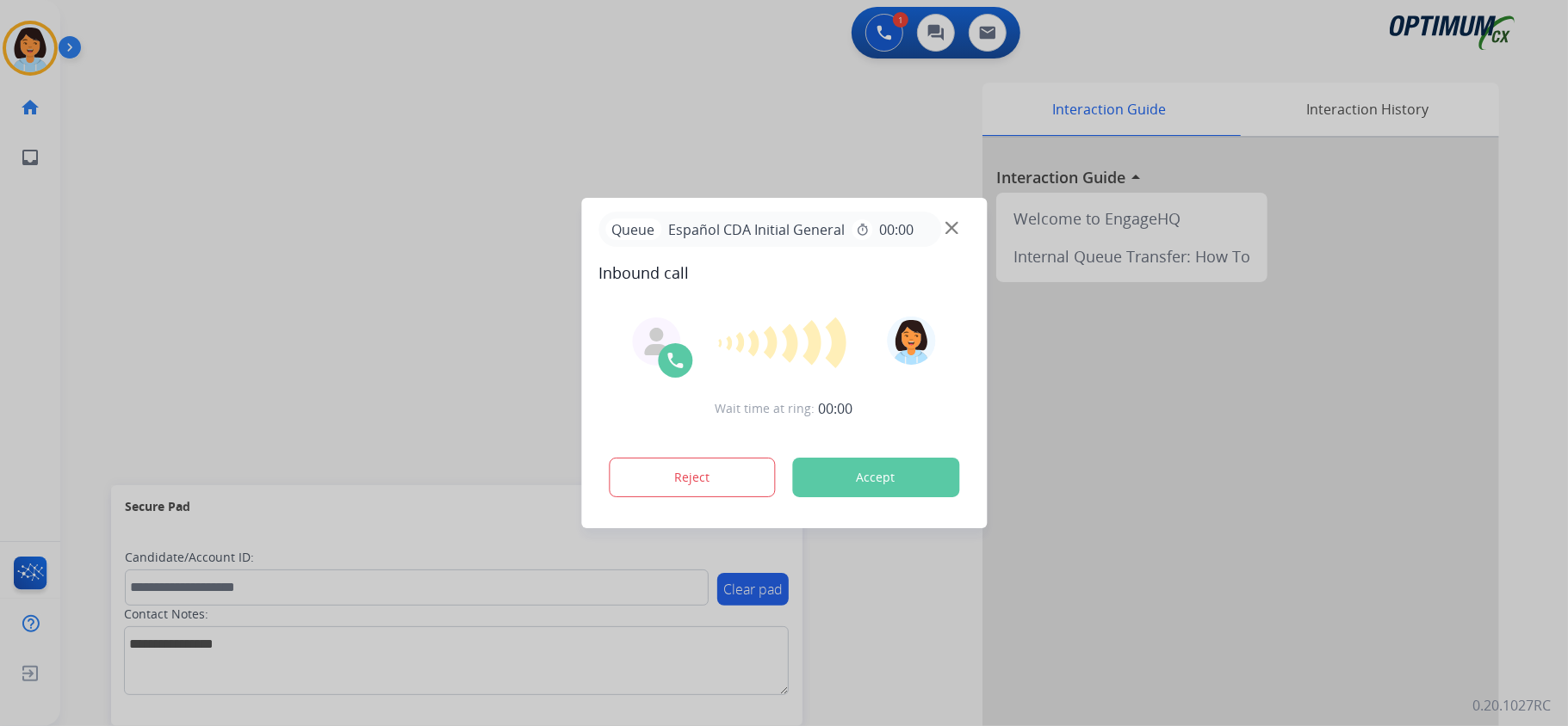
click at [338, 269] on div at bounding box center [784, 363] width 1568 height 726
click at [842, 492] on button "Accept" at bounding box center [875, 477] width 167 height 39
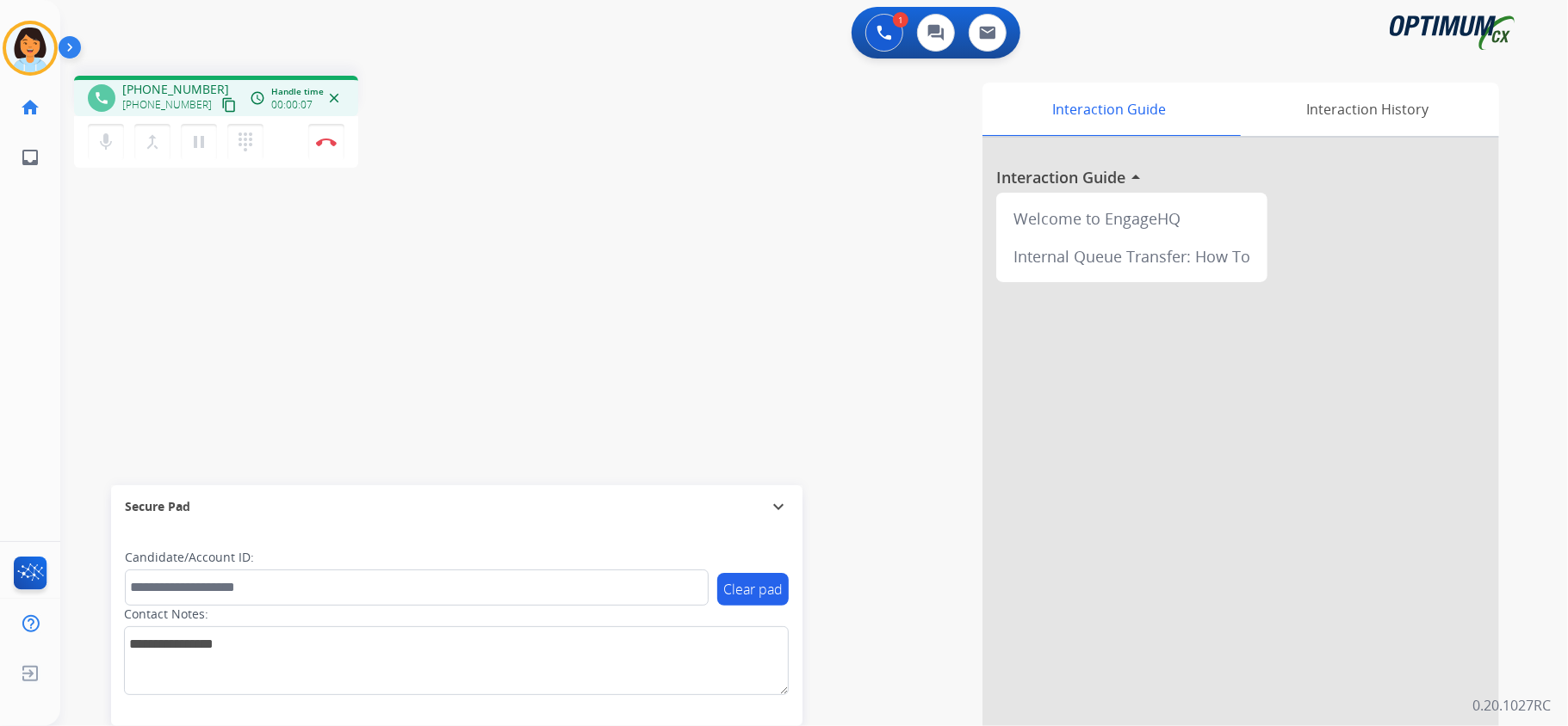
click at [222, 107] on mat-icon "content_copy" at bounding box center [229, 105] width 16 height 16
click at [325, 139] on img at bounding box center [326, 141] width 21 height 8
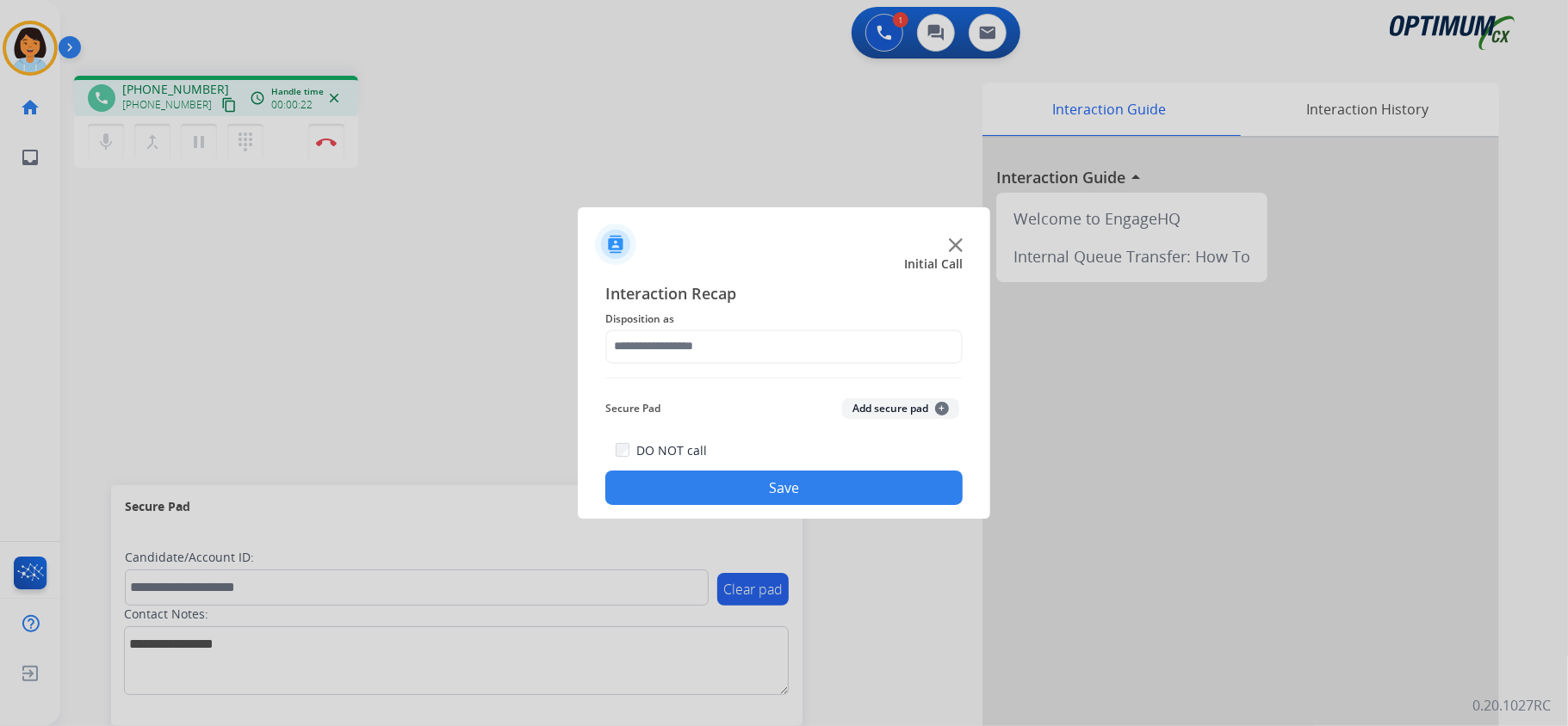
drag, startPoint x: 325, startPoint y: 139, endPoint x: 334, endPoint y: 148, distance: 12.7
click at [327, 145] on div at bounding box center [784, 363] width 1568 height 726
click at [957, 246] on img at bounding box center [956, 245] width 14 height 14
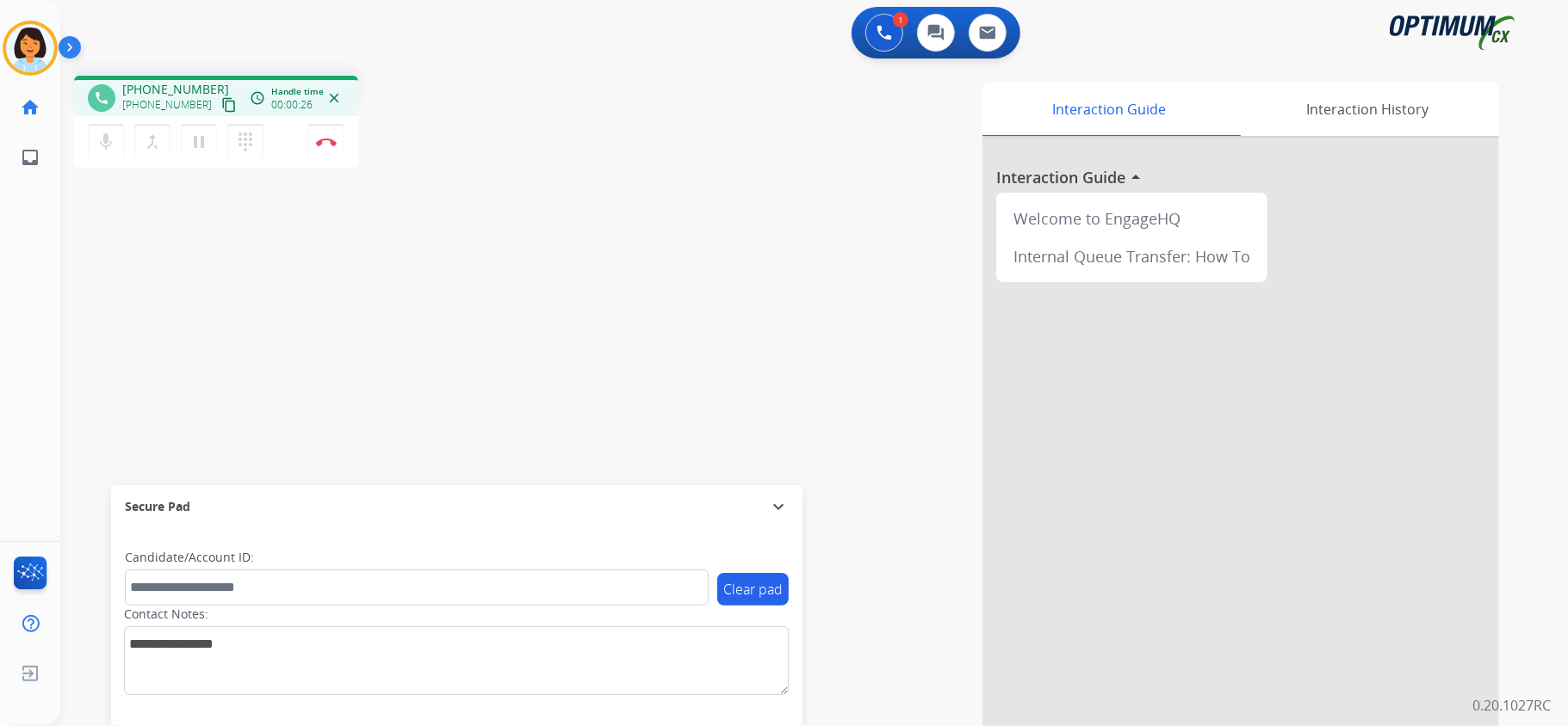
click at [222, 107] on mat-icon "content_copy" at bounding box center [229, 105] width 16 height 16
click at [336, 142] on img at bounding box center [326, 141] width 21 height 8
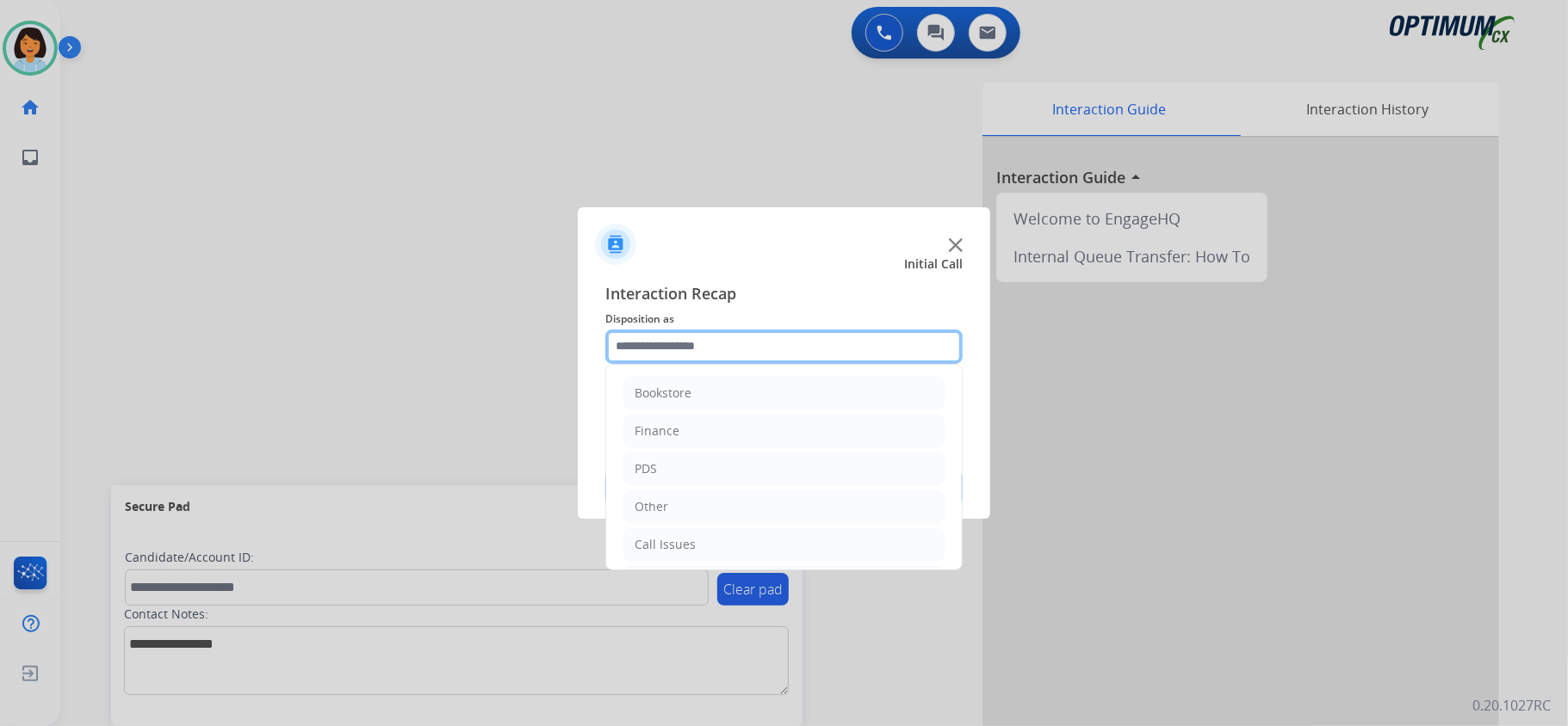
click at [722, 355] on input "text" at bounding box center [784, 347] width 357 height 35
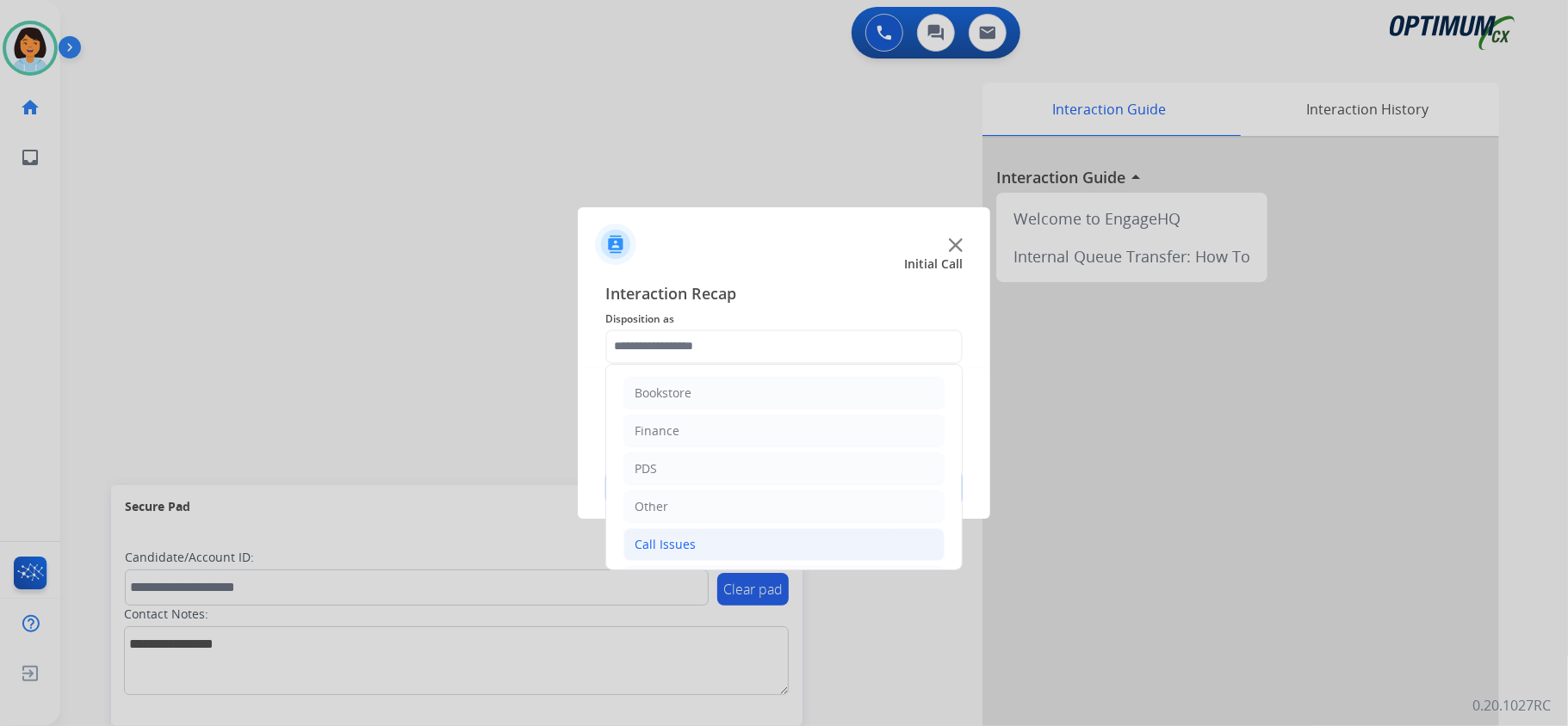
click at [713, 550] on li "Call Issues" at bounding box center [784, 544] width 322 height 33
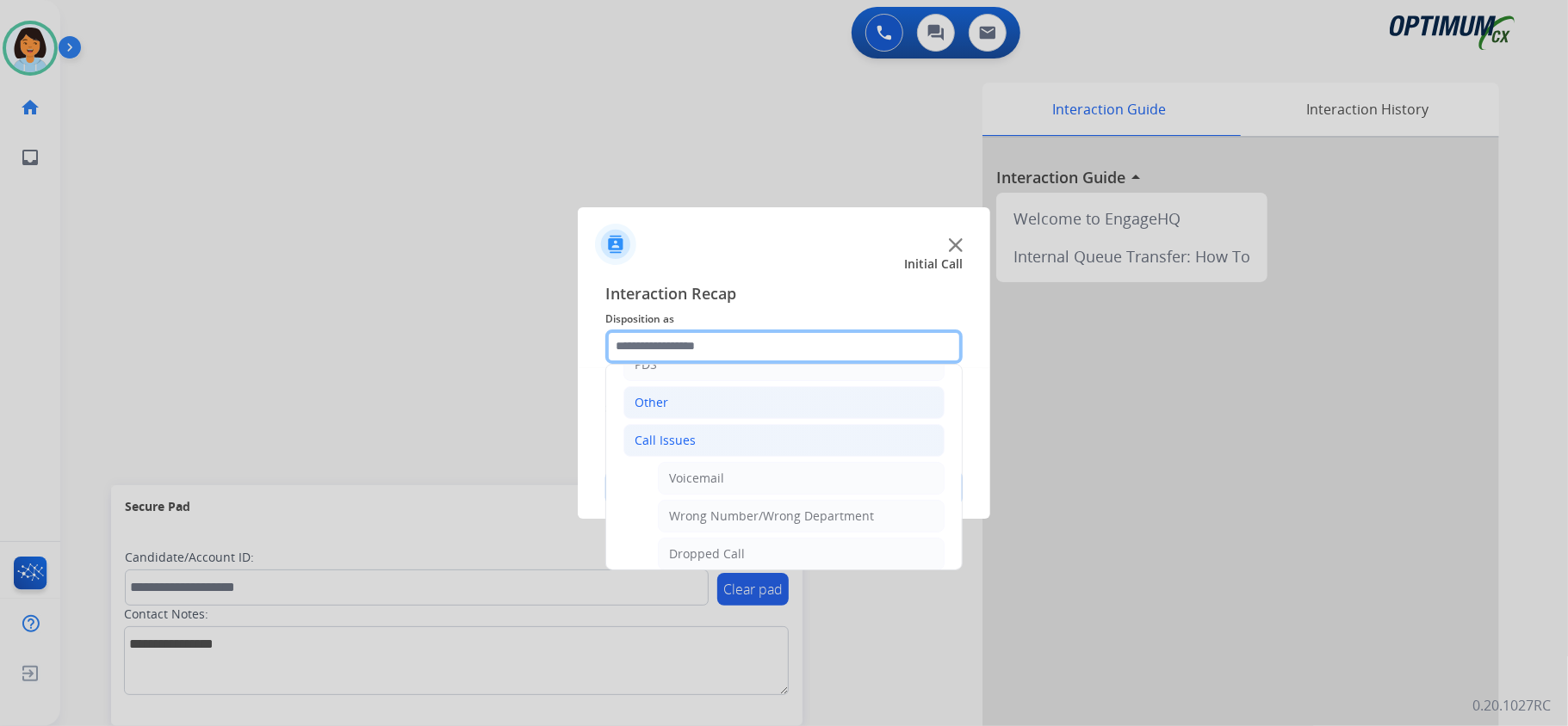
scroll to position [314, 0]
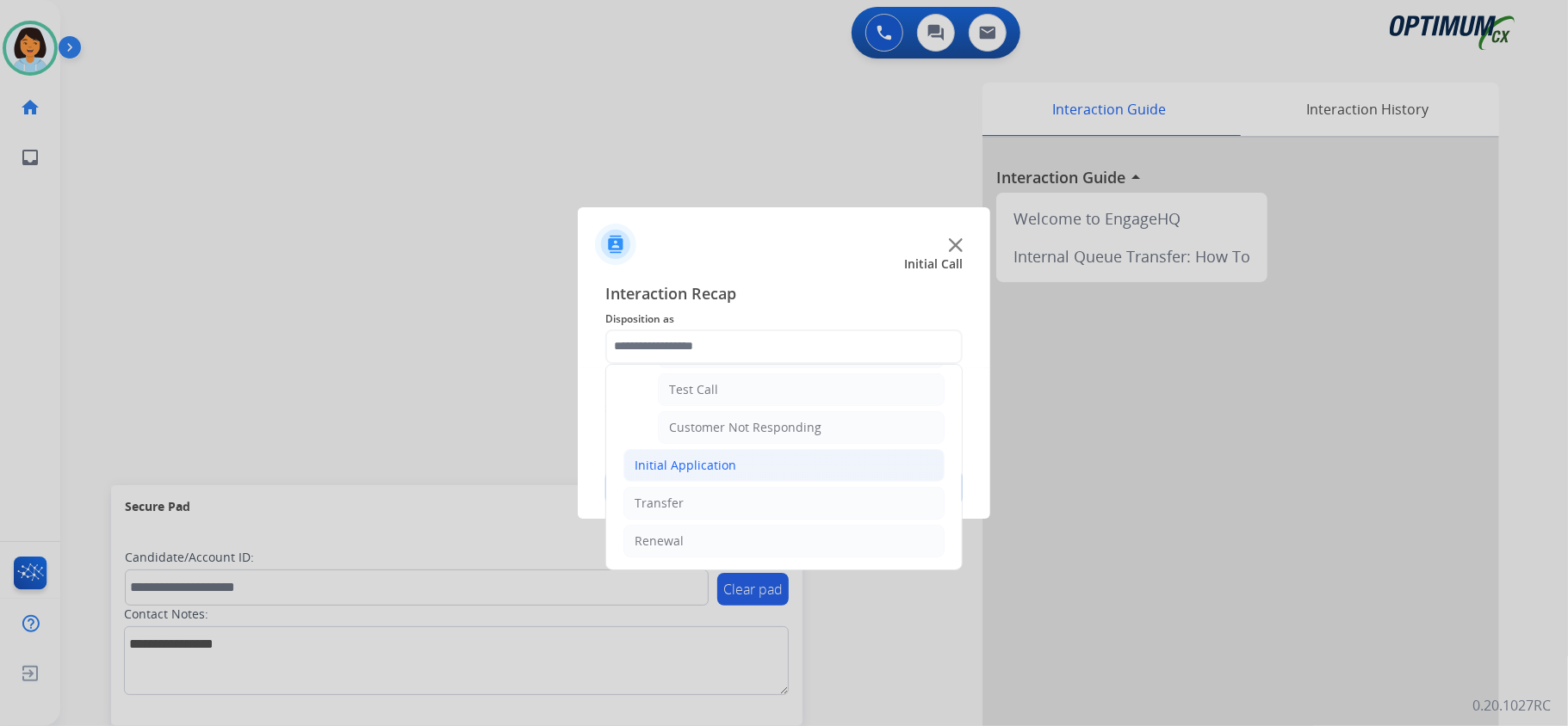
click at [708, 466] on div "Initial Application" at bounding box center [685, 465] width 102 height 17
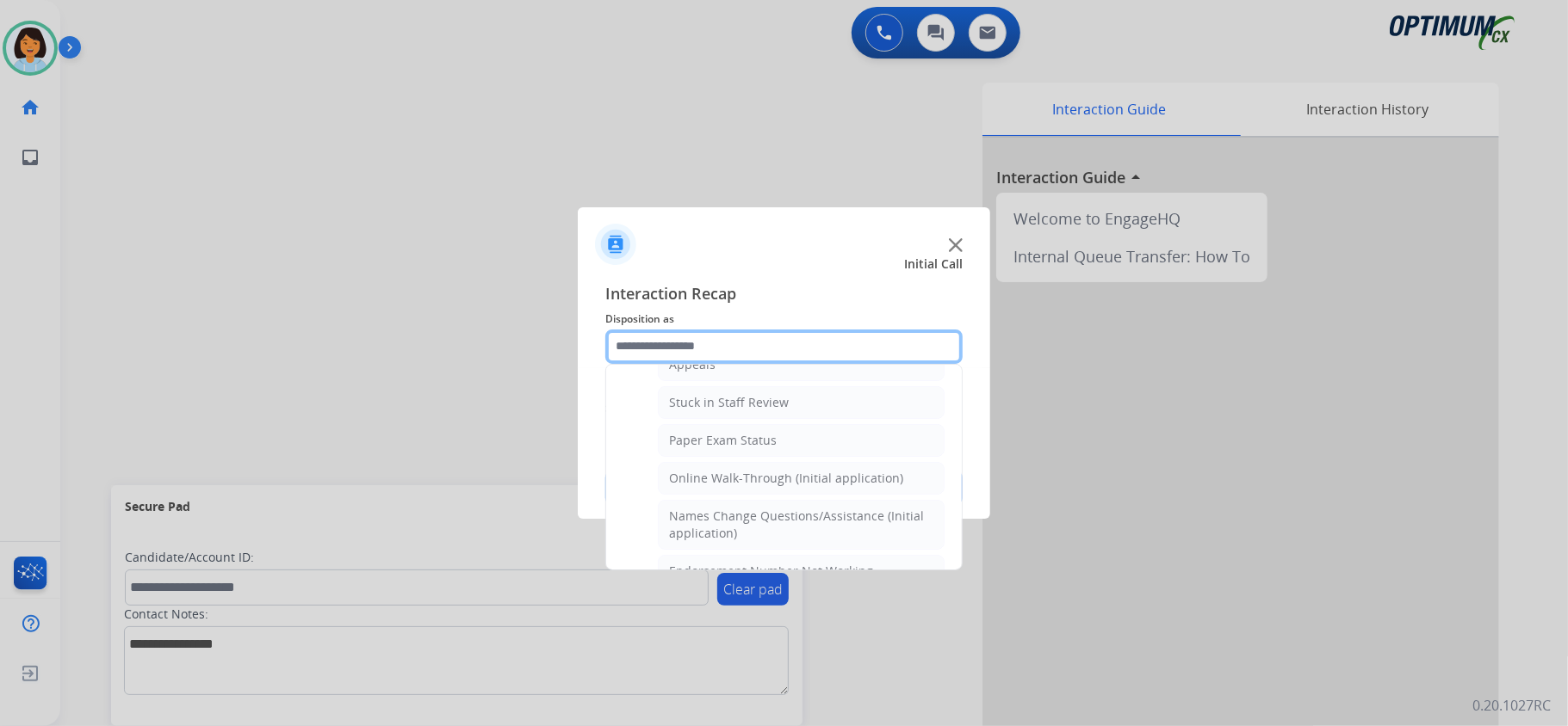
scroll to position [258, 0]
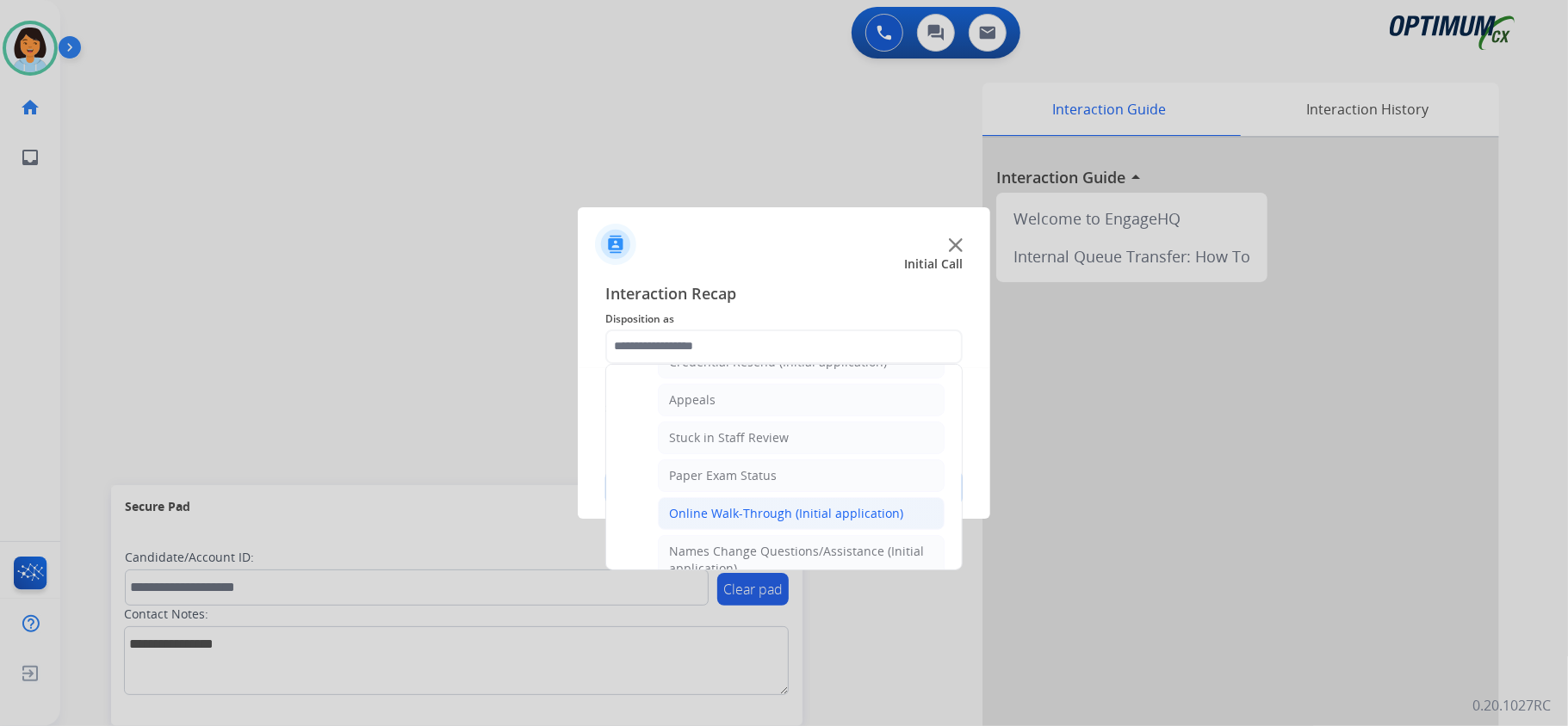
click at [744, 517] on div "Online Walk-Through (Initial application)" at bounding box center [786, 514] width 234 height 17
type input "**********"
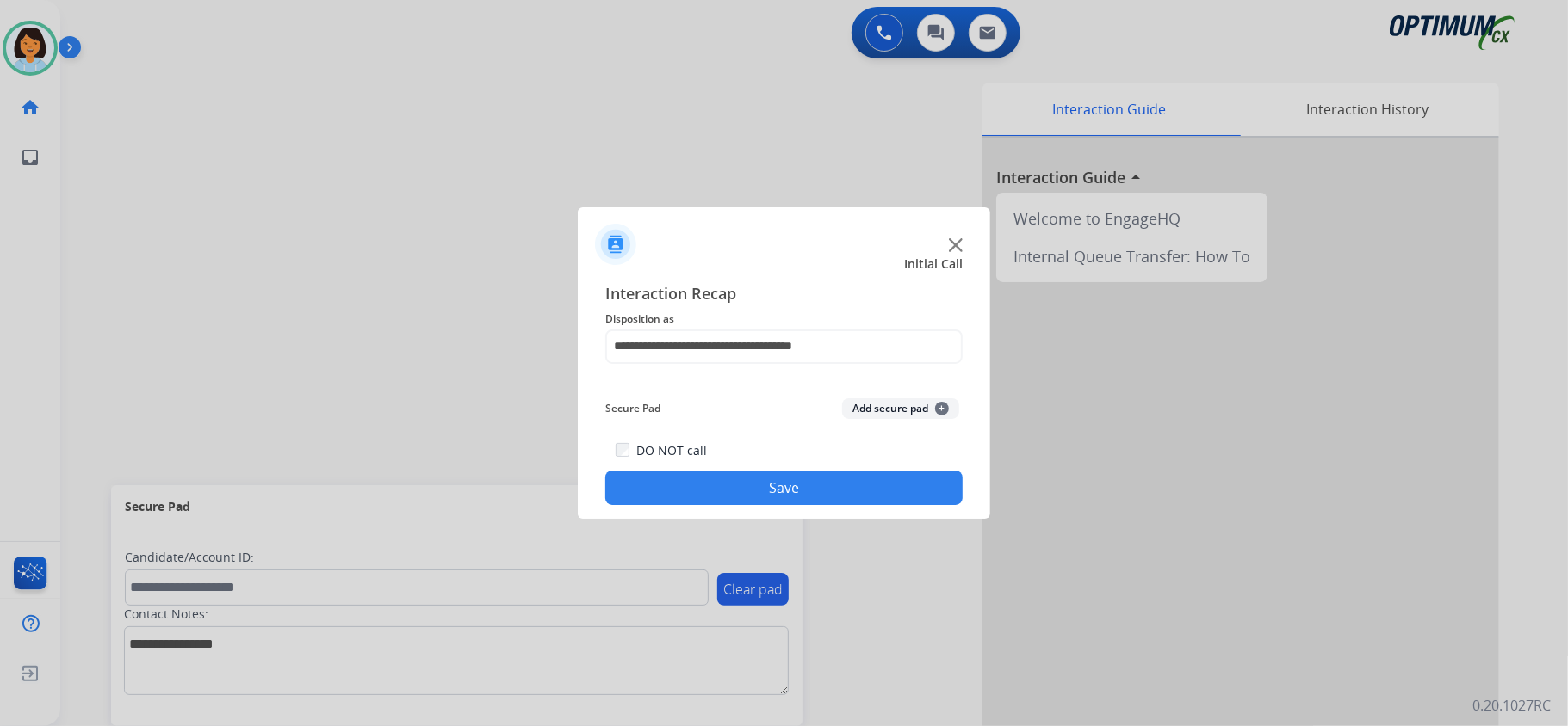
click at [751, 492] on button "Save" at bounding box center [784, 488] width 357 height 35
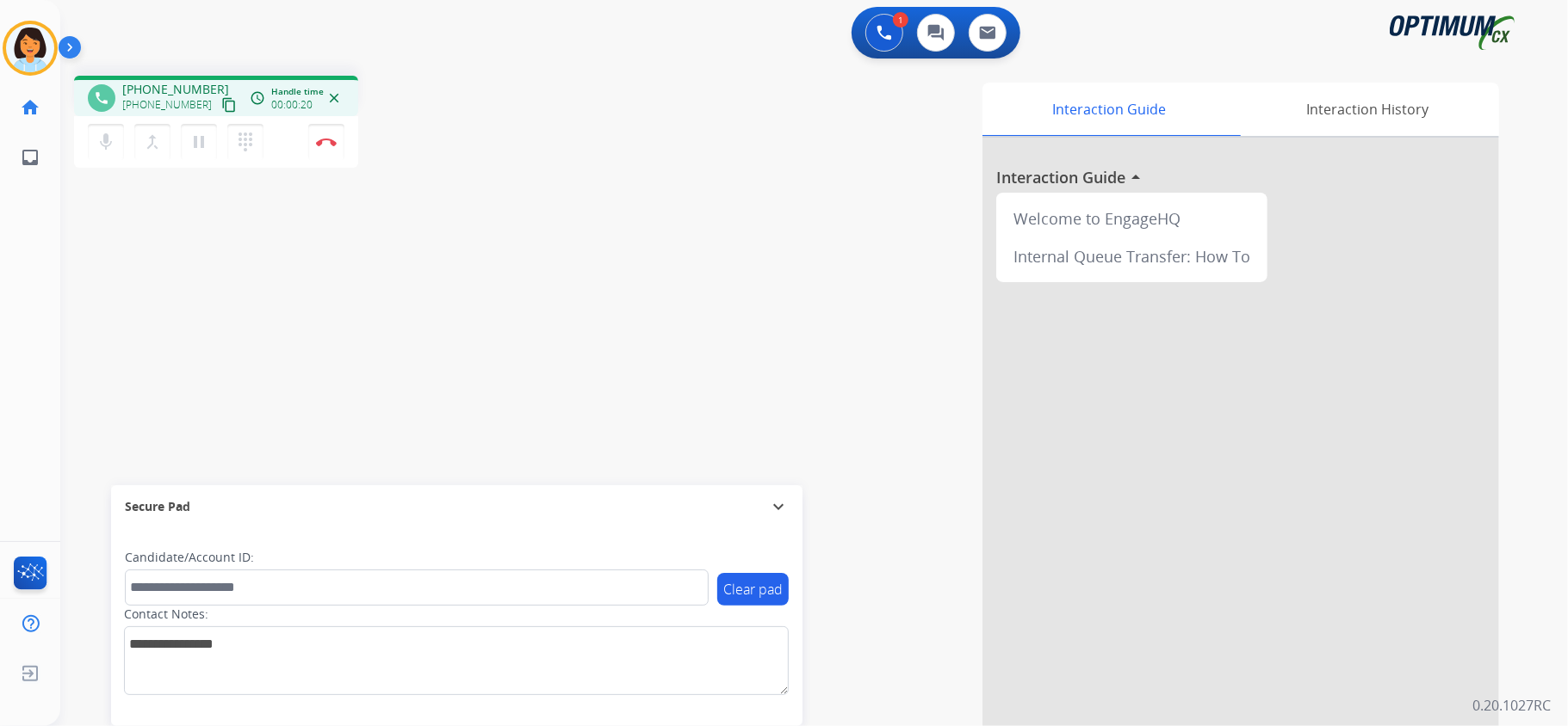
click at [222, 102] on mat-icon "content_copy" at bounding box center [229, 105] width 16 height 16
click at [321, 137] on img at bounding box center [326, 141] width 21 height 8
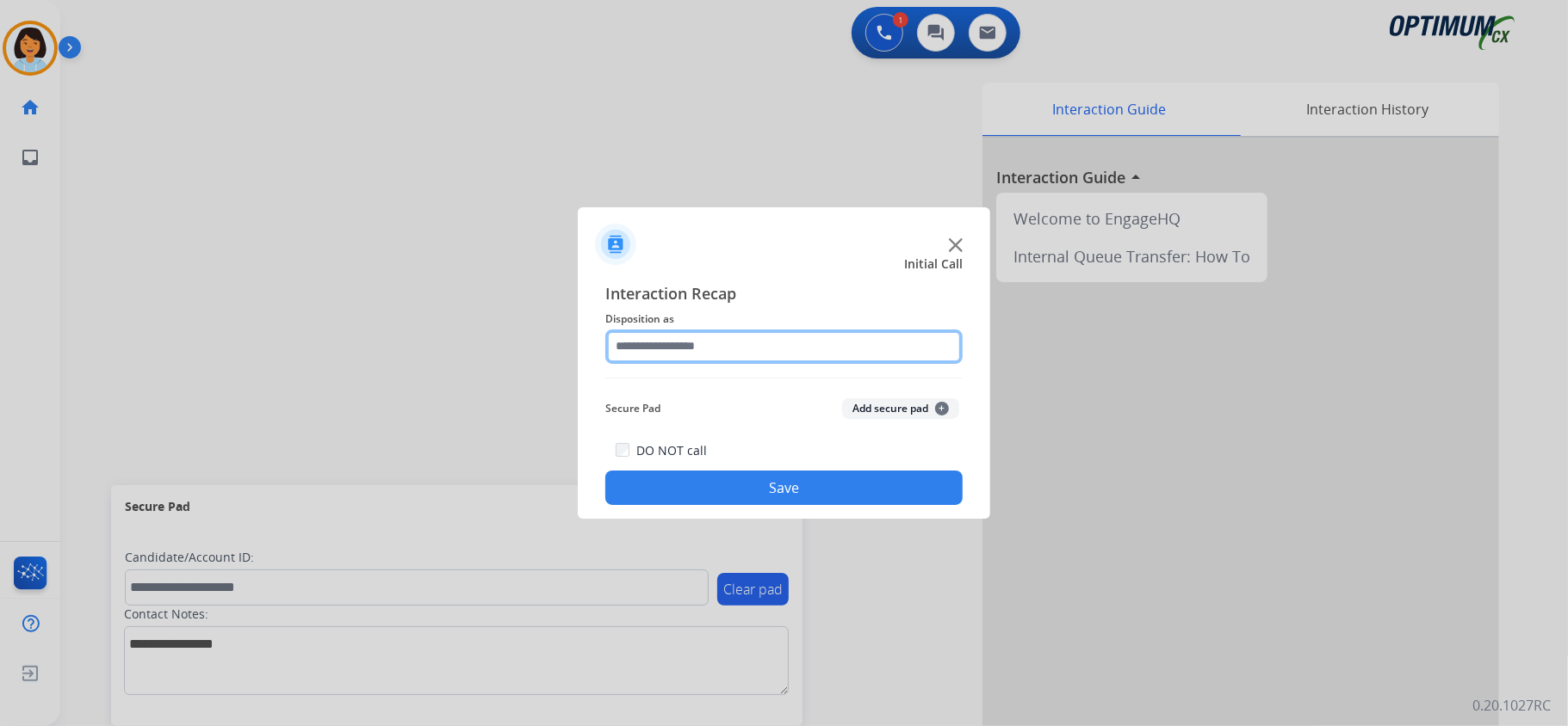
click at [631, 339] on input "text" at bounding box center [784, 347] width 357 height 35
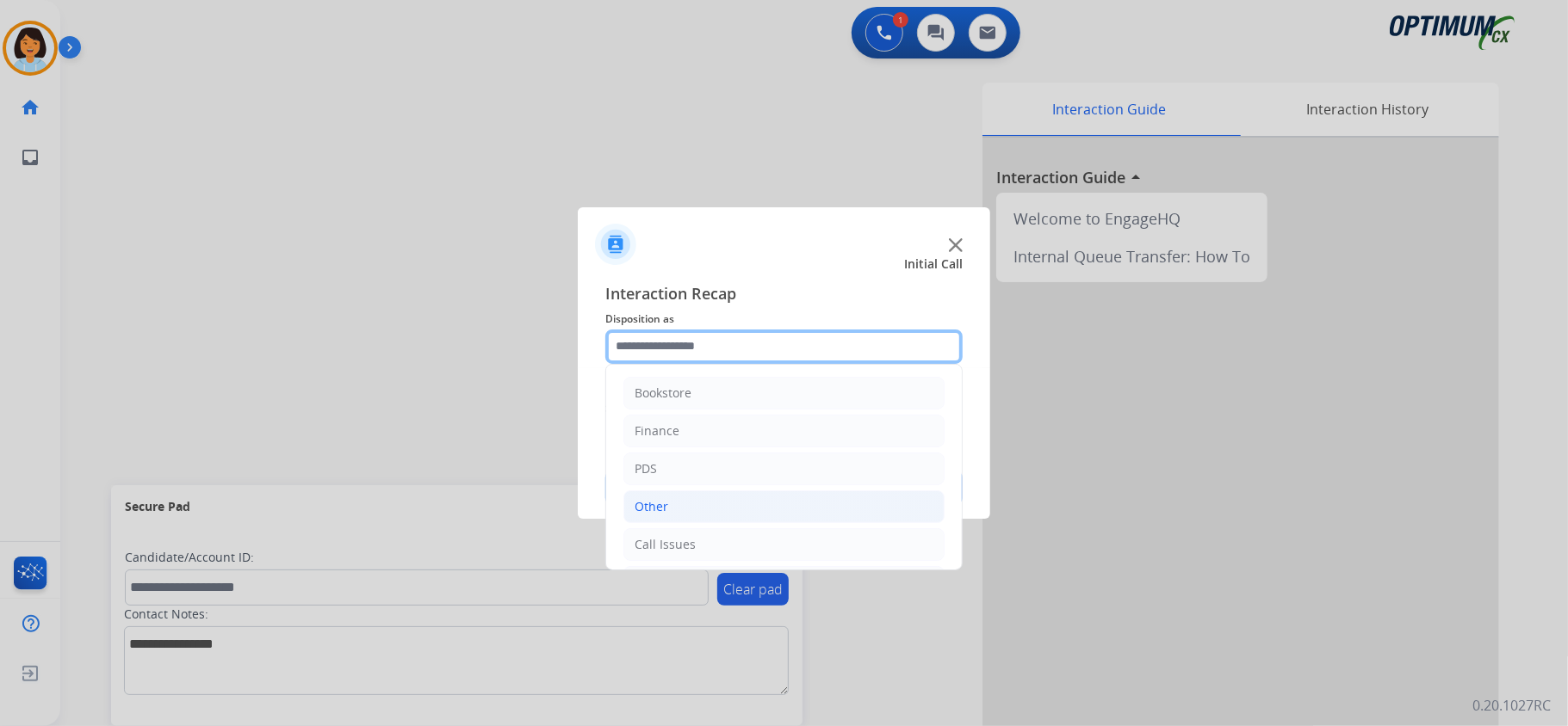
scroll to position [114, 0]
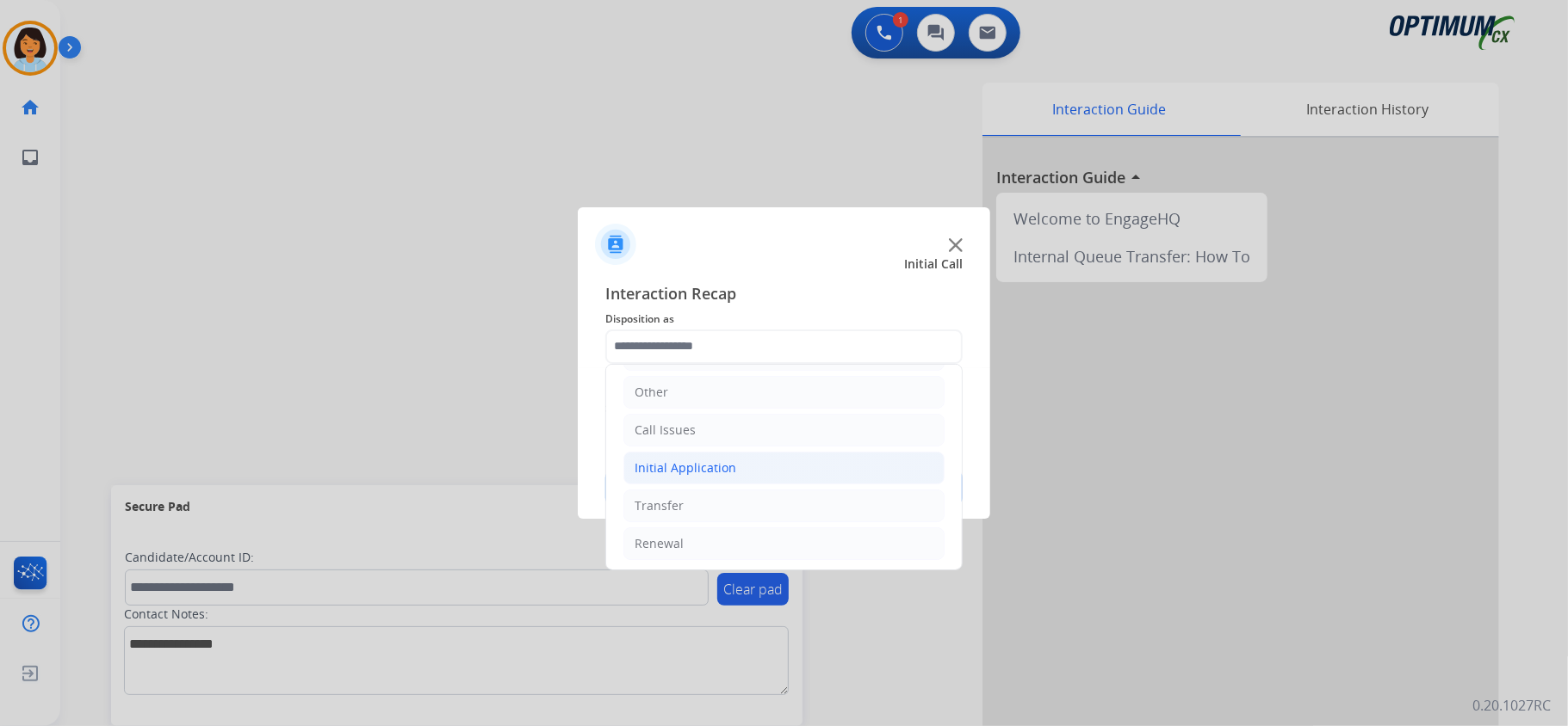
click at [697, 475] on div "Initial Application" at bounding box center [685, 468] width 102 height 17
click at [714, 509] on div "Credential Resend (Initial application)" at bounding box center [778, 505] width 218 height 17
type input "**********"
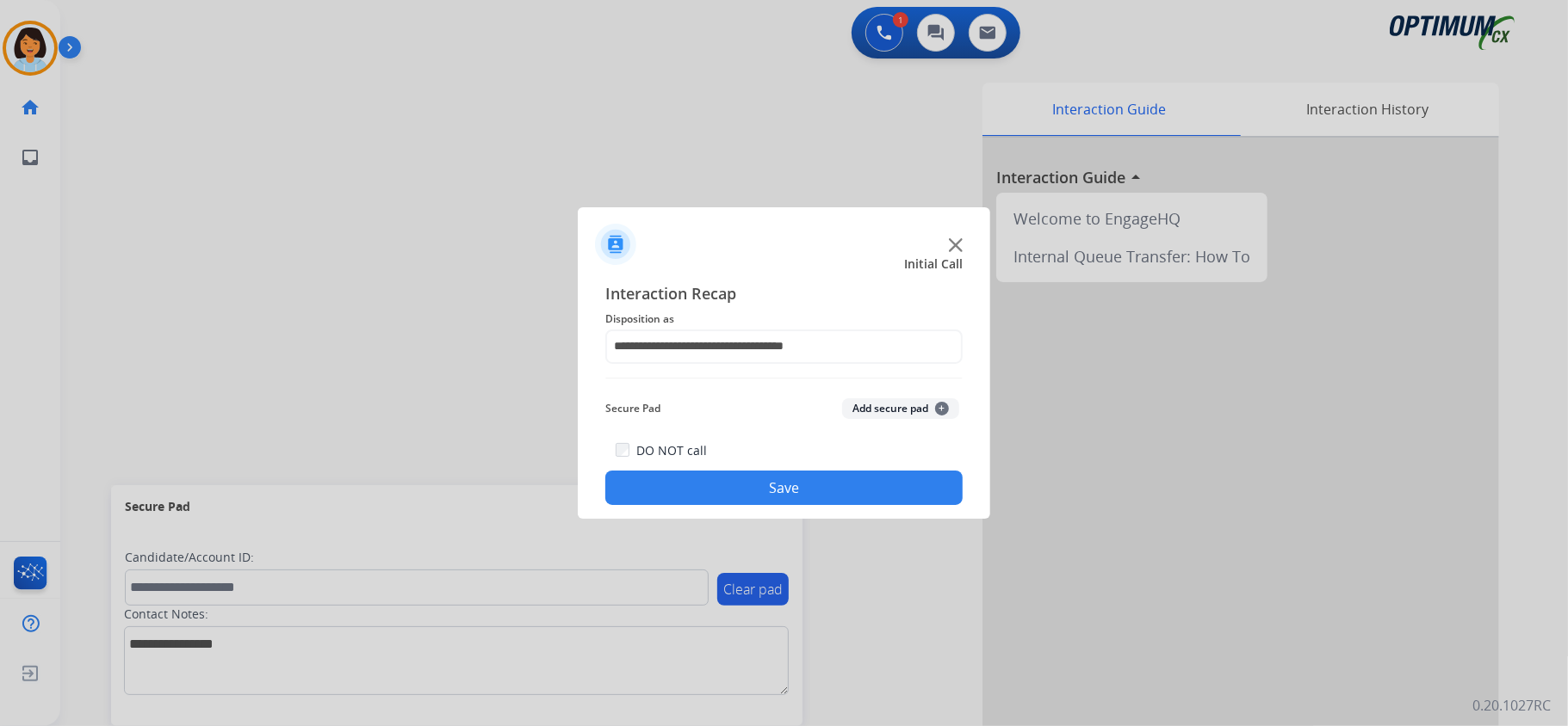
click at [689, 500] on button "Save" at bounding box center [784, 488] width 357 height 35
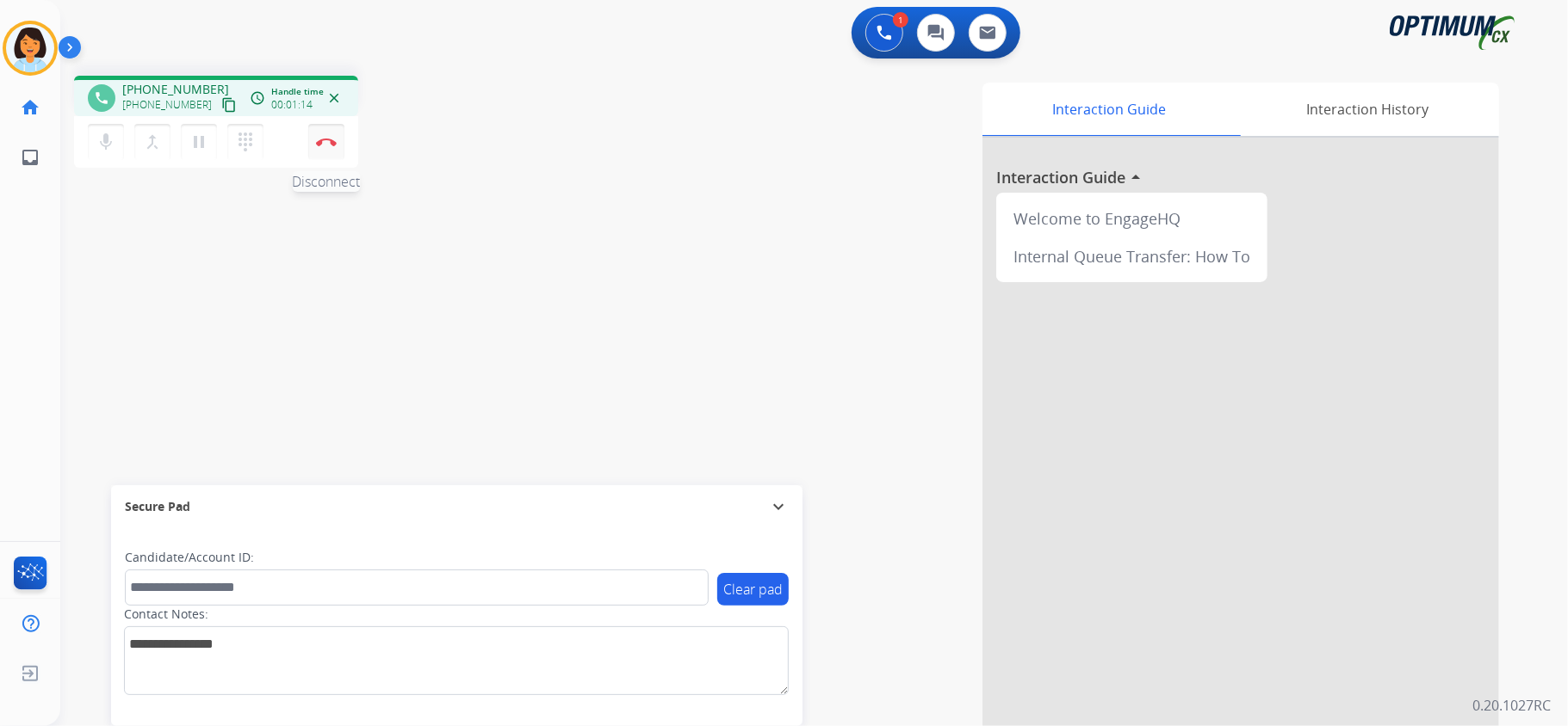
click at [336, 141] on img at bounding box center [326, 141] width 21 height 8
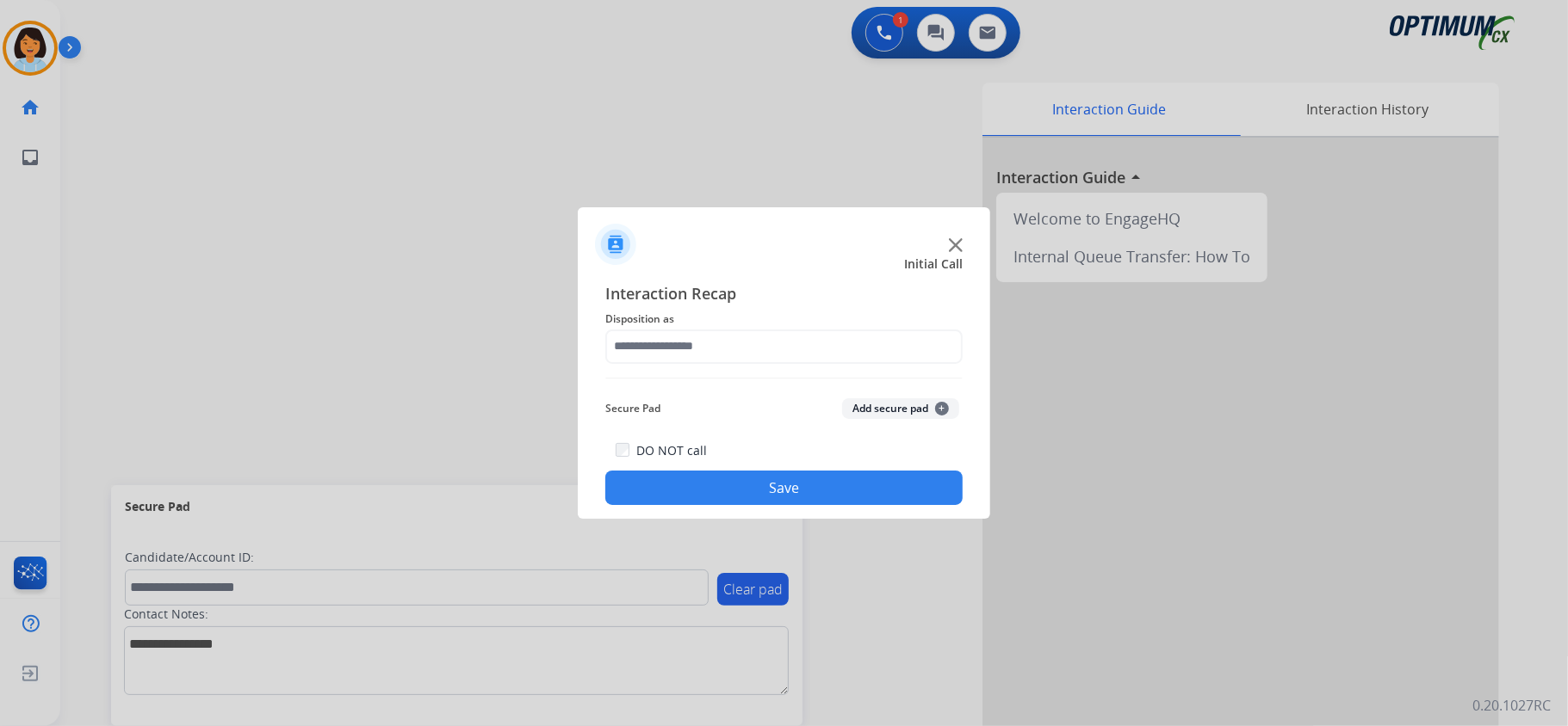
drag, startPoint x: 369, startPoint y: 196, endPoint x: 484, endPoint y: 397, distance: 231.6
click at [369, 196] on div at bounding box center [784, 363] width 1568 height 726
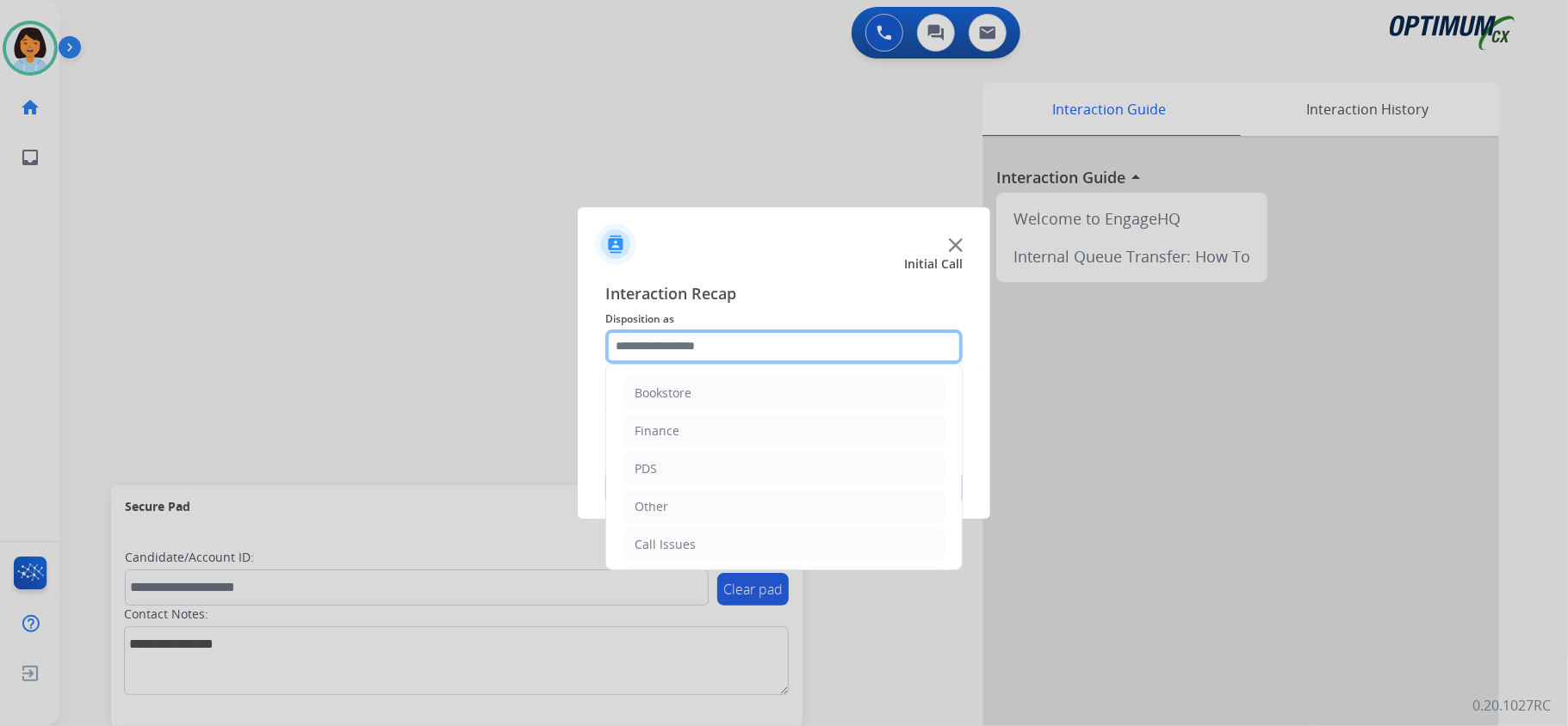
click at [902, 335] on input "text" at bounding box center [784, 347] width 357 height 35
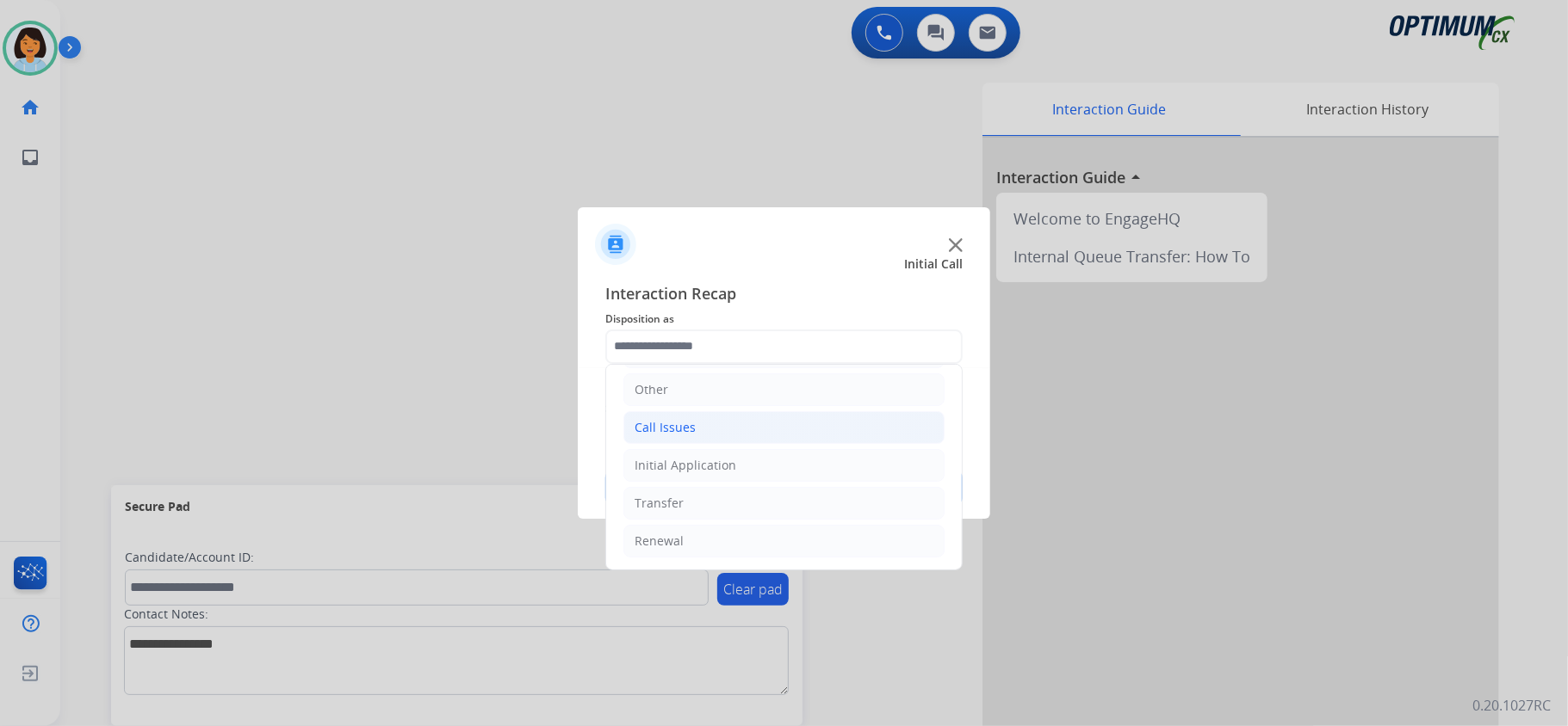
click at [734, 434] on li "Call Issues" at bounding box center [784, 427] width 322 height 33
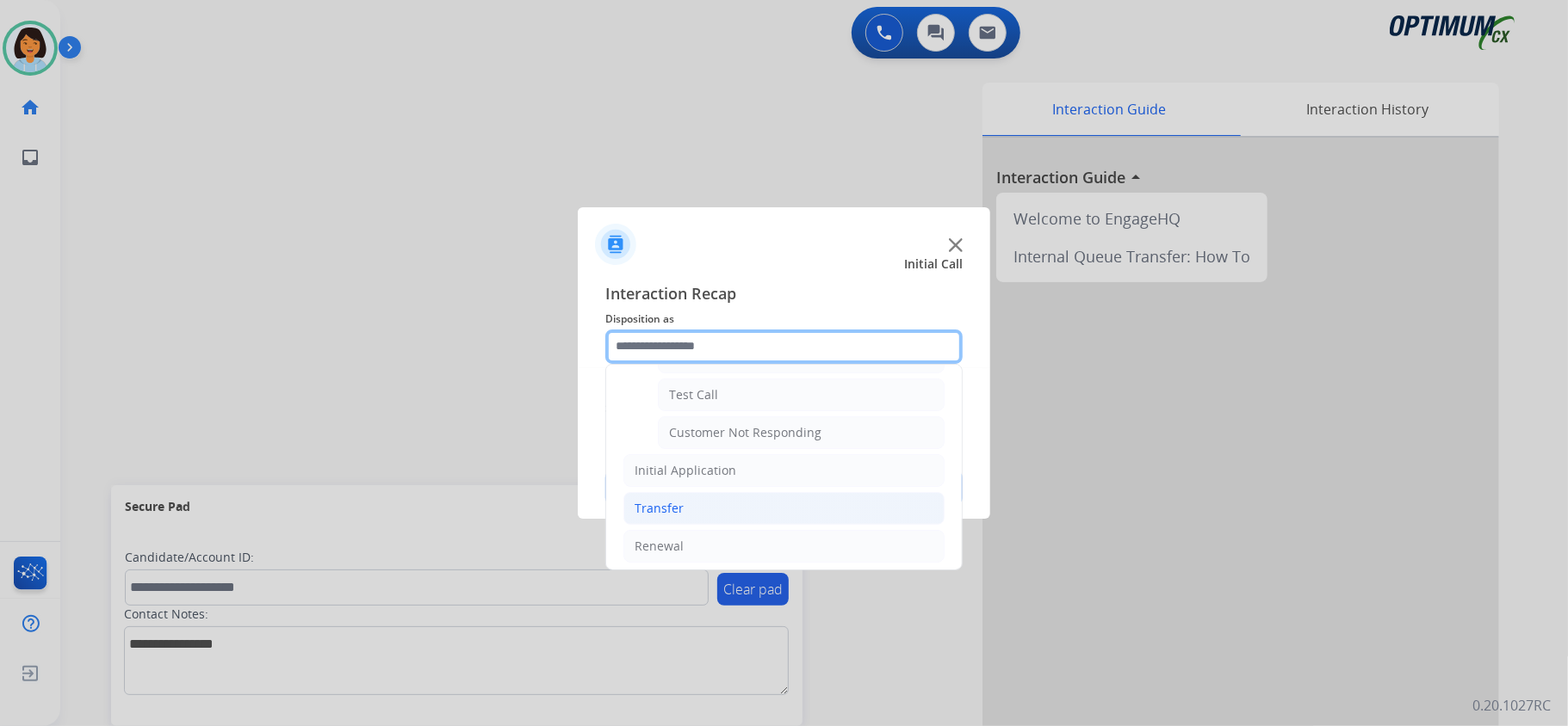
scroll to position [314, 0]
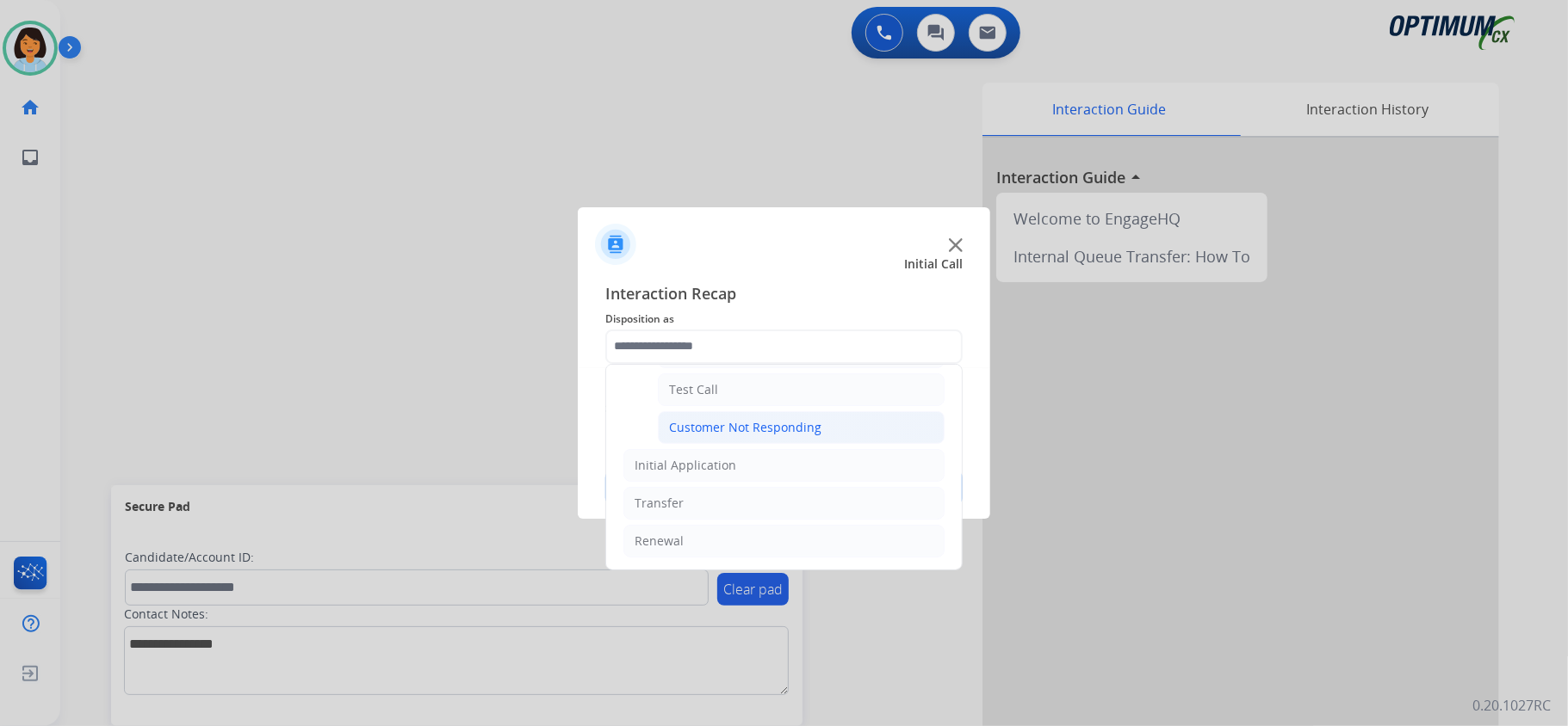
click at [746, 435] on li "Customer Not Responding" at bounding box center [801, 427] width 287 height 33
type input "**********"
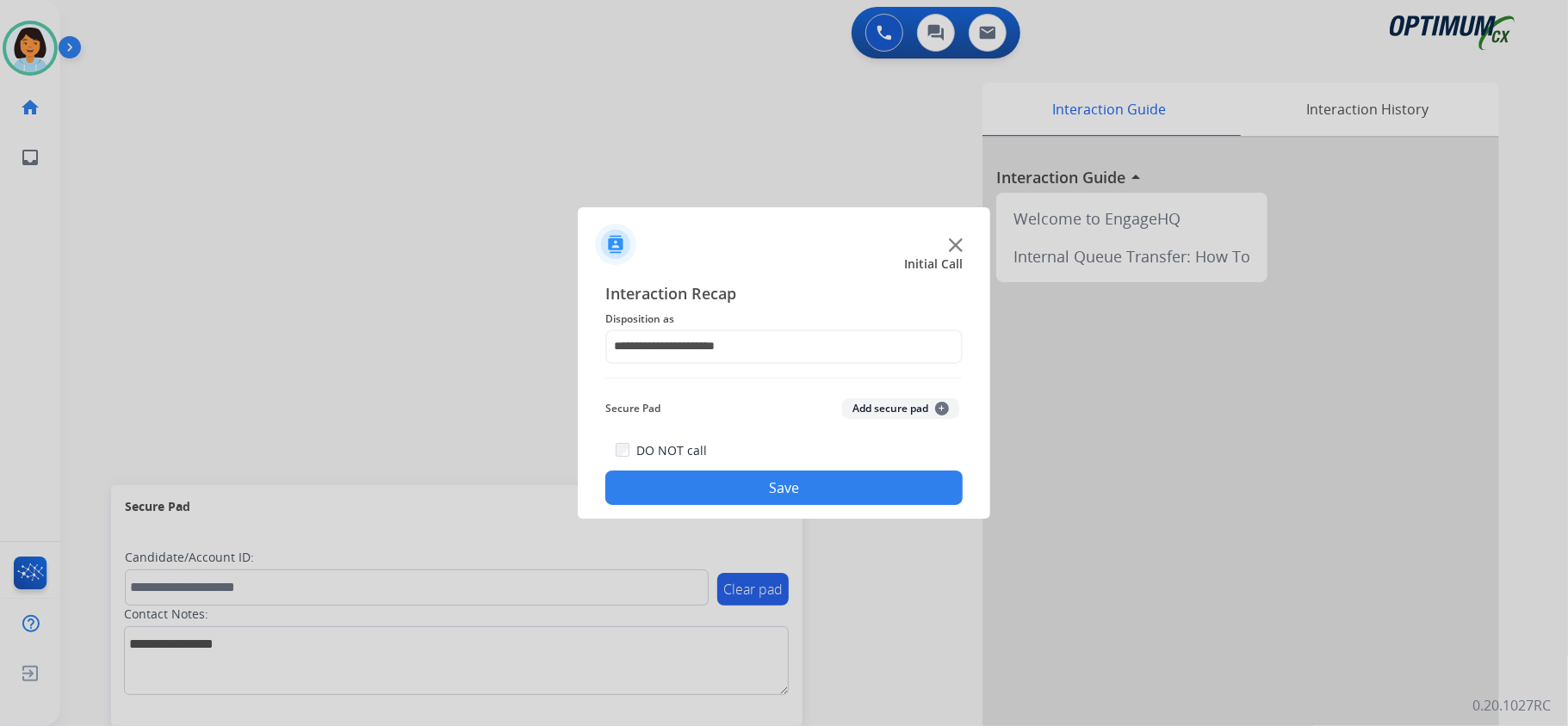
drag, startPoint x: 761, startPoint y: 492, endPoint x: 711, endPoint y: 485, distance: 50.5
click at [759, 492] on button "Save" at bounding box center [784, 488] width 357 height 35
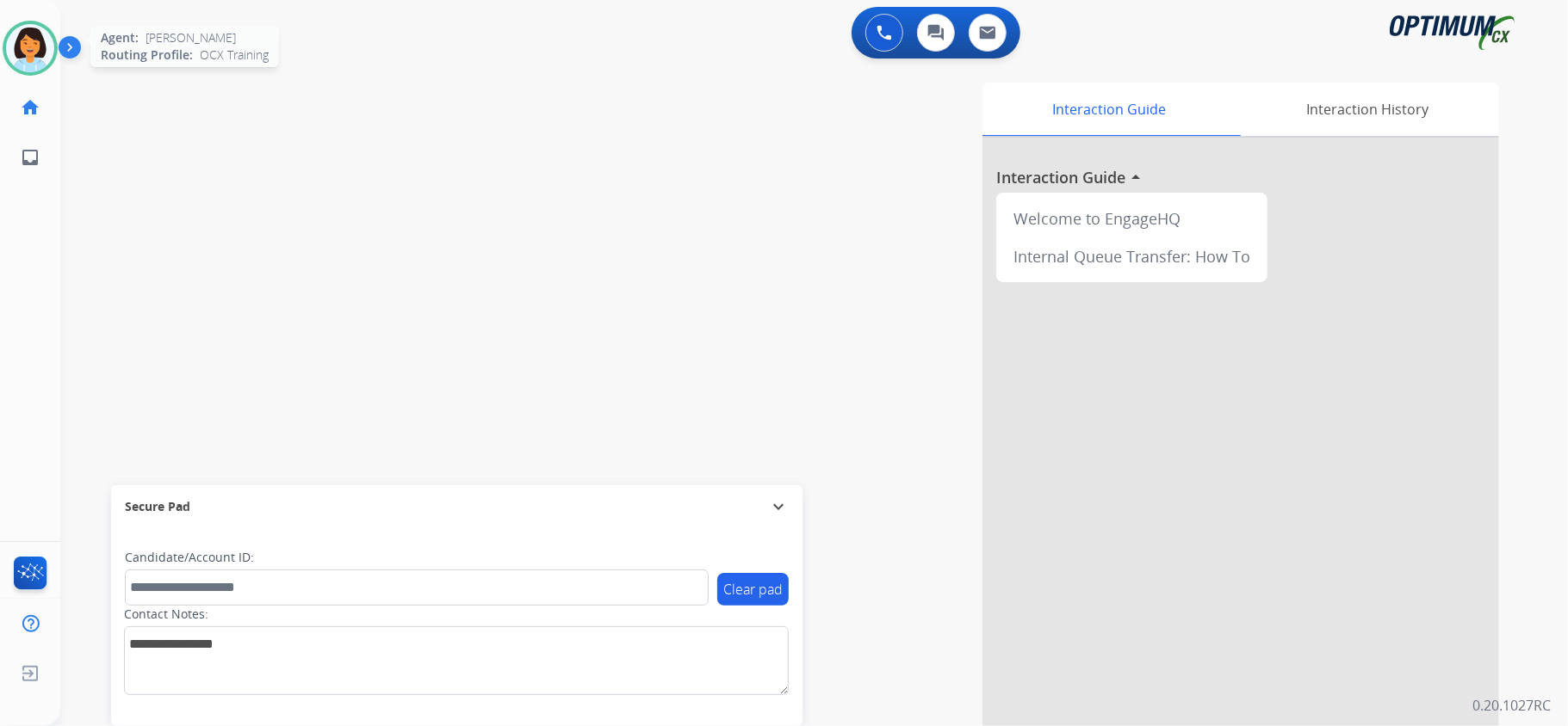
click at [24, 43] on img at bounding box center [30, 49] width 49 height 49
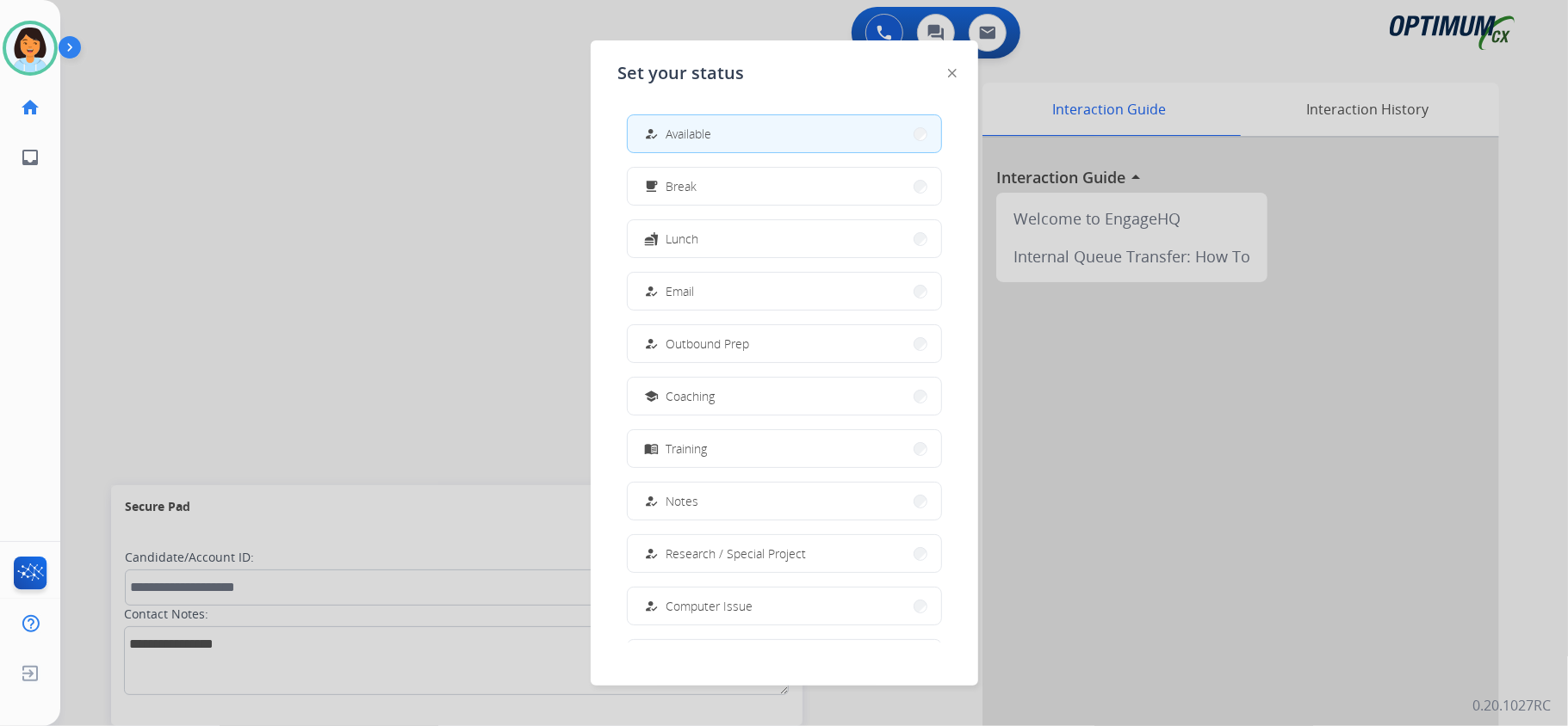
scroll to position [162, 0]
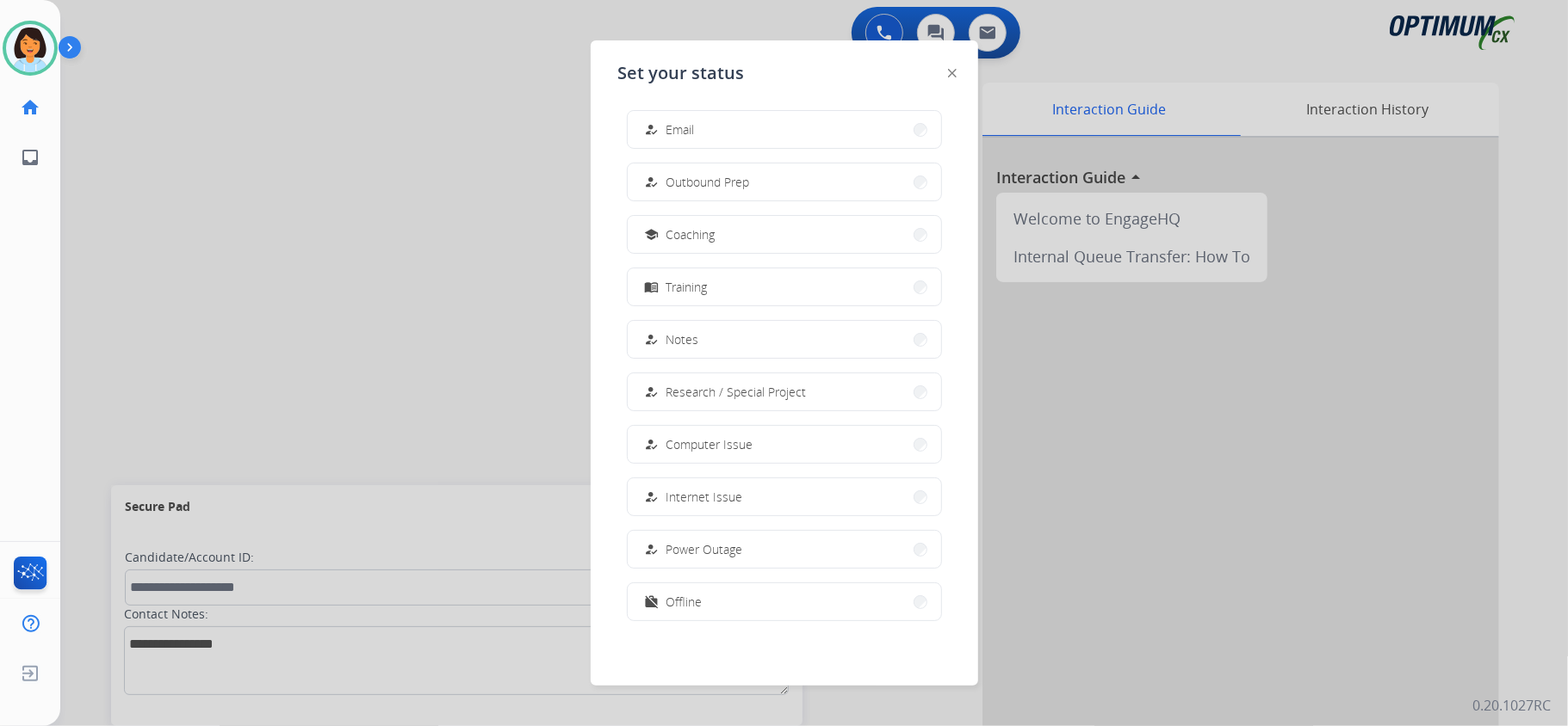
click at [725, 597] on button "work_off Offline" at bounding box center [784, 602] width 313 height 37
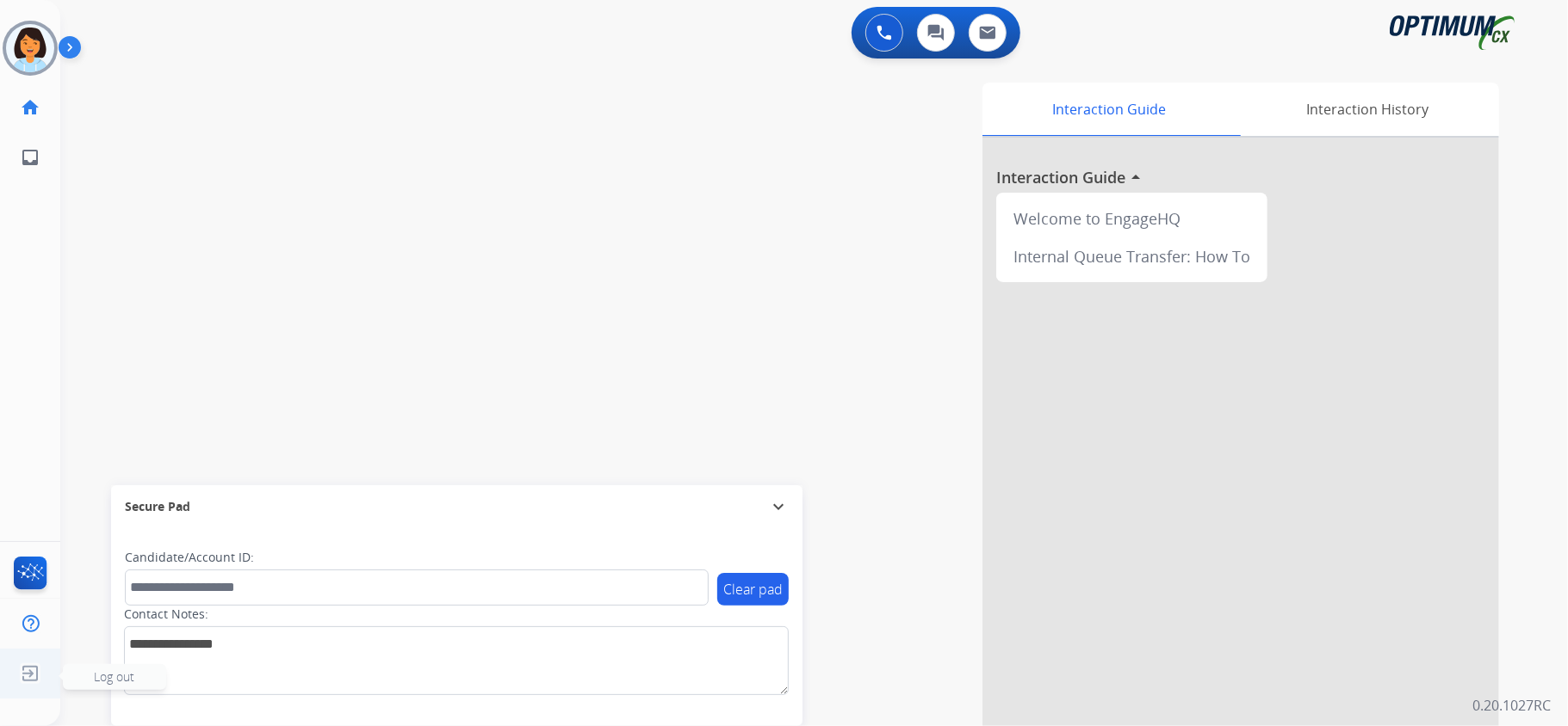
click at [32, 672] on img at bounding box center [30, 674] width 31 height 33
